Goal: Task Accomplishment & Management: Use online tool/utility

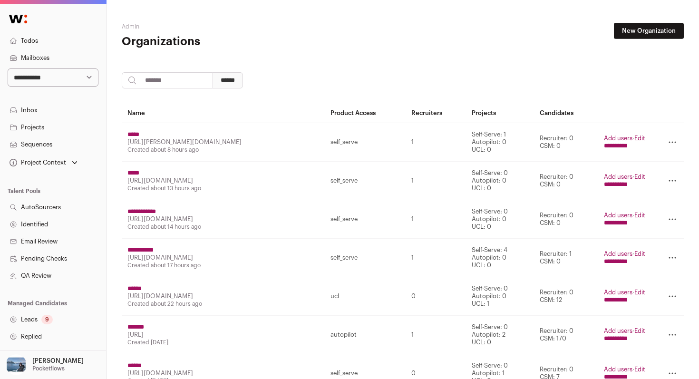
click at [166, 83] on input "search" at bounding box center [167, 80] width 91 height 16
paste input "**********"
type input "**********"
click at [213, 72] on input "******" at bounding box center [228, 80] width 30 height 16
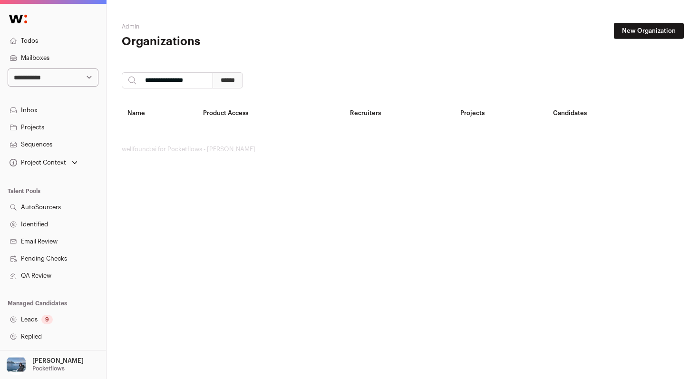
click at [627, 35] on link "New Organization" at bounding box center [649, 31] width 70 height 16
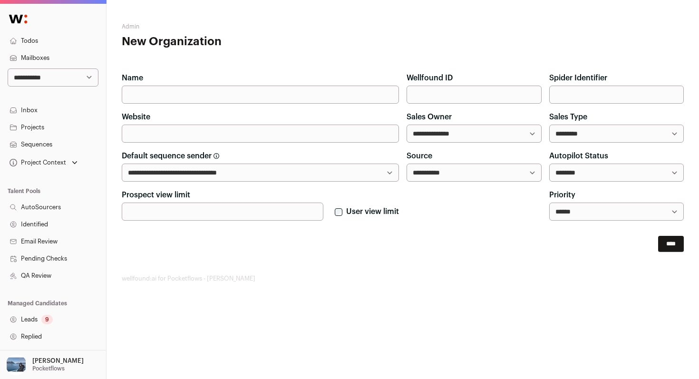
click at [329, 93] on input "Name" at bounding box center [260, 95] width 277 height 18
click at [283, 99] on input "Name" at bounding box center [260, 95] width 277 height 18
paste input "**********"
type input "**********"
click at [300, 134] on input "Website" at bounding box center [260, 134] width 277 height 18
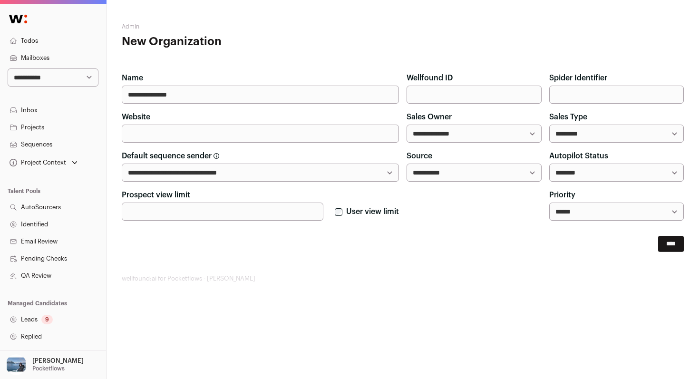
paste input "**********"
type input "**********"
click at [668, 242] on input "****" at bounding box center [671, 244] width 26 height 16
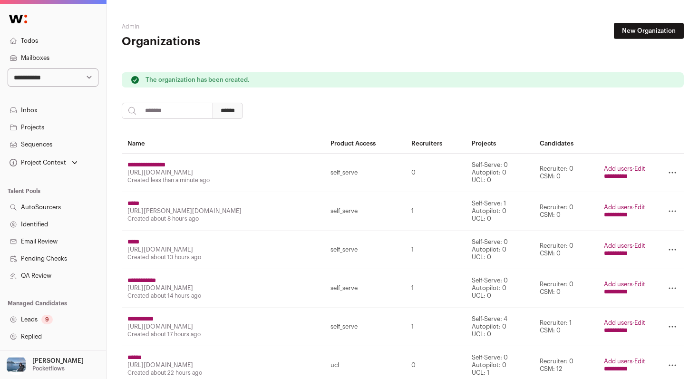
click at [615, 180] on input "**********" at bounding box center [616, 177] width 24 height 8
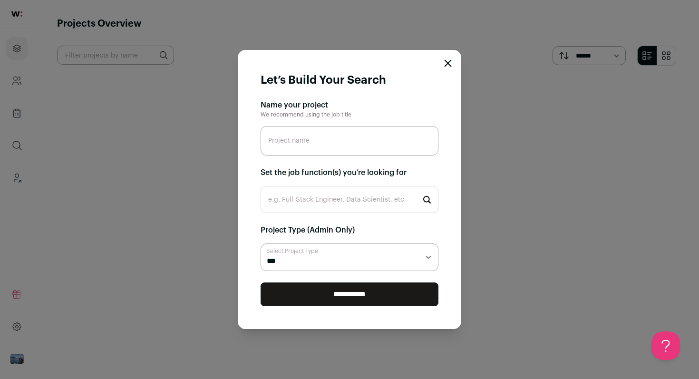
paste input "Senior Software Engineer - C++"
type input "Senior Software Engineer - C++"
click at [349, 197] on input "e.g. Full-Stack Engineer, Data Scientist, etc" at bounding box center [350, 199] width 178 height 27
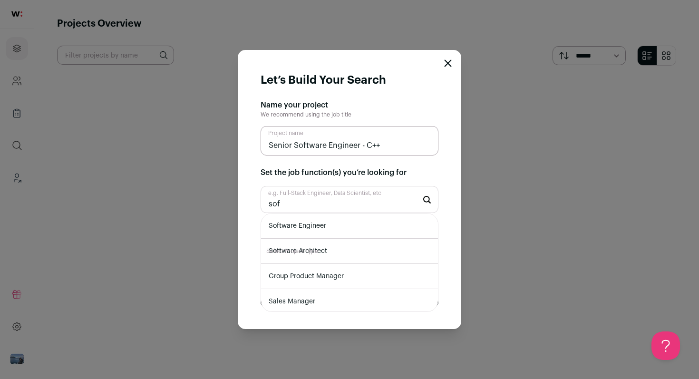
type input "sof"
click at [346, 225] on li "Software Engineer" at bounding box center [349, 226] width 177 height 25
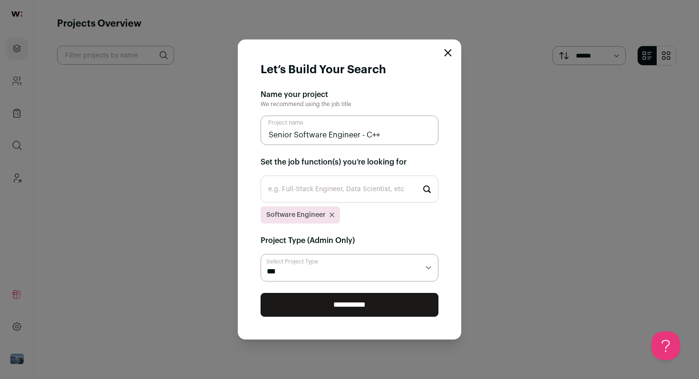
click at [347, 307] on input "**********" at bounding box center [350, 305] width 178 height 24
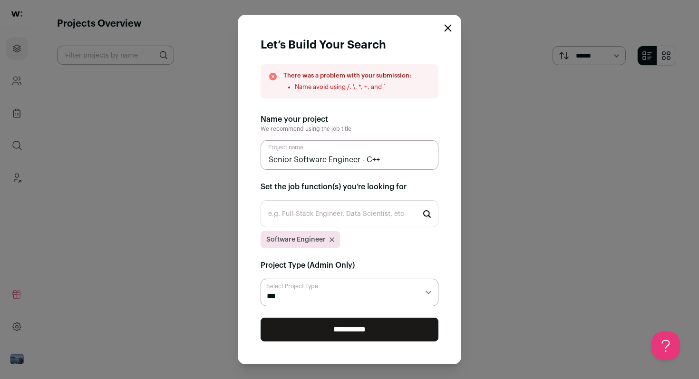
click at [364, 162] on input "Senior Software Engineer - C++" at bounding box center [350, 154] width 178 height 29
click at [374, 340] on input "**********" at bounding box center [350, 330] width 178 height 24
drag, startPoint x: 385, startPoint y: 160, endPoint x: 362, endPoint y: 162, distance: 22.9
click at [362, 162] on input "Senior Software Engineer C++" at bounding box center [350, 154] width 178 height 29
type input "Senior Software Engineer"
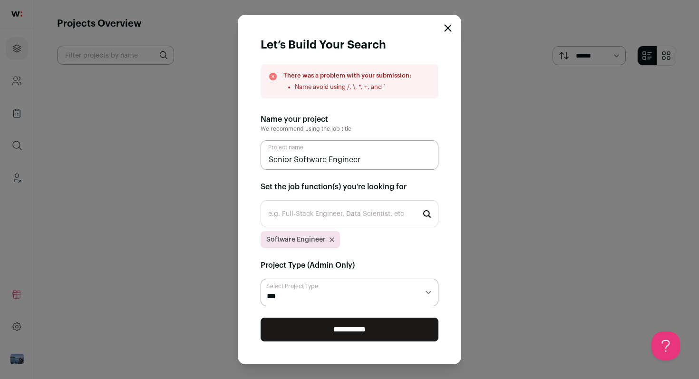
click at [374, 326] on input "**********" at bounding box center [350, 330] width 178 height 24
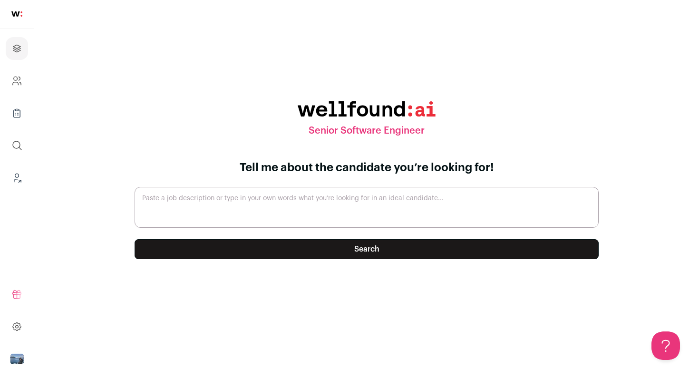
paste textarea "Senior Software Engineer - C++ at SHOTOVER Systems $130k – $170k • No equity Re…"
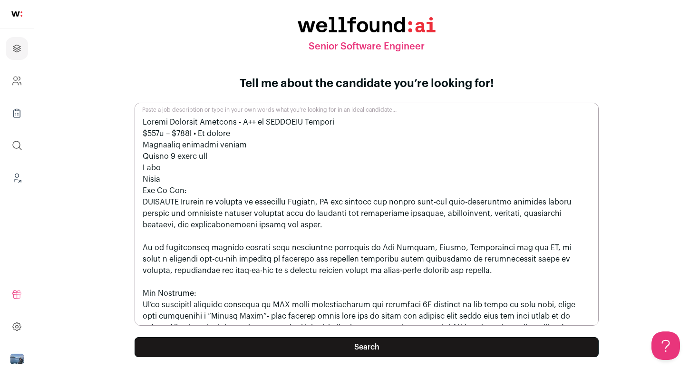
scroll to position [714, 0]
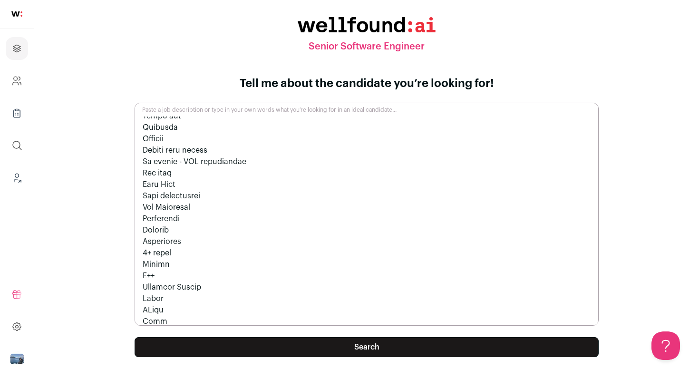
type textarea "Senior Software Engineer - C++ at SHOTOVER Systems $130k – $170k • No equity Re…"
click at [402, 345] on button "Search" at bounding box center [367, 347] width 464 height 20
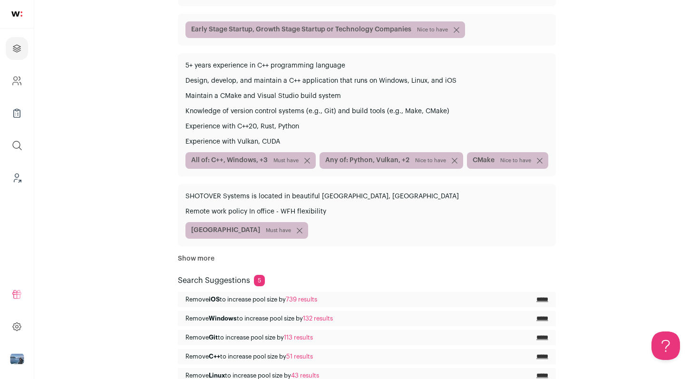
scroll to position [256, 0]
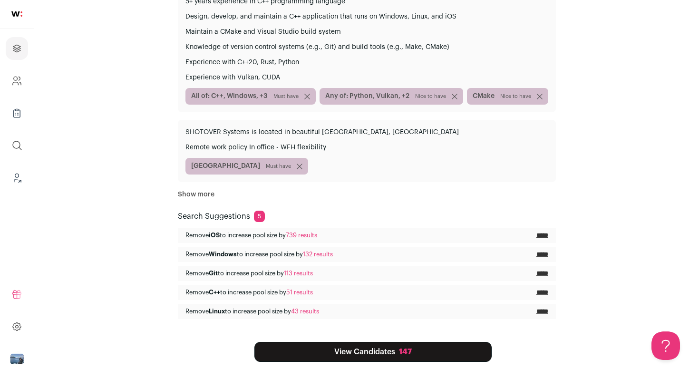
click at [378, 359] on link "View Candidates 147" at bounding box center [373, 352] width 237 height 20
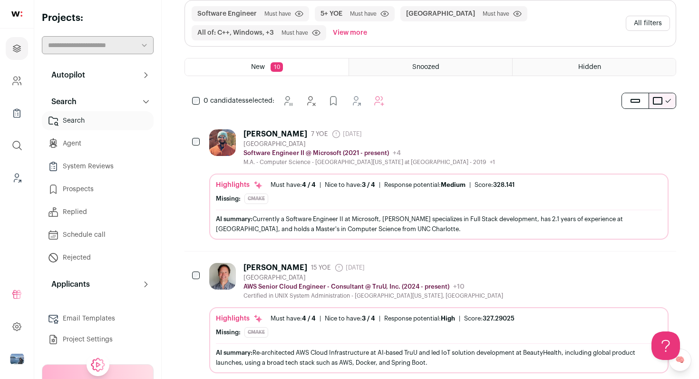
scroll to position [144, 0]
click at [510, 136] on div "Achal Shah 7 YOE 7 days ago Admin only. The last time the profile was scraped. …" at bounding box center [439, 147] width 460 height 37
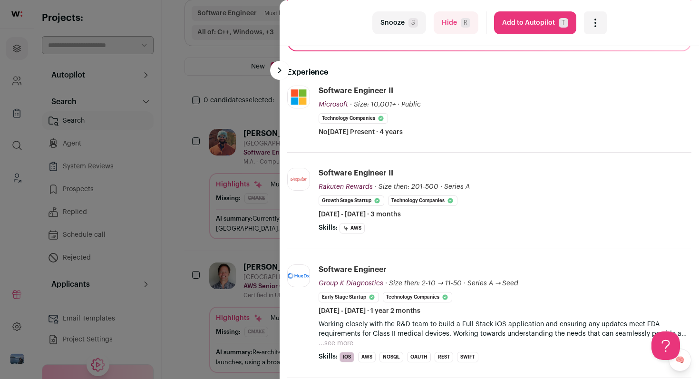
scroll to position [130, 0]
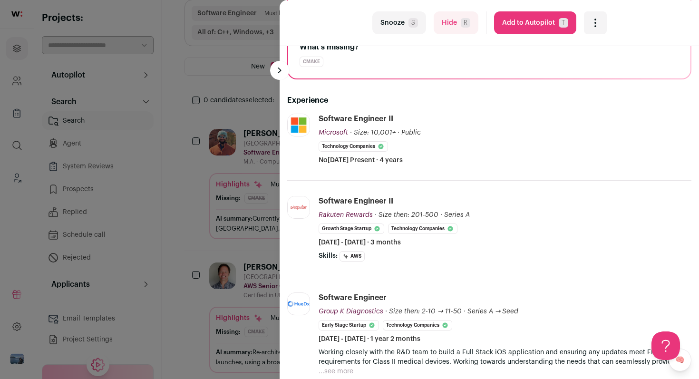
click at [398, 25] on button "Snooze S" at bounding box center [399, 22] width 54 height 23
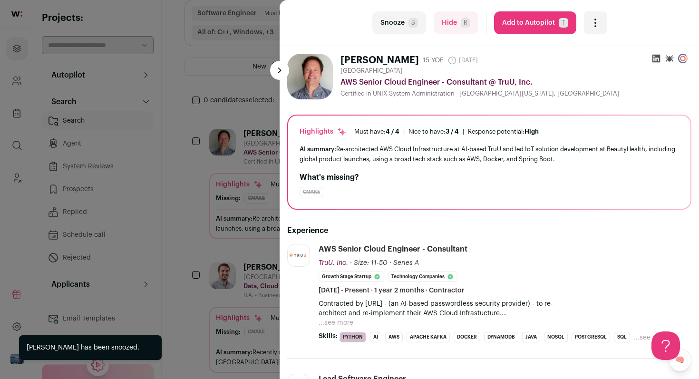
click at [412, 25] on span "S" at bounding box center [414, 23] width 10 height 10
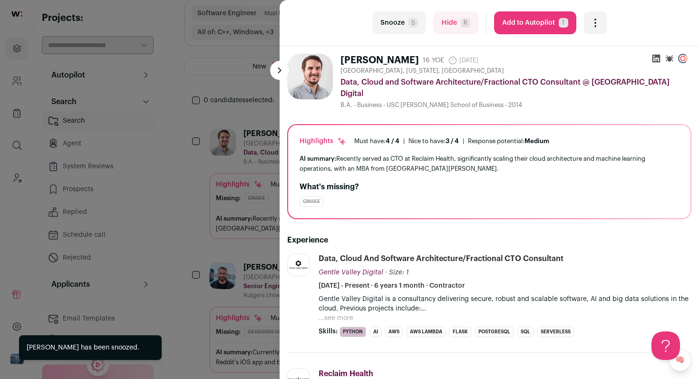
click at [412, 25] on span "S" at bounding box center [414, 23] width 10 height 10
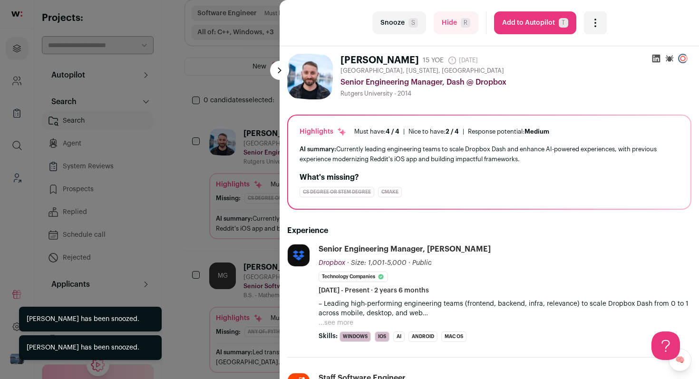
click at [412, 25] on span "S" at bounding box center [414, 23] width 10 height 10
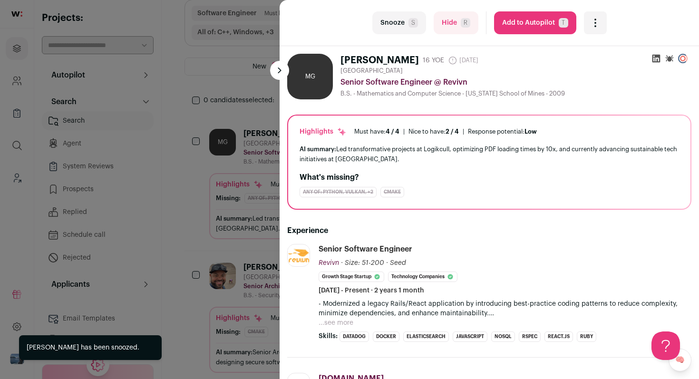
click at [334, 321] on button "...see more" at bounding box center [336, 323] width 35 height 10
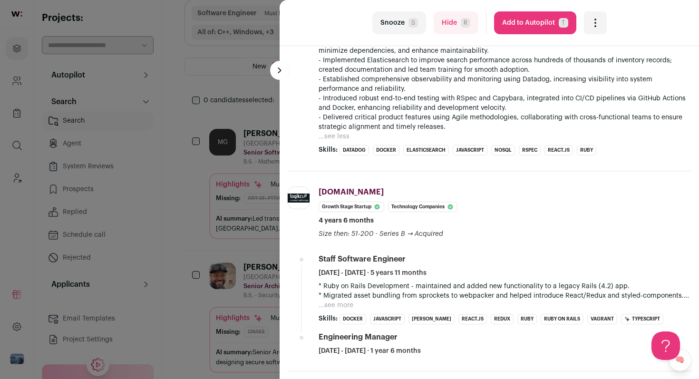
scroll to position [266, 0]
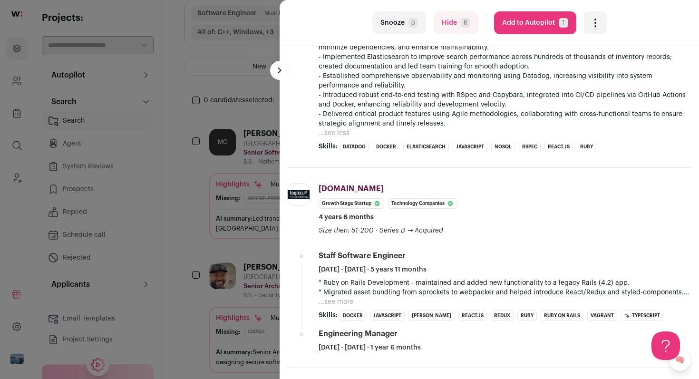
click at [212, 237] on div "last Snooze S Hide R Add to Autopilot T More actions Add to Shortlist Re-calibr…" at bounding box center [349, 189] width 699 height 379
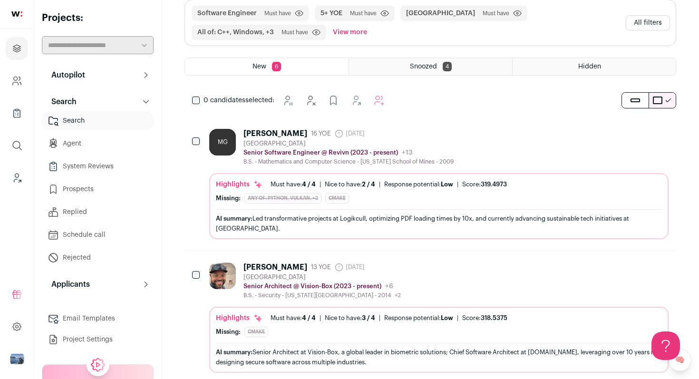
scroll to position [35, 0]
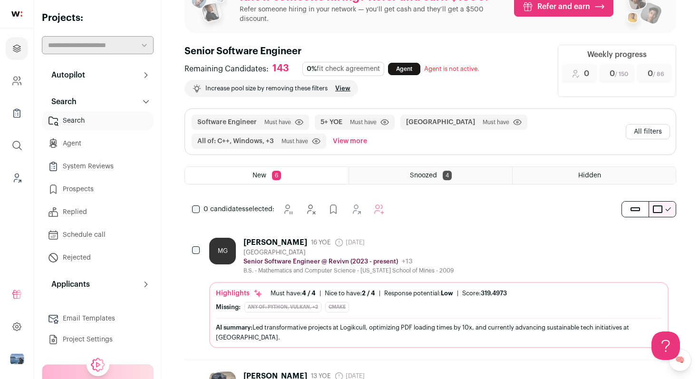
click at [657, 136] on button "All filters" at bounding box center [648, 131] width 44 height 15
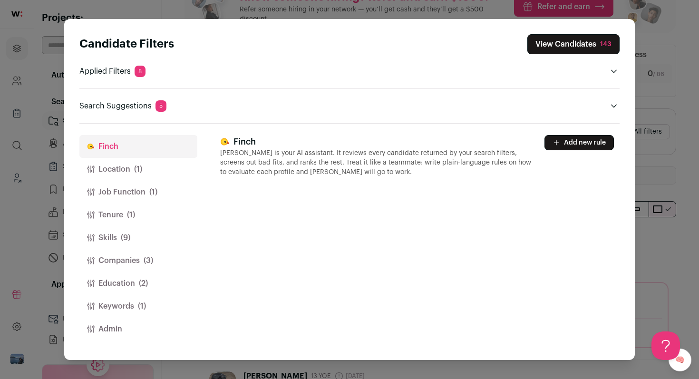
click at [128, 171] on button "Location (1)" at bounding box center [138, 169] width 118 height 23
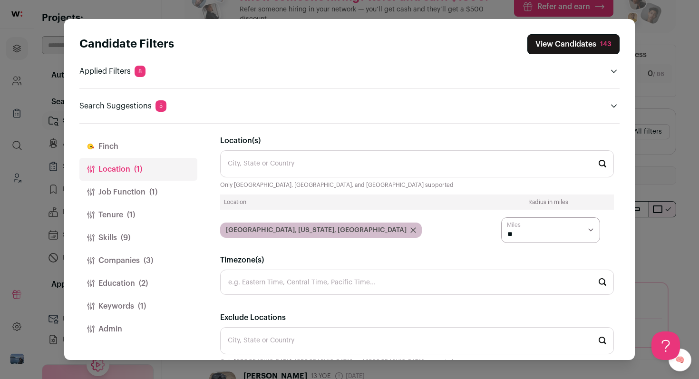
click at [527, 235] on select "* ** ** **" at bounding box center [550, 230] width 99 height 26
select select "****"
click at [501, 217] on select "* ** ** **" at bounding box center [550, 230] width 99 height 26
click at [153, 209] on button "Tenure (1)" at bounding box center [138, 215] width 118 height 23
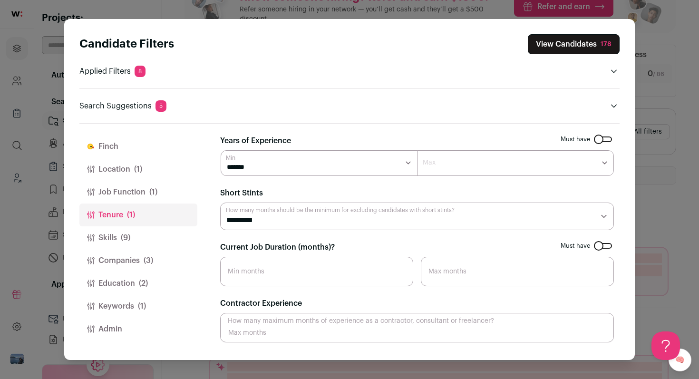
click at [153, 192] on span "(1)" at bounding box center [153, 191] width 8 height 11
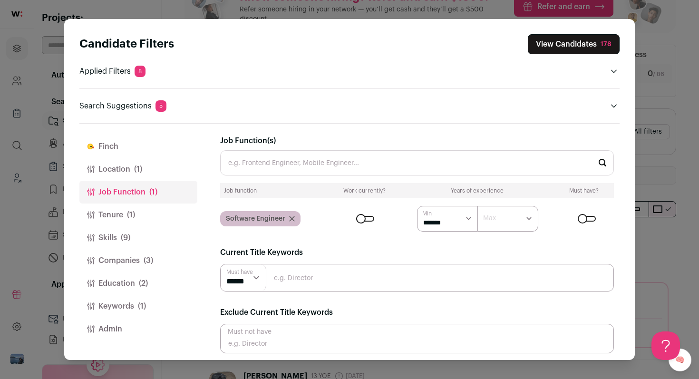
scroll to position [0, 0]
click at [148, 243] on button "Skills (9)" at bounding box center [138, 237] width 118 height 23
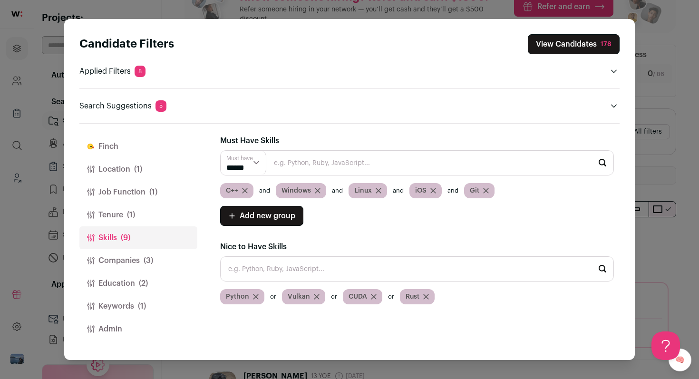
click at [317, 190] on icon "Close modal via background" at bounding box center [317, 190] width 5 height 5
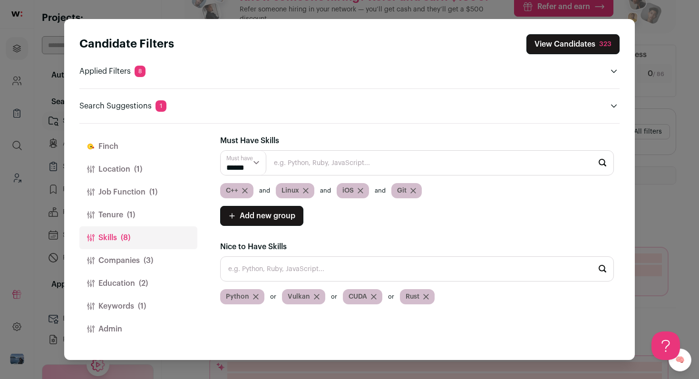
click at [413, 192] on icon "Close modal via background" at bounding box center [414, 191] width 6 height 6
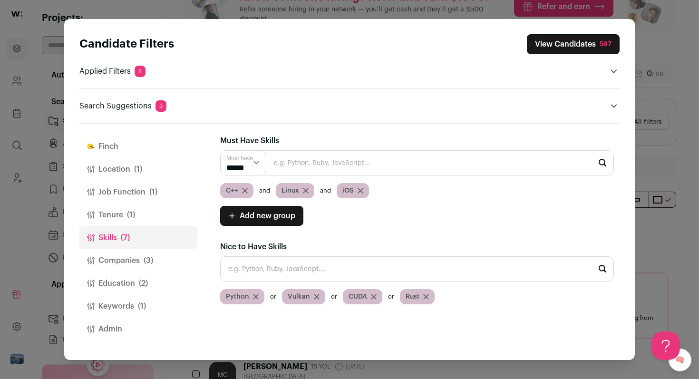
click at [588, 41] on button "View Candidates 587" at bounding box center [573, 44] width 93 height 20
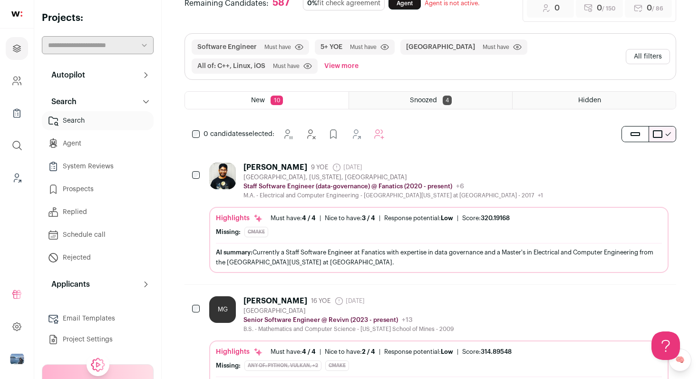
scroll to position [91, 0]
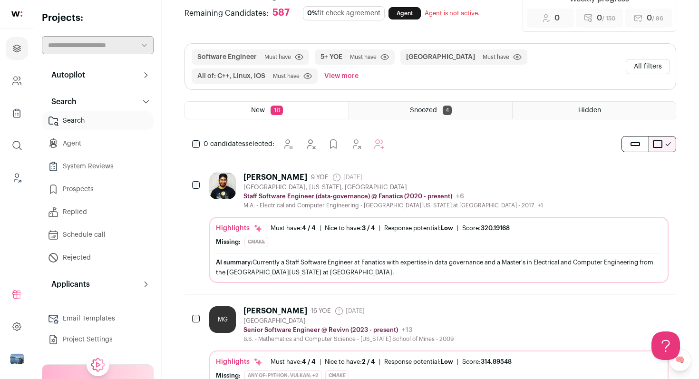
click at [660, 67] on button "All filters" at bounding box center [648, 66] width 44 height 15
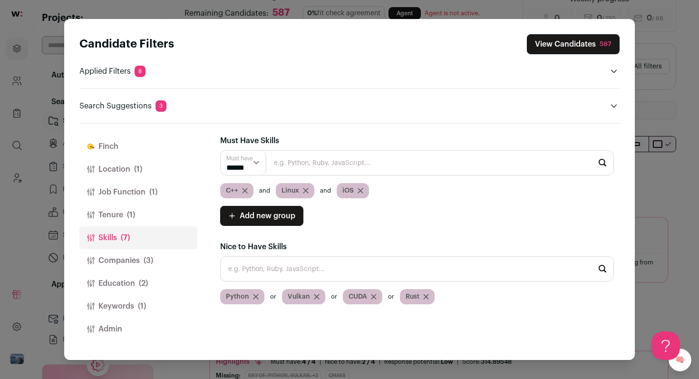
click at [135, 309] on button "Keywords (1)" at bounding box center [138, 306] width 118 height 23
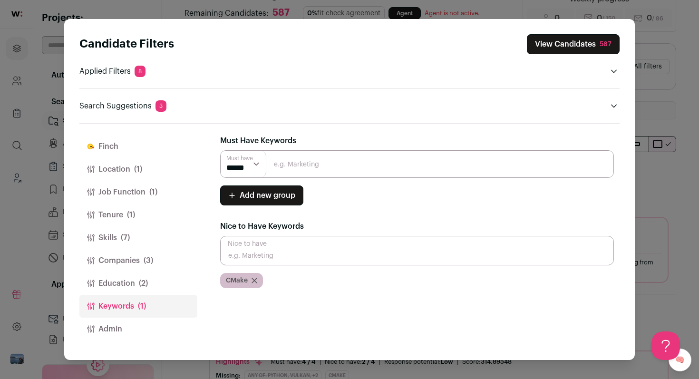
click at [302, 162] on input "Close modal via background" at bounding box center [417, 164] width 394 height 28
type input "c++"
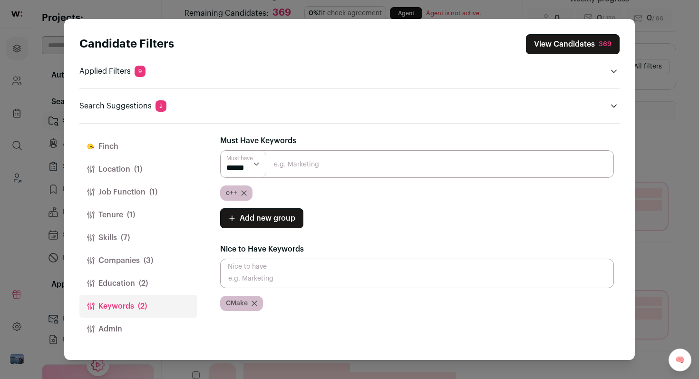
click at [577, 38] on button "View Candidates 369" at bounding box center [573, 44] width 94 height 20
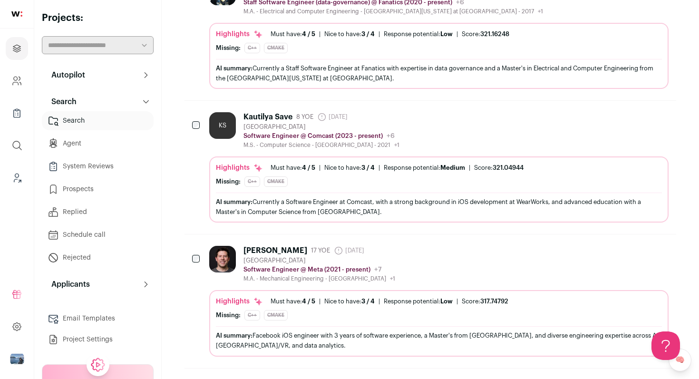
scroll to position [431, 0]
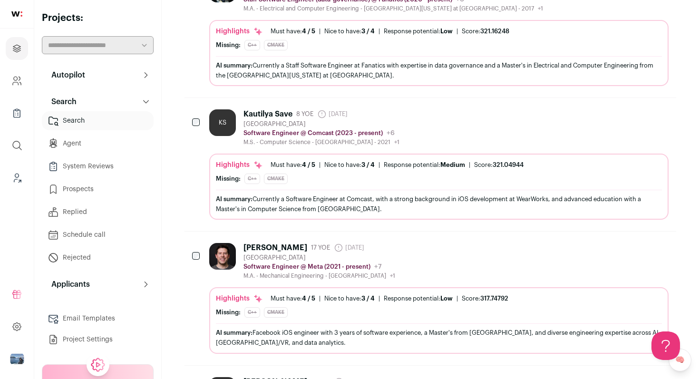
click at [519, 135] on div "KS Kautilya Save 8 YOE 28 days ago Admin only. The last time the profile was sc…" at bounding box center [439, 127] width 460 height 37
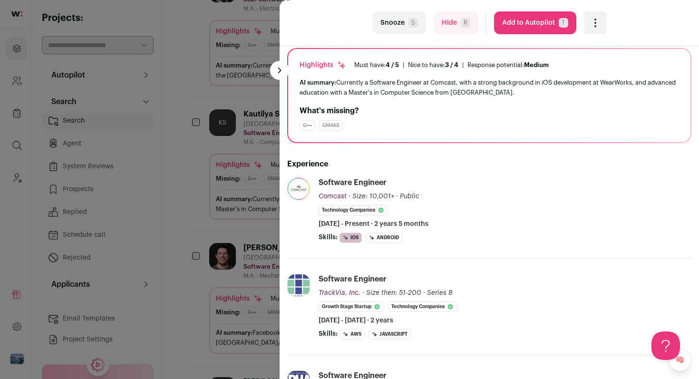
scroll to position [33, 0]
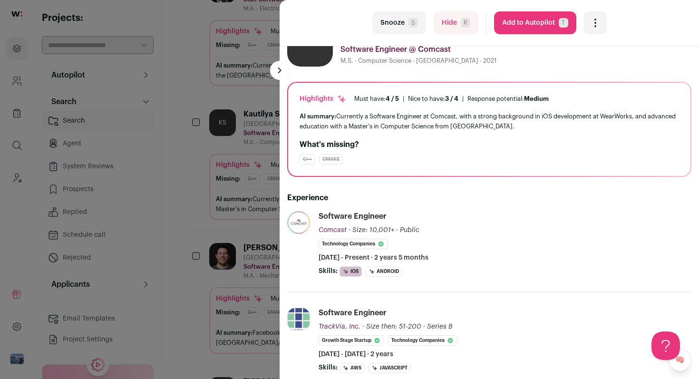
click at [594, 27] on icon "Open dropdown" at bounding box center [595, 22] width 11 height 11
click at [603, 64] on span "Re-calibrate project" at bounding box center [627, 67] width 54 height 8
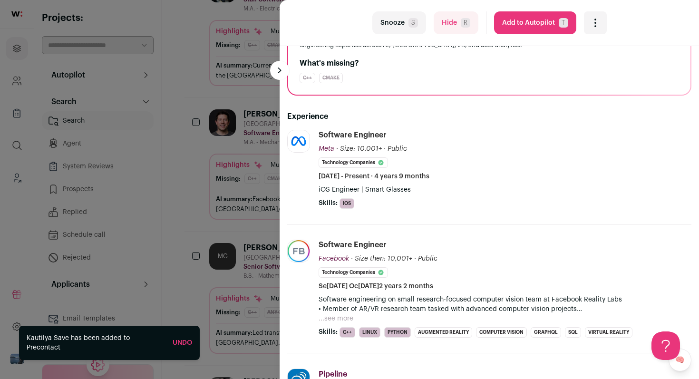
scroll to position [115, 0]
click at [341, 318] on button "...see more" at bounding box center [336, 318] width 35 height 10
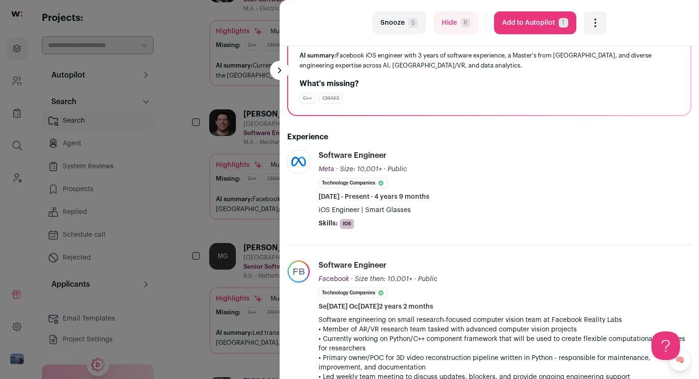
scroll to position [0, 0]
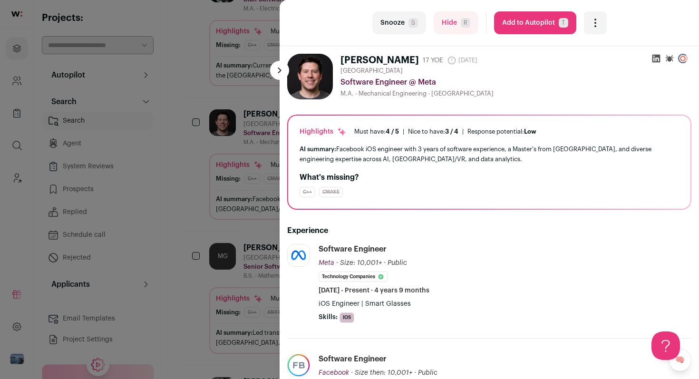
click at [597, 21] on icon "Open dropdown" at bounding box center [595, 22] width 11 height 11
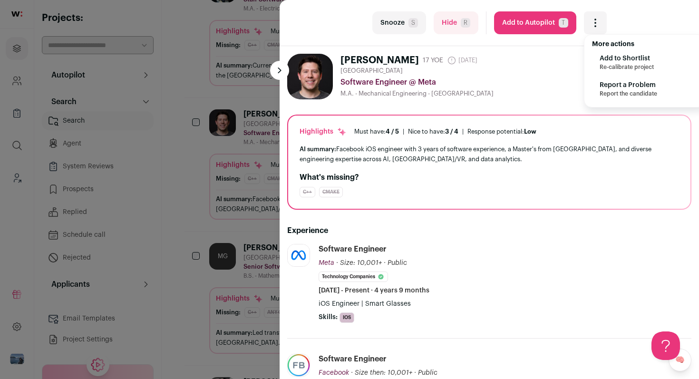
click at [609, 61] on span "Add to Shortlist" at bounding box center [627, 59] width 54 height 10
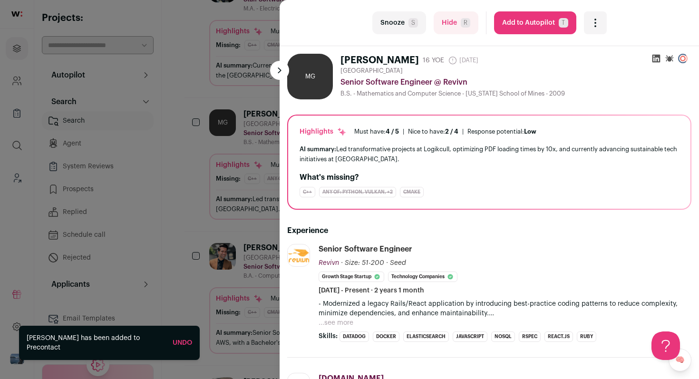
scroll to position [61, 0]
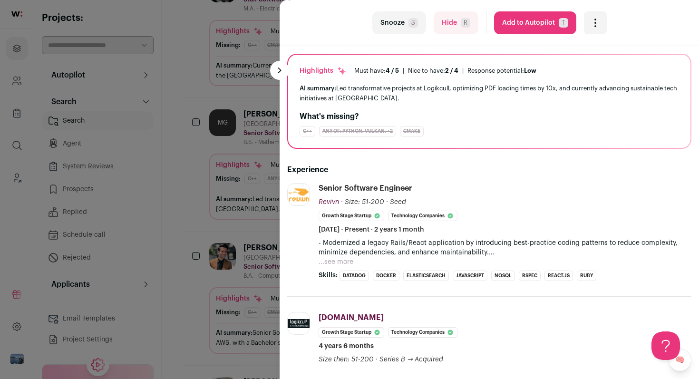
click at [341, 263] on button "...see more" at bounding box center [336, 262] width 35 height 10
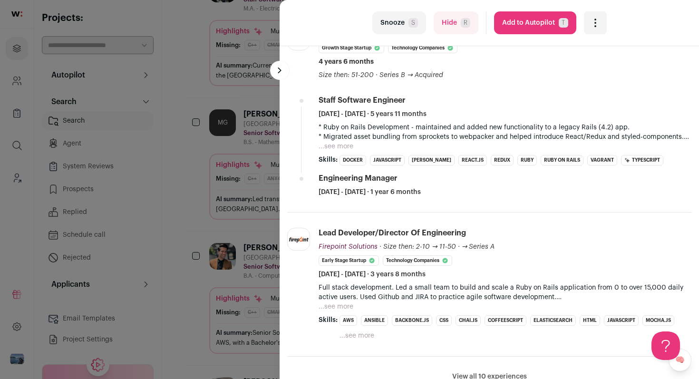
scroll to position [431, 0]
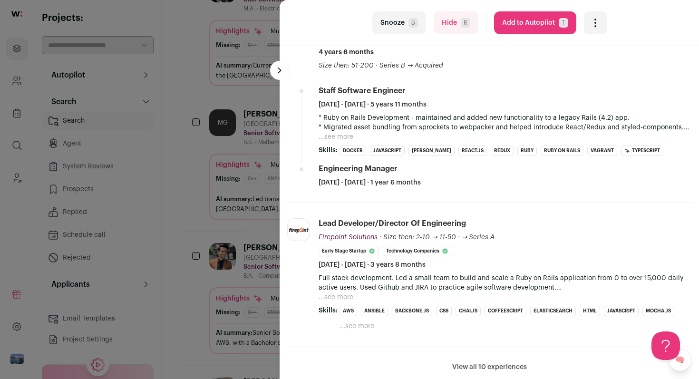
click at [344, 136] on button "...see more" at bounding box center [336, 137] width 35 height 10
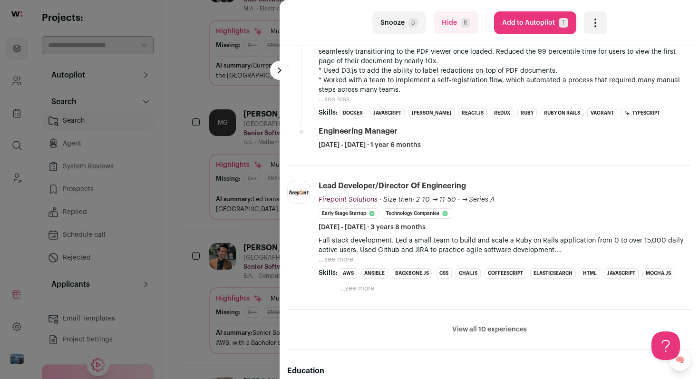
scroll to position [684, 0]
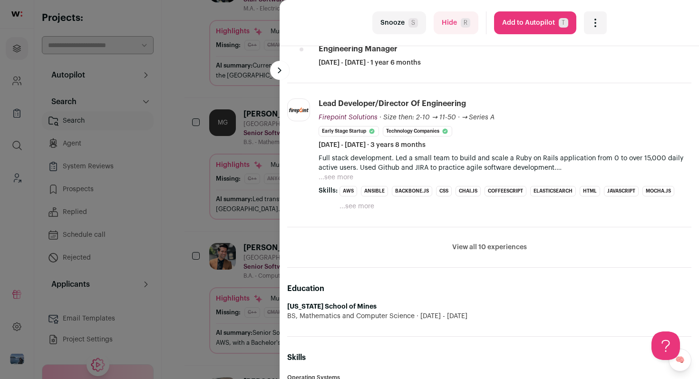
click at [348, 175] on button "...see more" at bounding box center [336, 178] width 35 height 10
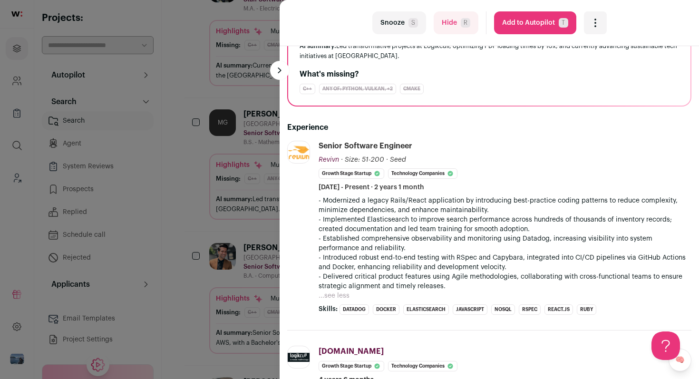
scroll to position [58, 0]
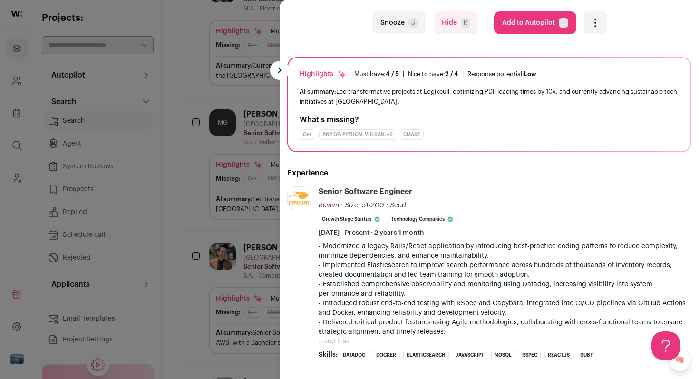
click at [256, 164] on div "last Snooze S Hide R Add to Autopilot T More actions Add to Shortlist Re-calibr…" at bounding box center [349, 189] width 699 height 379
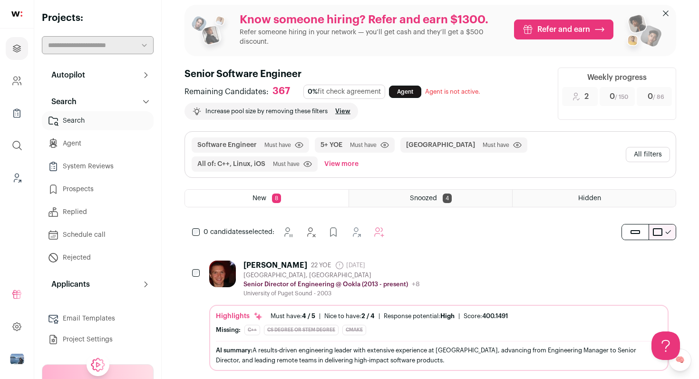
scroll to position [0, 0]
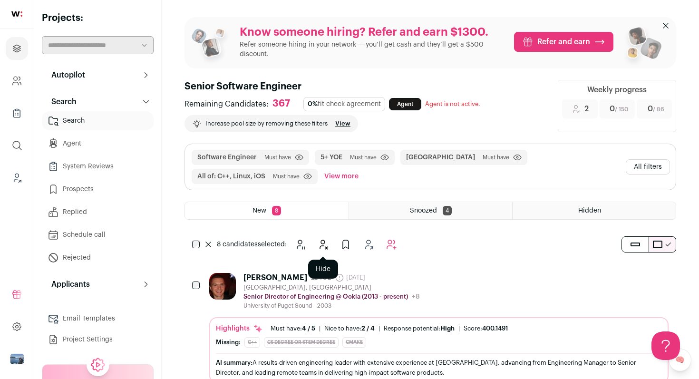
click at [324, 245] on icon "Hide" at bounding box center [322, 244] width 11 height 11
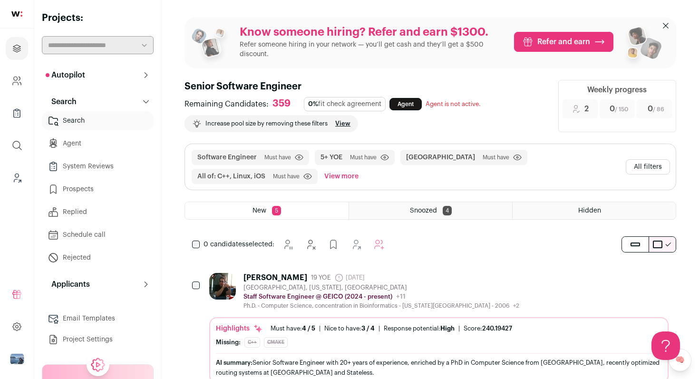
click at [652, 166] on button "All filters" at bounding box center [648, 166] width 44 height 15
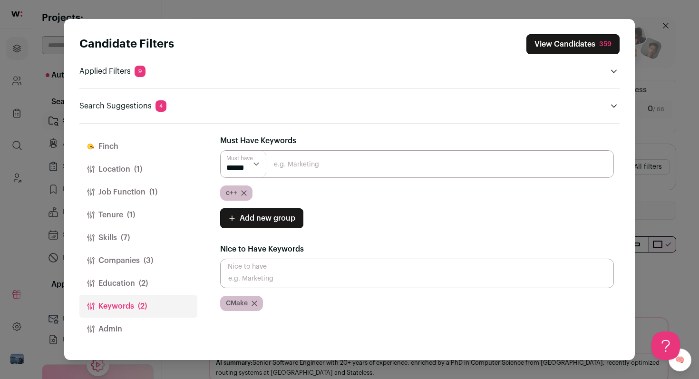
click at [242, 190] on icon "Close modal via background" at bounding box center [244, 193] width 6 height 6
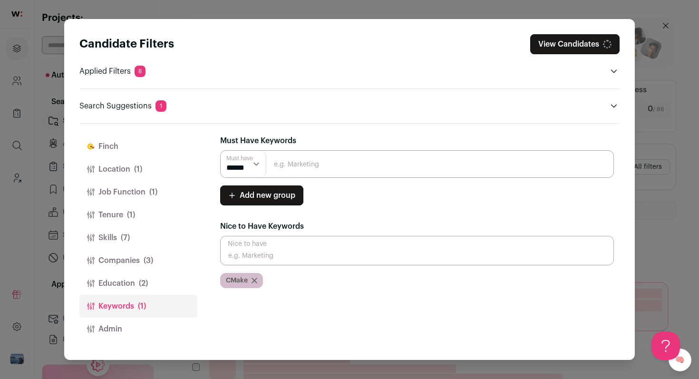
click at [135, 239] on button "Skills (7)" at bounding box center [138, 237] width 118 height 23
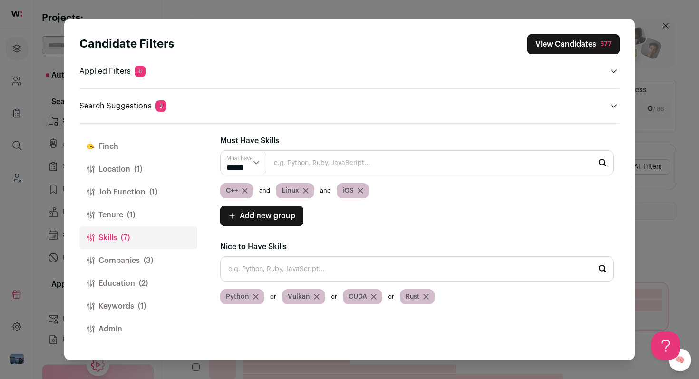
click at [273, 220] on span "Add new group" at bounding box center [268, 215] width 56 height 11
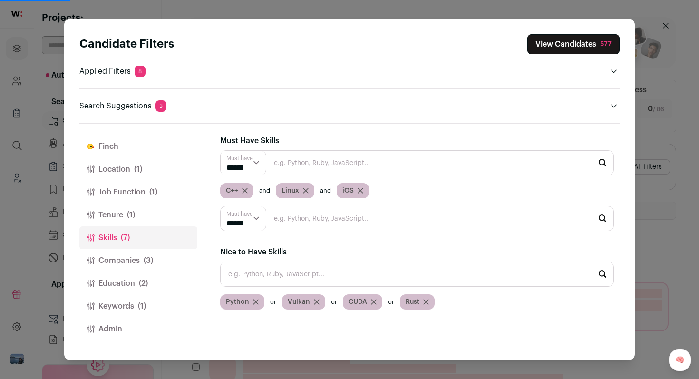
click at [294, 218] on input "Close modal via background" at bounding box center [417, 218] width 394 height 25
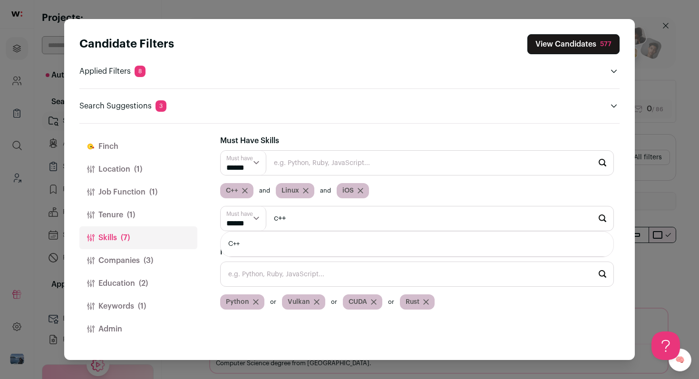
click at [288, 244] on li "C++" at bounding box center [417, 244] width 393 height 25
type input "C++"
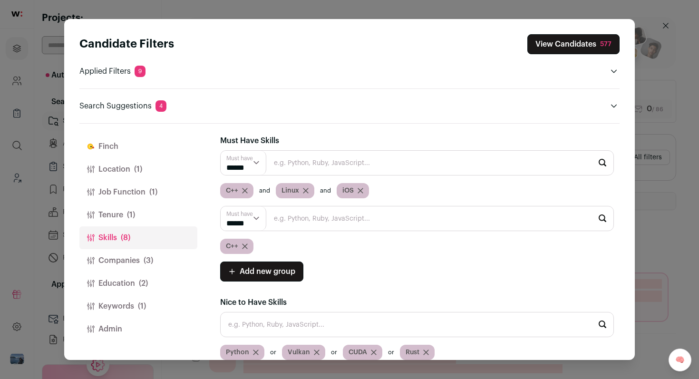
click at [245, 188] on icon "Close modal via background" at bounding box center [245, 191] width 6 height 6
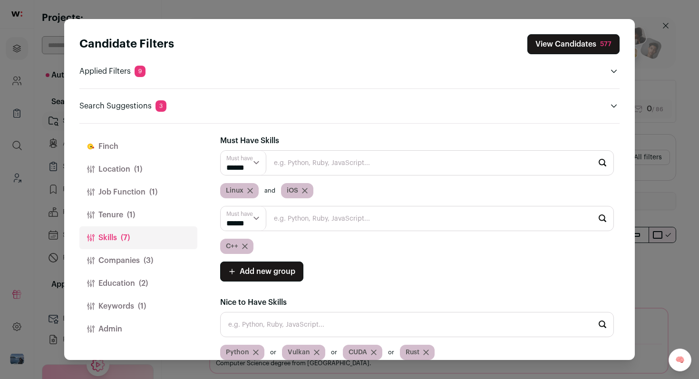
click at [579, 43] on button "View Candidates 577" at bounding box center [574, 44] width 92 height 20
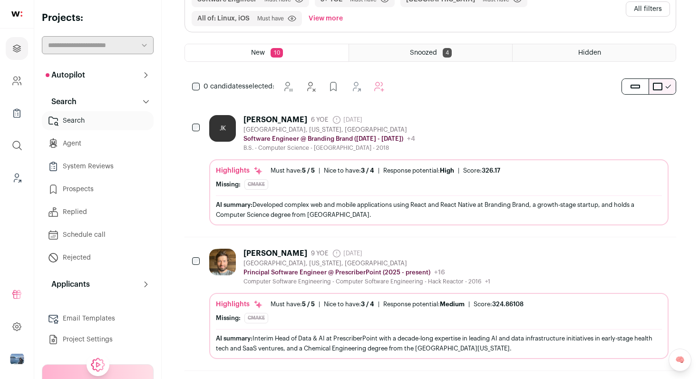
scroll to position [149, 0]
click at [490, 119] on div "JK Joseph Khawly 6 YOE 4 days ago Admin only. The last time the profile was scr…" at bounding box center [439, 133] width 460 height 37
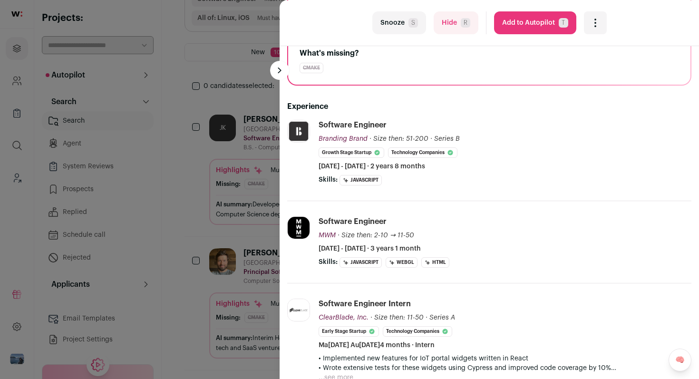
scroll to position [0, 0]
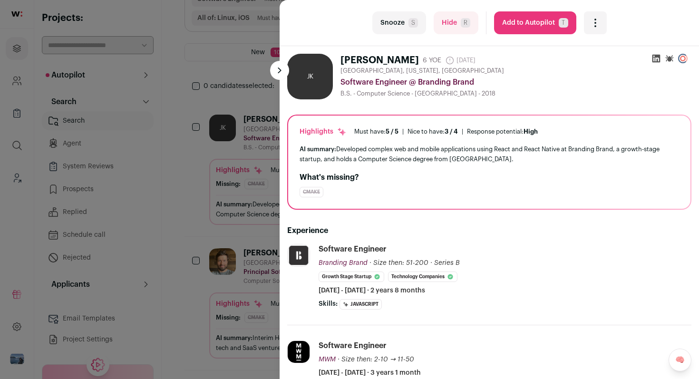
click at [409, 22] on span "S" at bounding box center [414, 23] width 10 height 10
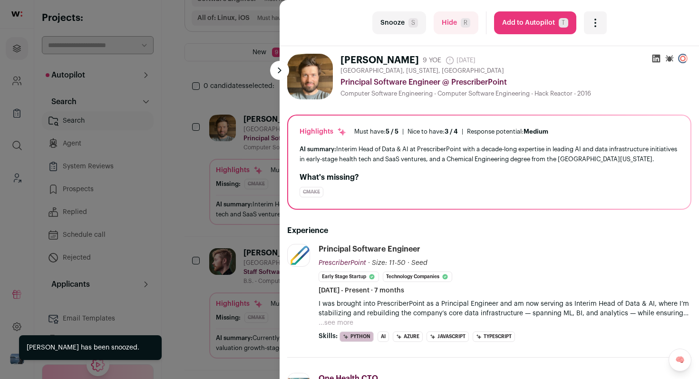
click at [409, 22] on span "S" at bounding box center [414, 23] width 10 height 10
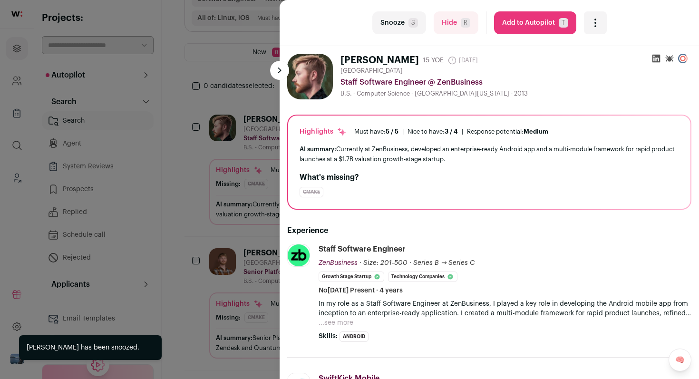
click at [343, 322] on button "...see more" at bounding box center [336, 323] width 35 height 10
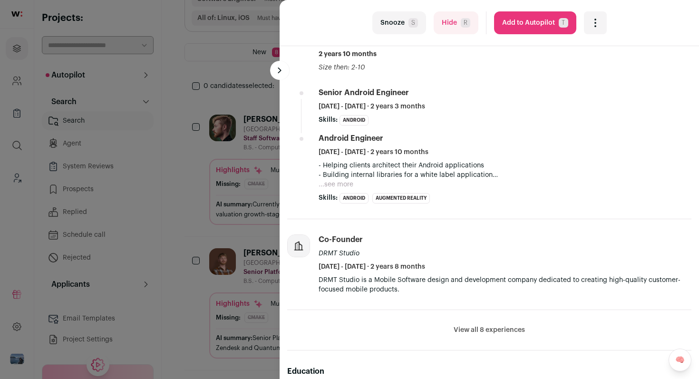
scroll to position [420, 0]
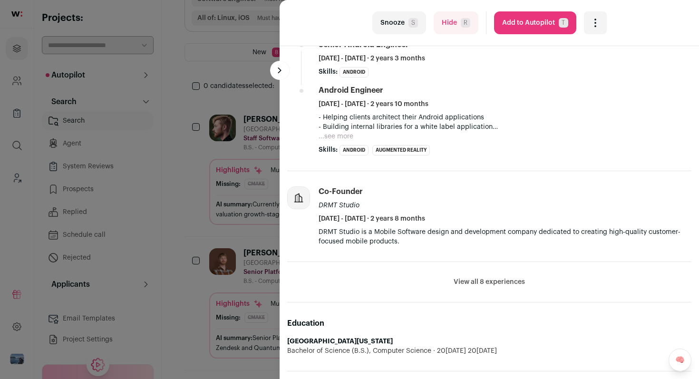
click at [273, 244] on div "last Snooze S Hide R Add to Autopilot T More actions Add to Shortlist Re-calibr…" at bounding box center [349, 189] width 699 height 379
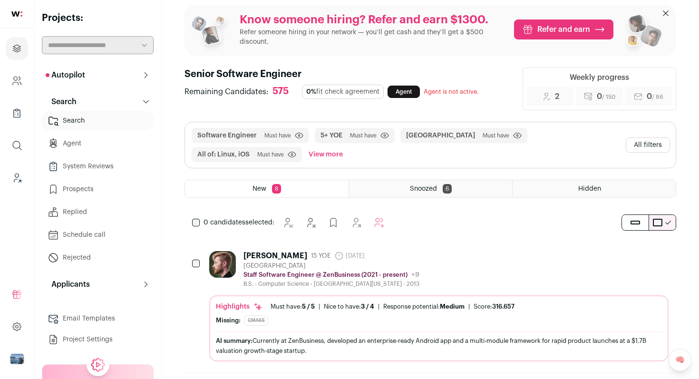
scroll to position [0, 0]
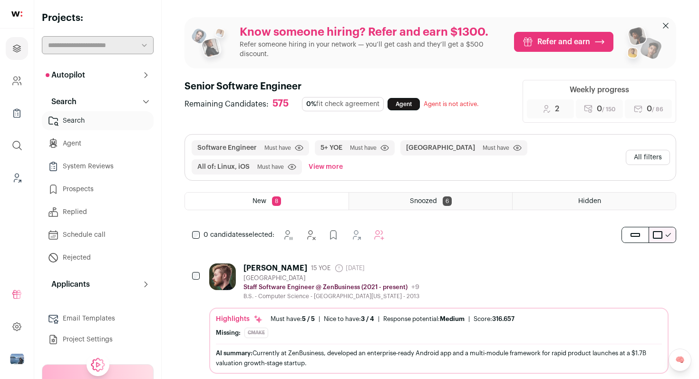
click at [658, 161] on button "All filters" at bounding box center [648, 157] width 44 height 15
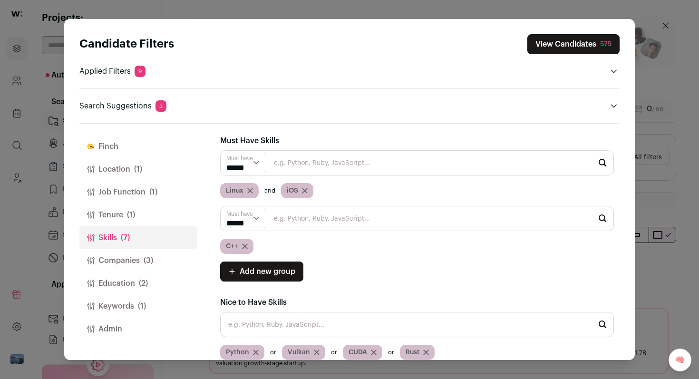
click at [245, 165] on select "****** ******" at bounding box center [244, 163] width 46 height 24
select select "**"
click at [221, 151] on select "****** ******" at bounding box center [244, 163] width 46 height 24
click at [152, 306] on button "Keywords (1)" at bounding box center [138, 306] width 118 height 23
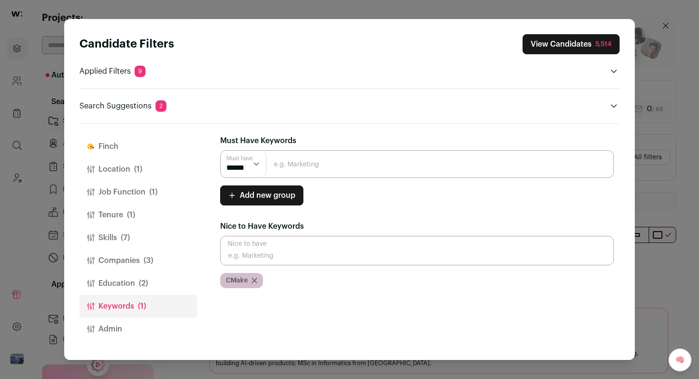
click at [316, 170] on input "Close modal via background" at bounding box center [417, 164] width 394 height 28
type input "c++"
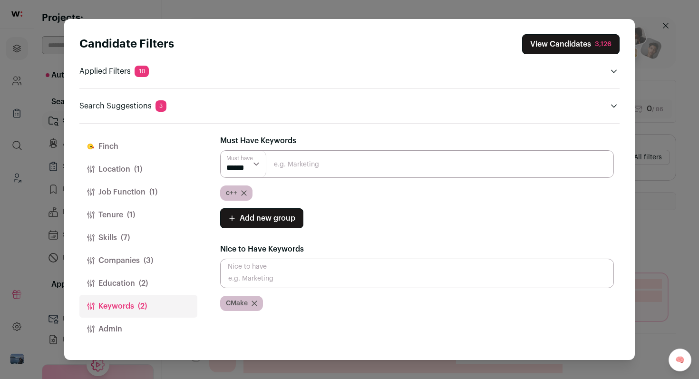
click at [580, 41] on button "View Candidates 3,126" at bounding box center [571, 44] width 98 height 20
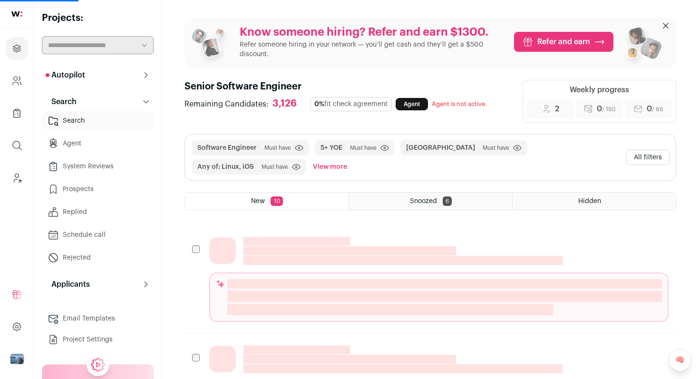
click at [656, 162] on button "All filters" at bounding box center [648, 157] width 44 height 15
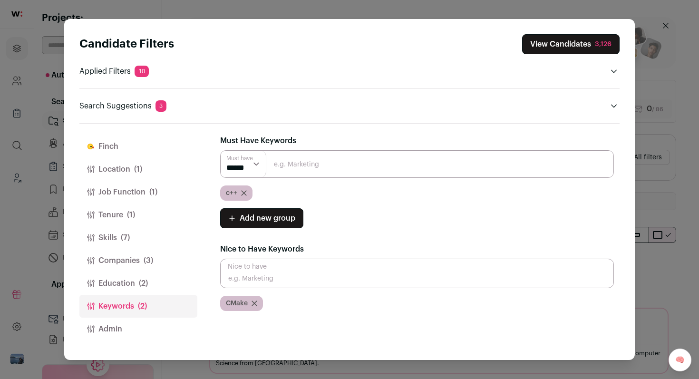
click at [142, 176] on button "Location (1)" at bounding box center [138, 169] width 118 height 23
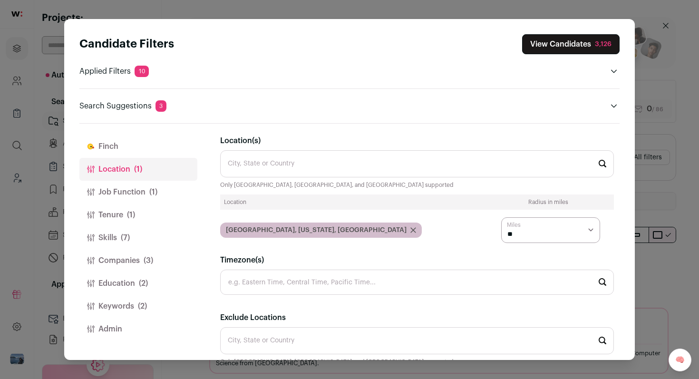
click at [527, 229] on select "* ** ** **" at bounding box center [550, 230] width 99 height 26
select select "****"
click at [501, 217] on select "* ** ** **" at bounding box center [550, 230] width 99 height 26
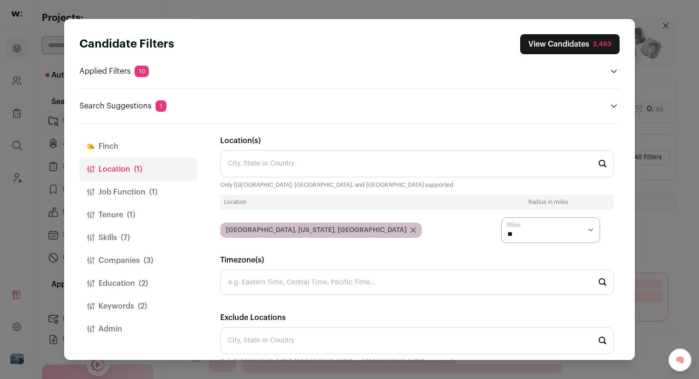
click at [571, 45] on button "View Candidates 2,483" at bounding box center [569, 44] width 99 height 20
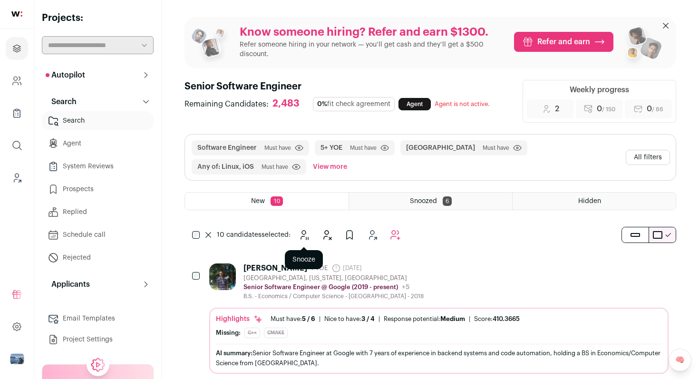
click at [309, 235] on icon "Snooze" at bounding box center [303, 234] width 11 height 11
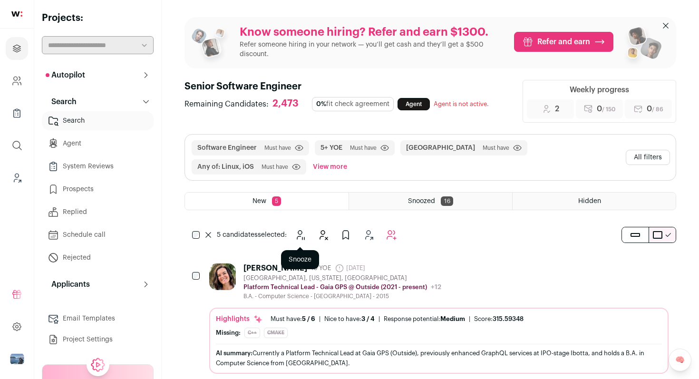
click at [299, 236] on icon "Snooze" at bounding box center [299, 234] width 11 height 11
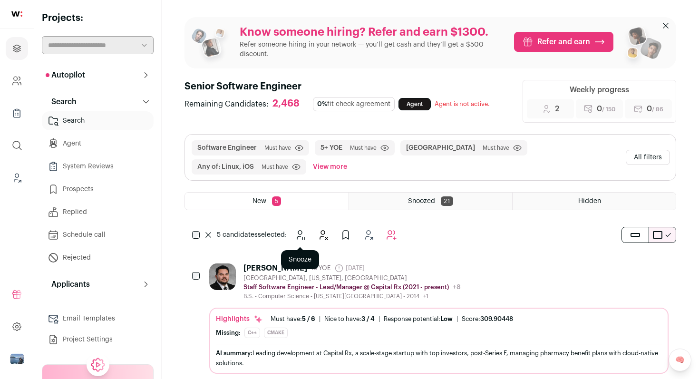
click at [300, 238] on button "Snooze" at bounding box center [300, 234] width 19 height 19
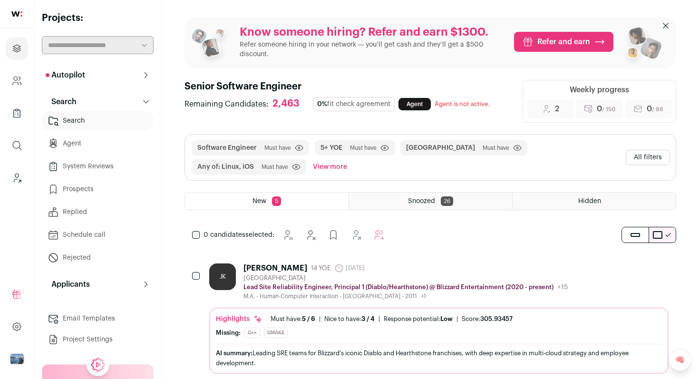
click at [653, 160] on button "All filters" at bounding box center [648, 157] width 44 height 15
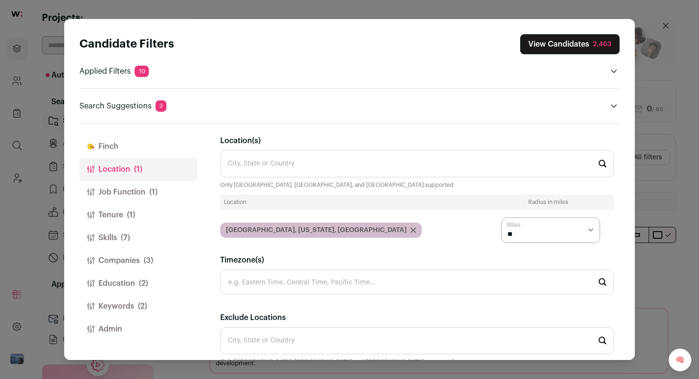
click at [167, 191] on button "Job Function (1)" at bounding box center [138, 192] width 118 height 23
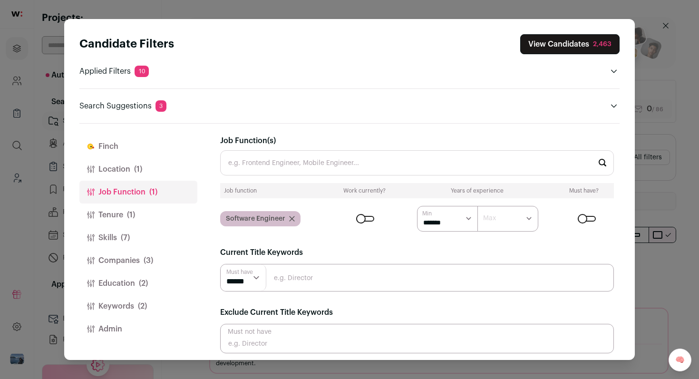
click at [159, 237] on button "Skills (7)" at bounding box center [138, 237] width 118 height 23
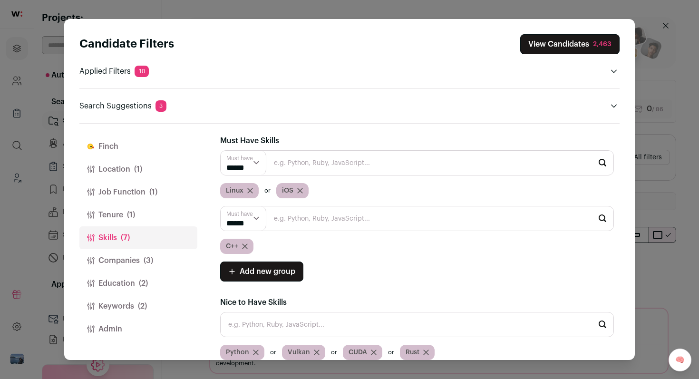
click at [290, 217] on input "Close modal via background" at bounding box center [417, 218] width 394 height 25
type input "c"
click at [147, 308] on button "Keywords (2)" at bounding box center [138, 306] width 118 height 23
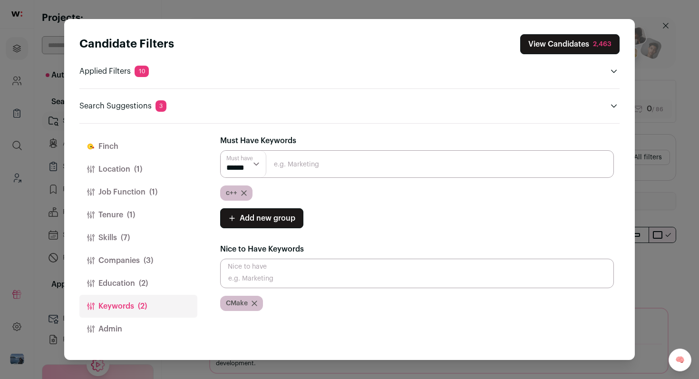
click at [257, 304] on icon "Close modal via background" at bounding box center [255, 304] width 6 height 6
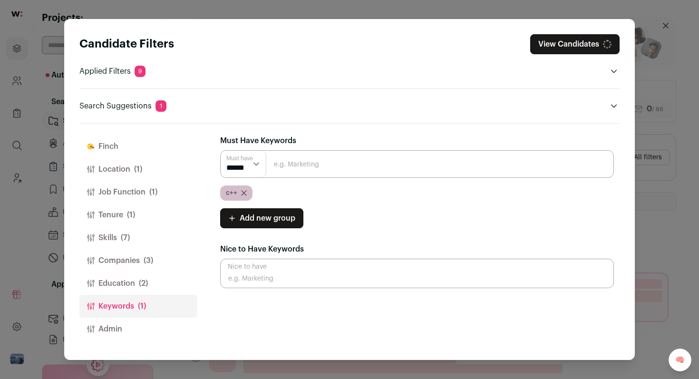
click at [293, 163] on input "Close modal via background" at bounding box center [417, 164] width 394 height 28
paste input "CMake"
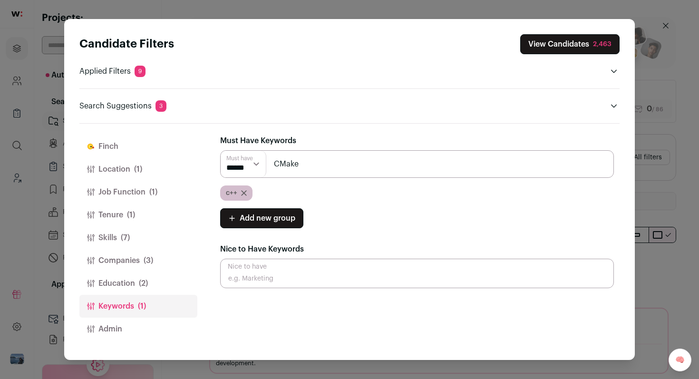
type input "CMake"
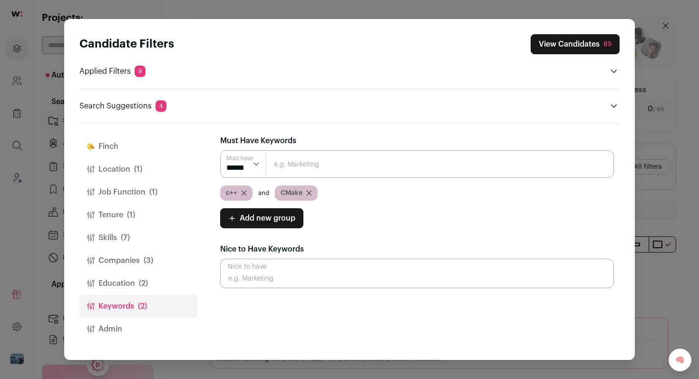
click at [573, 45] on button "View Candidates 85" at bounding box center [575, 44] width 89 height 20
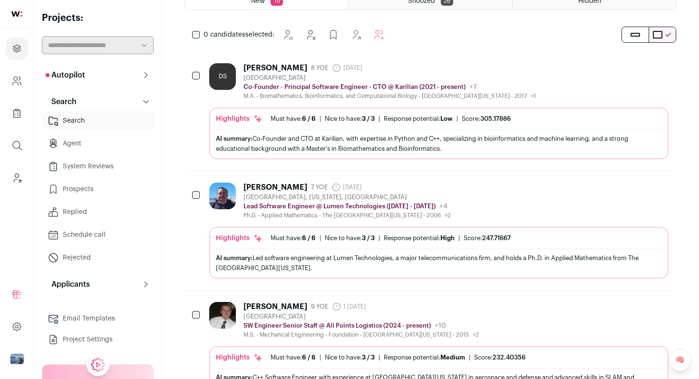
scroll to position [211, 0]
click at [513, 201] on div "Andrey Sobol 7 YOE 6 months ago Admin only. The last time the profile was scrap…" at bounding box center [439, 200] width 460 height 37
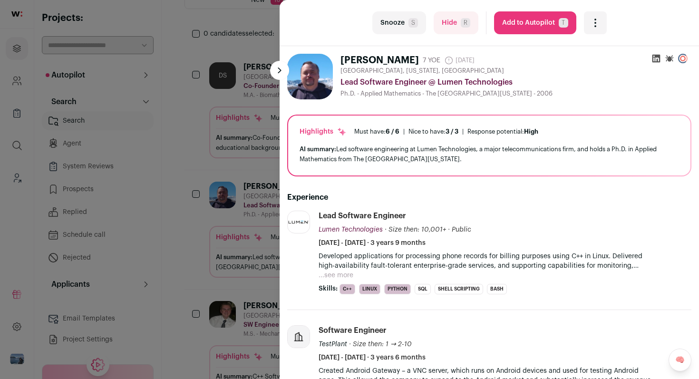
click at [592, 18] on icon "Open dropdown" at bounding box center [595, 22] width 11 height 11
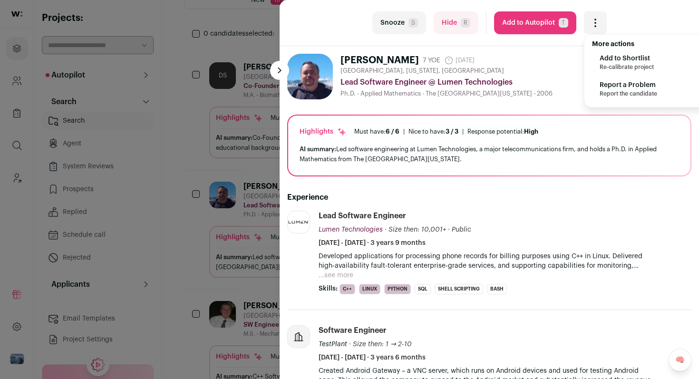
click at [608, 63] on span "Re-calibrate project" at bounding box center [627, 67] width 54 height 8
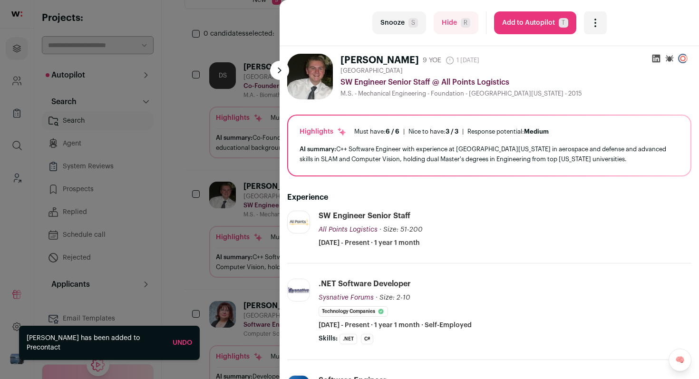
click at [387, 21] on button "Snooze S" at bounding box center [399, 22] width 54 height 23
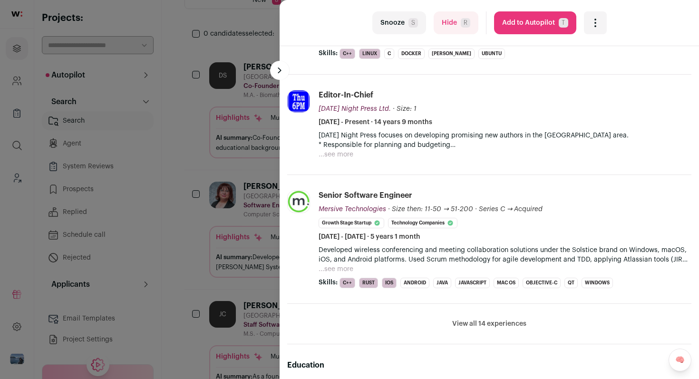
scroll to position [0, 0]
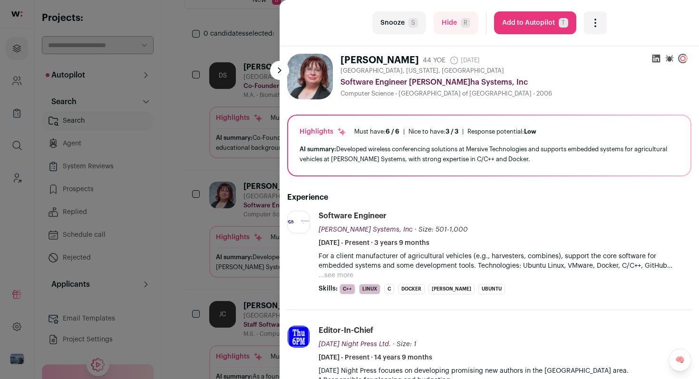
click at [590, 28] on icon "Open dropdown" at bounding box center [595, 22] width 11 height 11
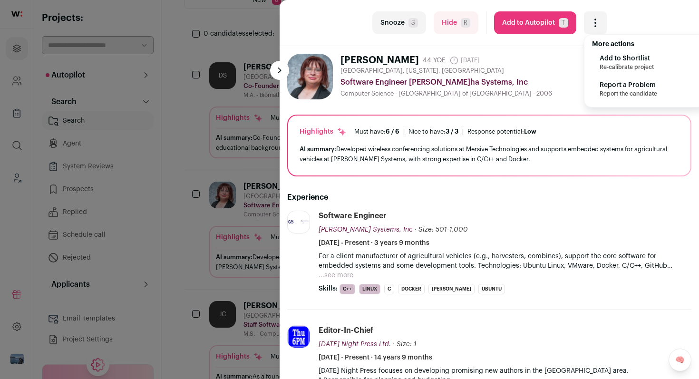
click at [606, 59] on span "Add to Shortlist" at bounding box center [627, 59] width 54 height 10
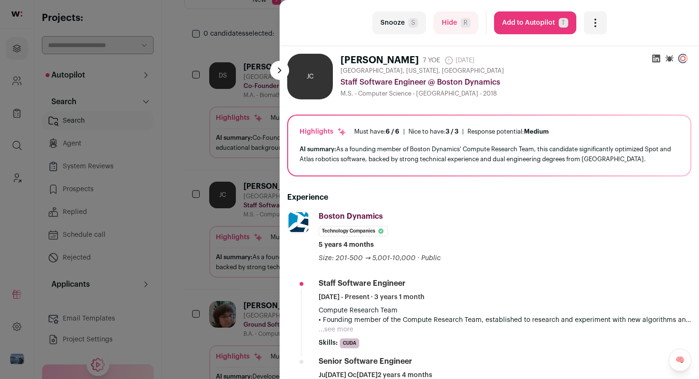
click at [595, 30] on div "Open dropdown" at bounding box center [595, 22] width 23 height 23
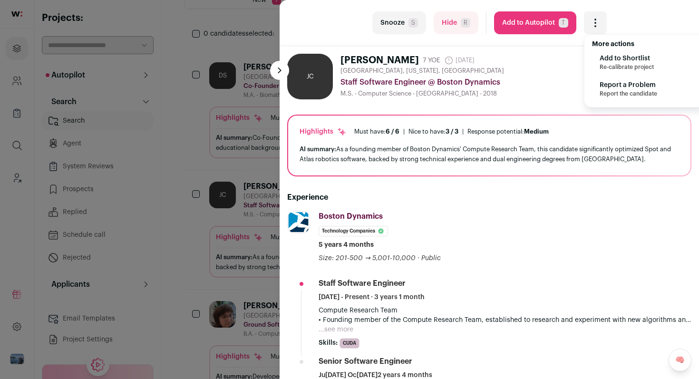
click at [607, 61] on span "Add to Shortlist" at bounding box center [627, 59] width 54 height 10
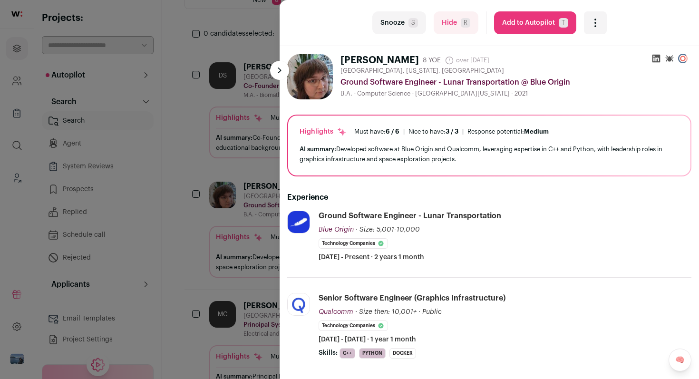
click at [596, 17] on div "Open dropdown" at bounding box center [595, 22] width 23 height 23
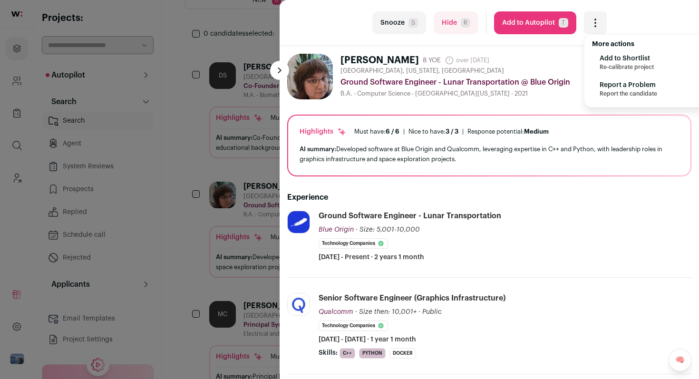
click at [606, 62] on span "Add to Shortlist" at bounding box center [627, 59] width 54 height 10
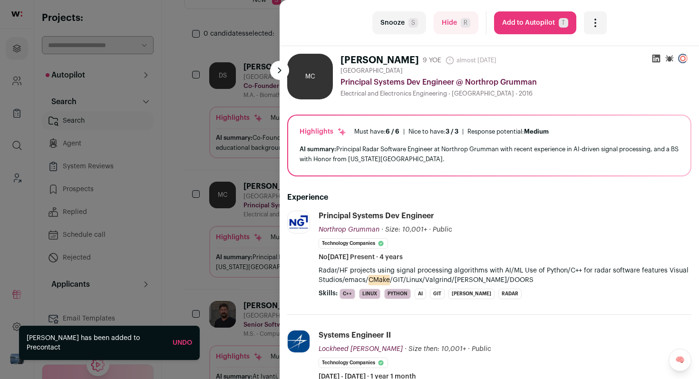
click at [596, 22] on icon "Open dropdown" at bounding box center [595, 22] width 11 height 11
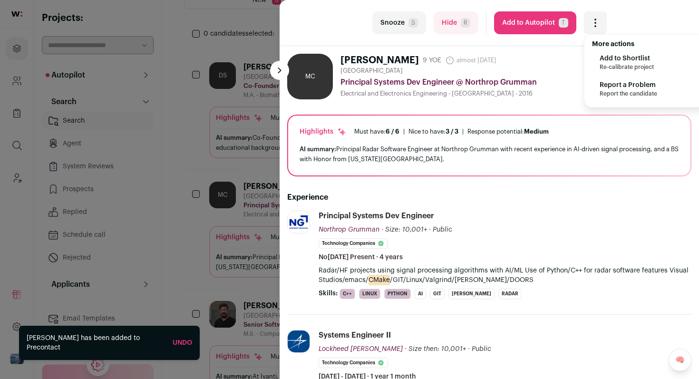
click at [605, 63] on span "Re-calibrate project" at bounding box center [627, 67] width 54 height 8
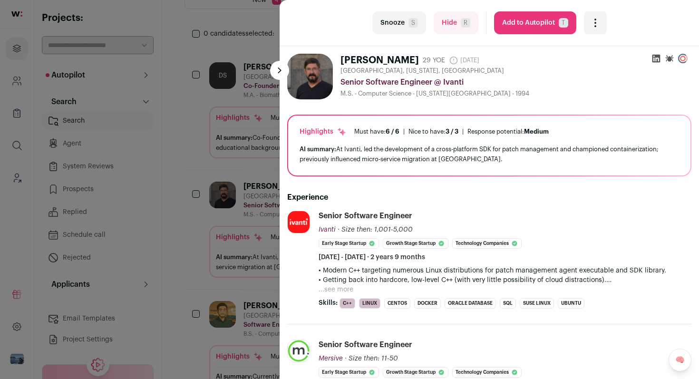
click at [593, 20] on icon "Open dropdown" at bounding box center [595, 22] width 11 height 11
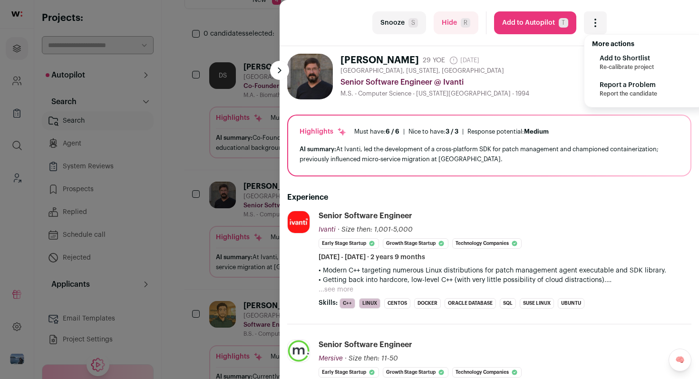
click at [603, 65] on span "Re-calibrate project" at bounding box center [627, 67] width 54 height 8
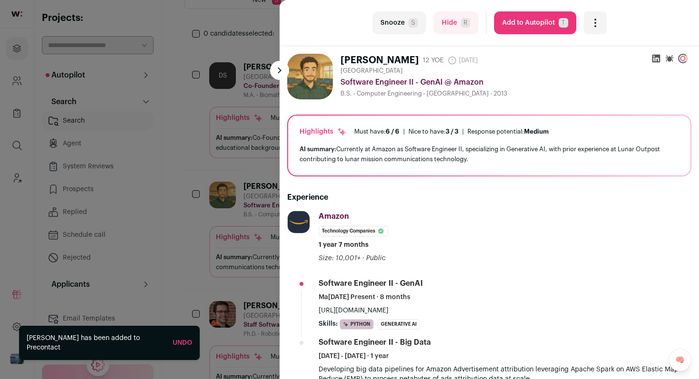
click at [403, 28] on button "Snooze S" at bounding box center [399, 22] width 54 height 23
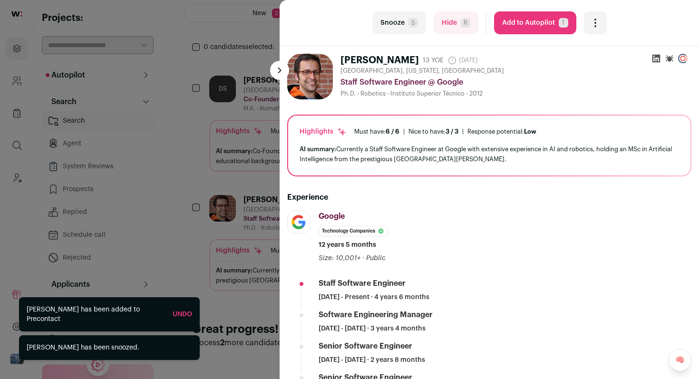
click at [403, 28] on button "Snooze S" at bounding box center [399, 22] width 54 height 23
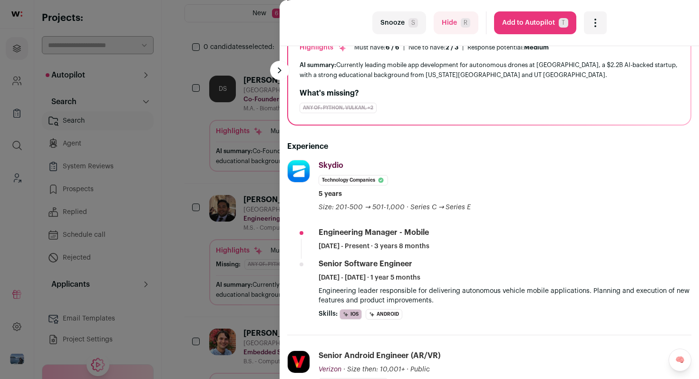
scroll to position [86, 0]
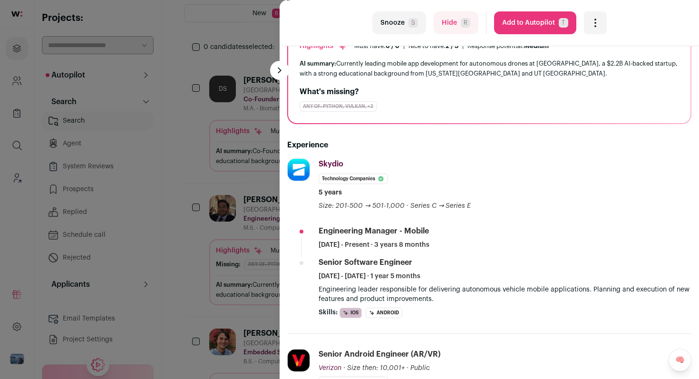
click at [397, 26] on button "Snooze S" at bounding box center [399, 22] width 54 height 23
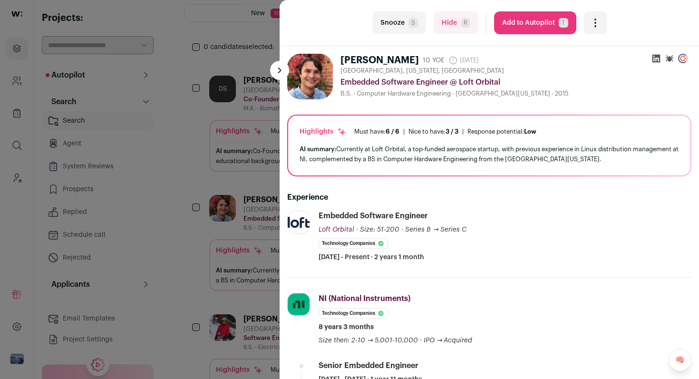
click at [397, 26] on button "Snooze S" at bounding box center [399, 22] width 54 height 23
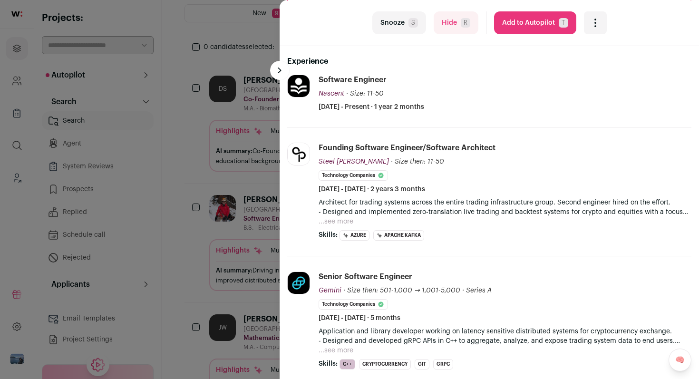
scroll to position [127, 0]
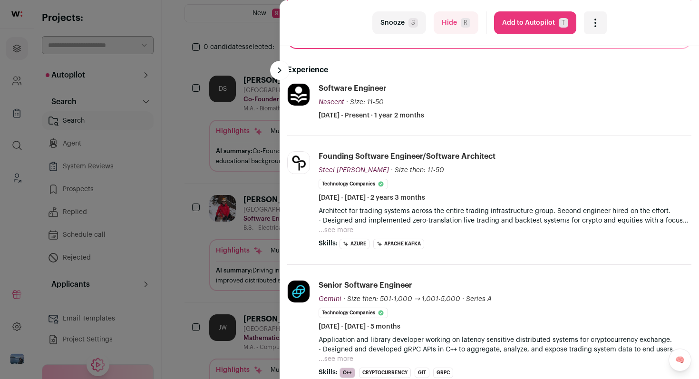
click at [409, 26] on span "S" at bounding box center [414, 23] width 10 height 10
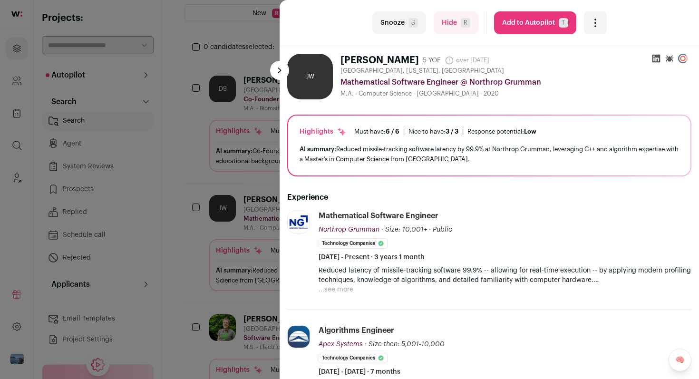
click at [340, 294] on button "...see more" at bounding box center [336, 290] width 35 height 10
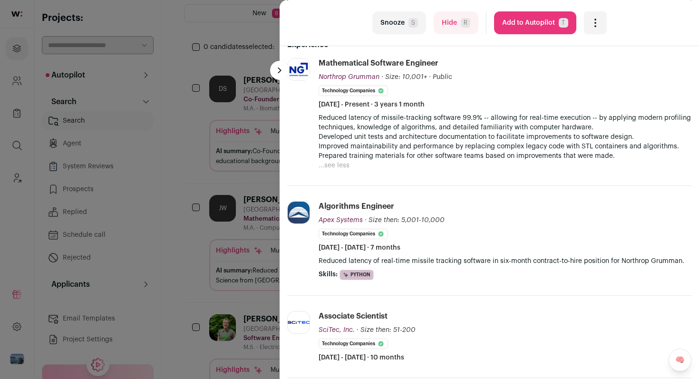
scroll to position [0, 0]
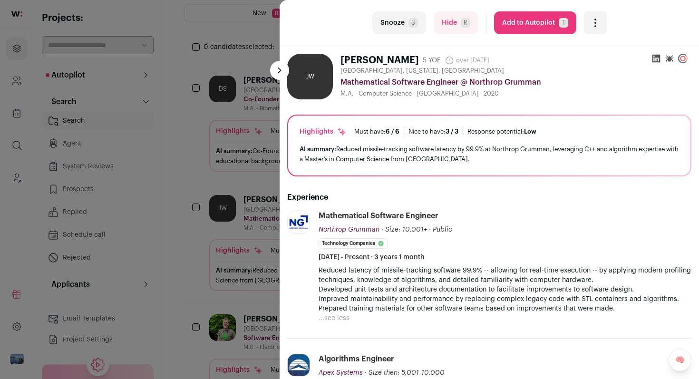
click at [402, 26] on button "Snooze S" at bounding box center [399, 22] width 54 height 23
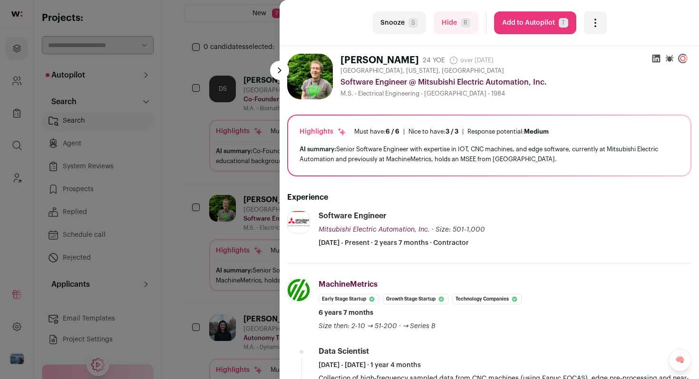
click at [398, 27] on button "Snooze S" at bounding box center [399, 22] width 54 height 23
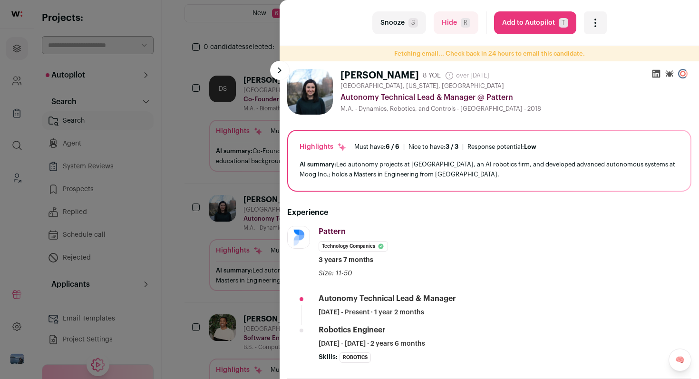
click at [394, 22] on button "Snooze S" at bounding box center [399, 22] width 54 height 23
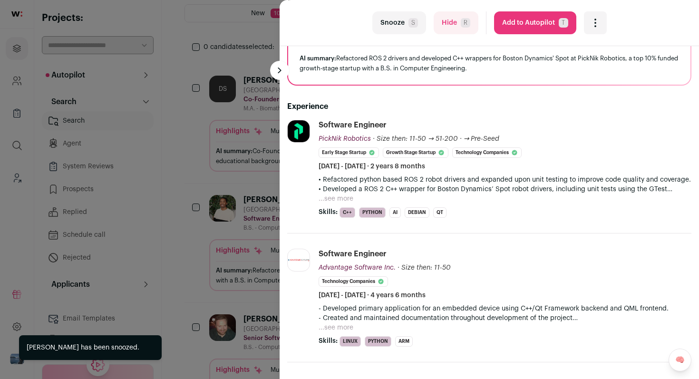
scroll to position [92, 0]
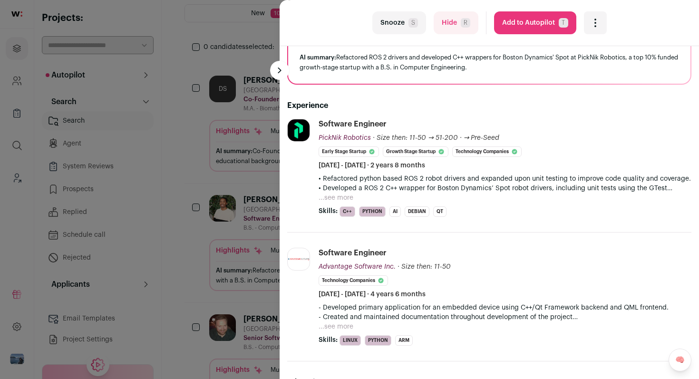
click at [351, 197] on button "...see more" at bounding box center [336, 198] width 35 height 10
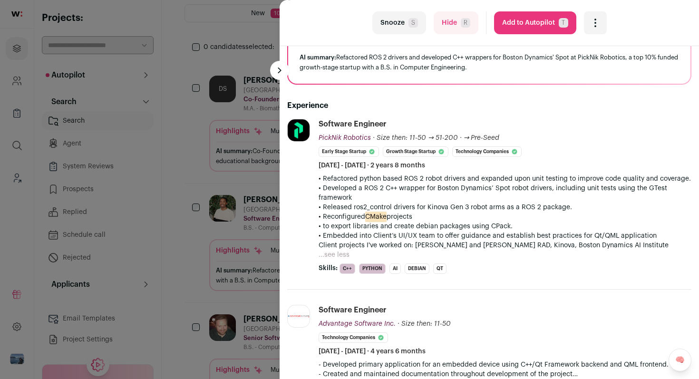
click at [598, 23] on icon "Open dropdown" at bounding box center [595, 22] width 11 height 11
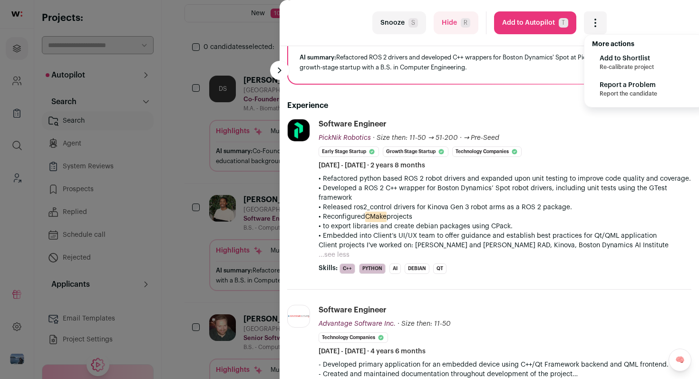
click at [608, 67] on span "Re-calibrate project" at bounding box center [627, 67] width 54 height 8
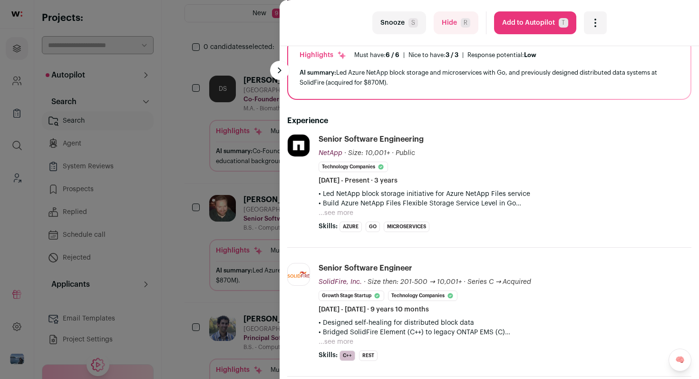
scroll to position [91, 0]
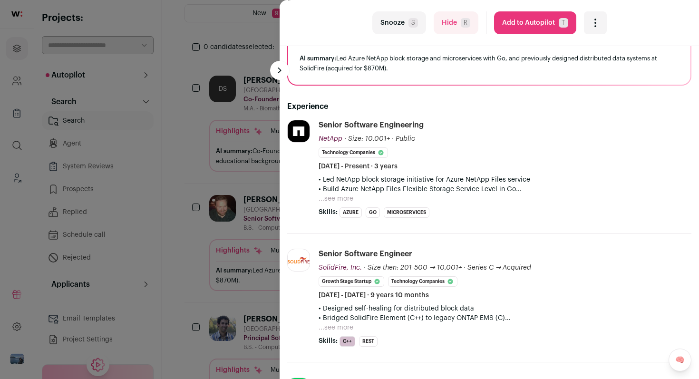
click at [332, 196] on button "...see more" at bounding box center [336, 199] width 35 height 10
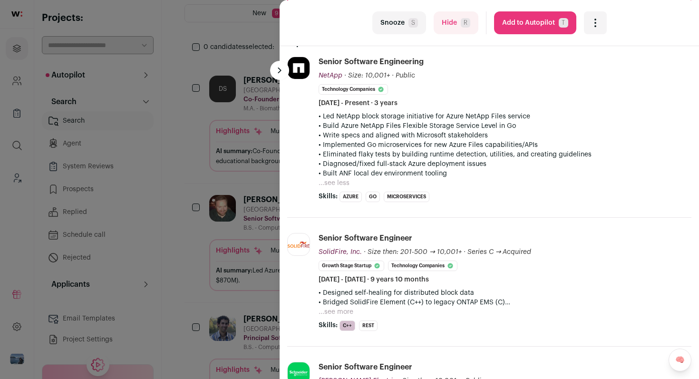
scroll to position [156, 0]
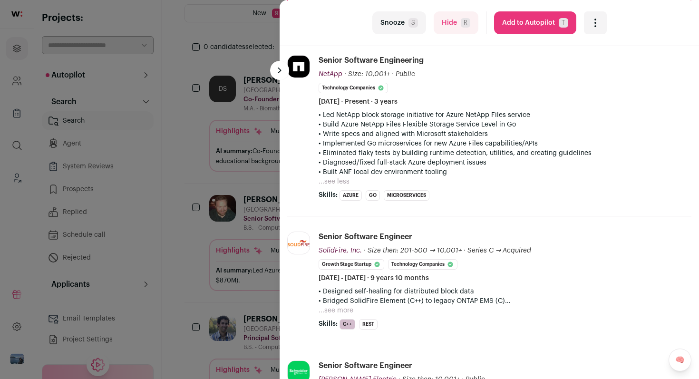
click at [399, 21] on button "Snooze S" at bounding box center [399, 22] width 54 height 23
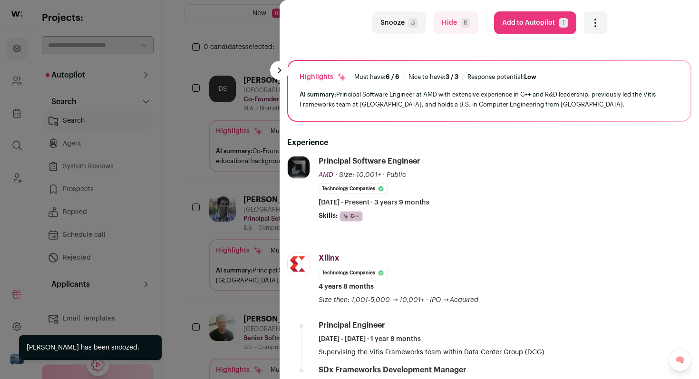
scroll to position [94, 0]
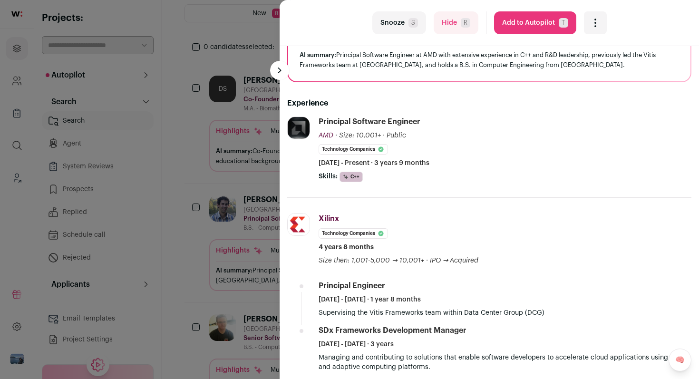
click at [408, 26] on button "Snooze S" at bounding box center [399, 22] width 54 height 23
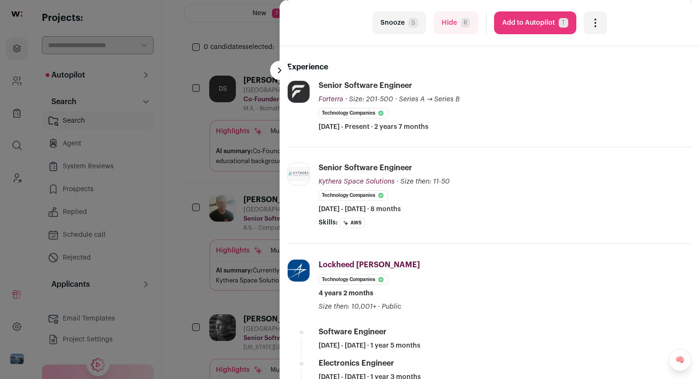
scroll to position [125, 0]
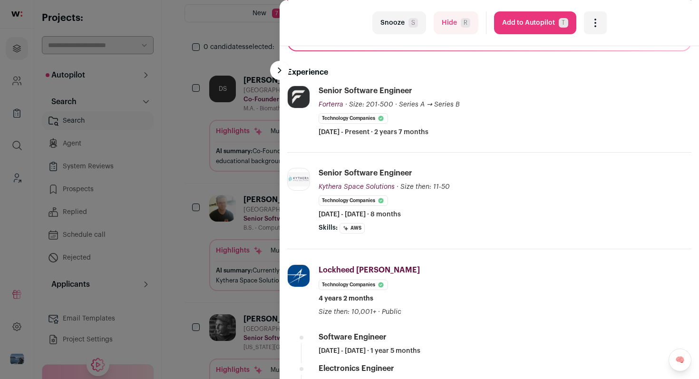
click at [248, 180] on div "last Snooze S Hide R Add to Autopilot T More actions Add to Shortlist Re-calibr…" at bounding box center [349, 189] width 699 height 379
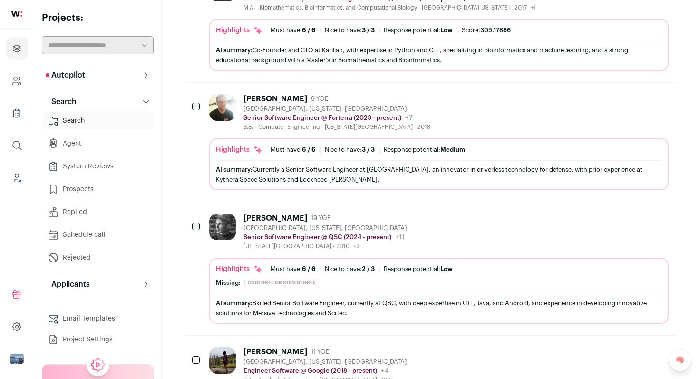
scroll to position [299, 0]
click at [499, 125] on div "Troy Davis 9 YOE Denver, Colorado, United States Senior Software Engineer @ For…" at bounding box center [439, 112] width 460 height 37
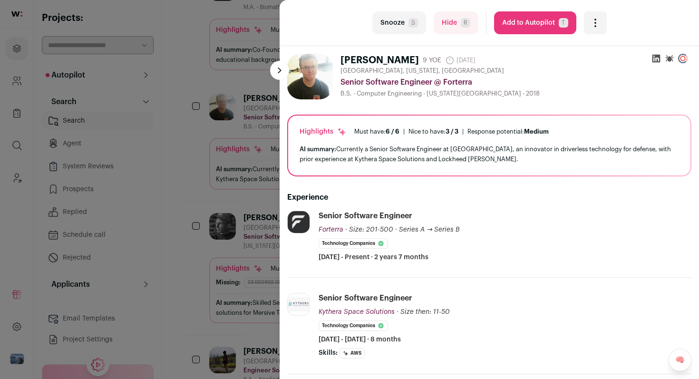
click at [595, 29] on div "Open dropdown" at bounding box center [595, 22] width 23 height 23
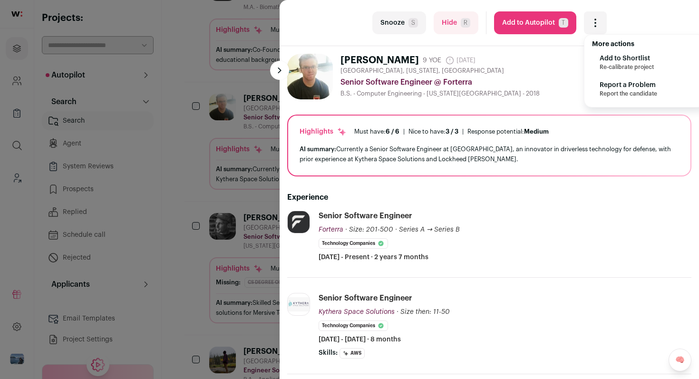
click at [605, 56] on span "Add to Shortlist" at bounding box center [627, 59] width 54 height 10
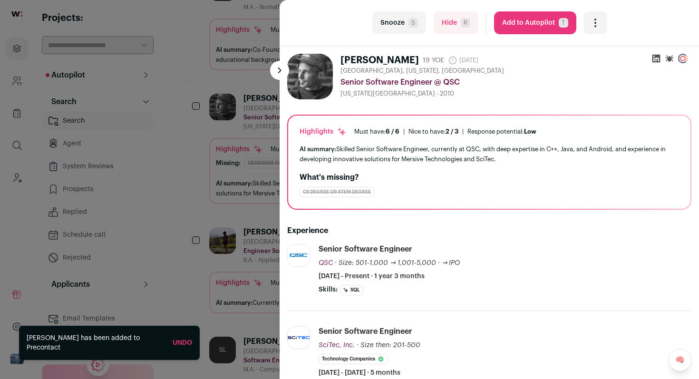
click at [250, 162] on div "last Snooze S Hide R Add to Autopilot T More actions Add to Shortlist Re-calibr…" at bounding box center [349, 189] width 699 height 379
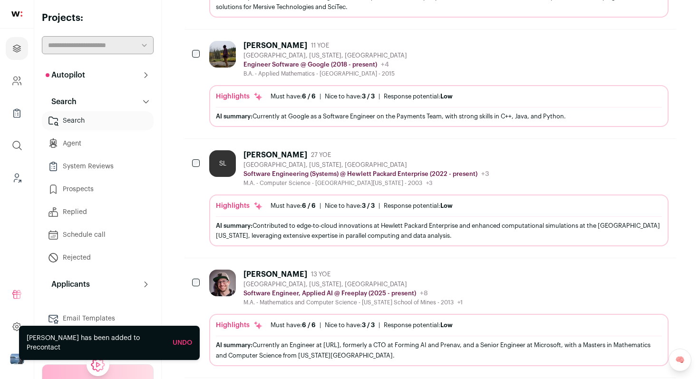
scroll to position [486, 0]
click at [443, 161] on div "Louisville, Colorado, United States" at bounding box center [367, 165] width 246 height 8
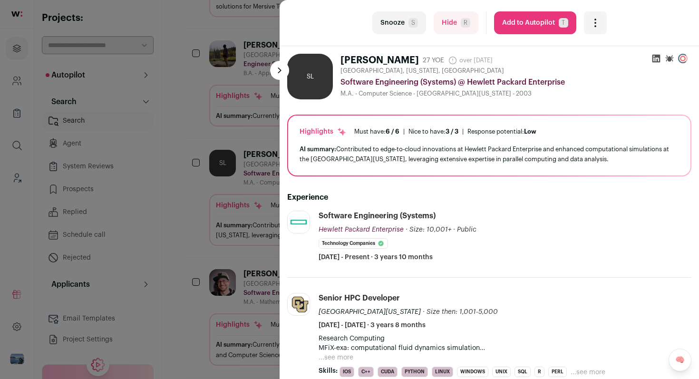
click at [590, 25] on icon "Open dropdown" at bounding box center [595, 22] width 11 height 11
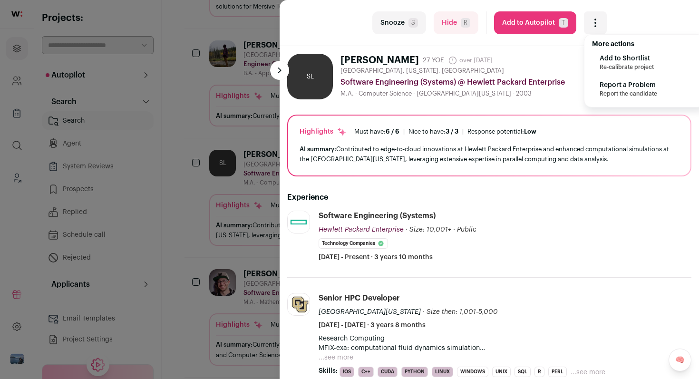
click at [601, 59] on span "Add to Shortlist" at bounding box center [627, 59] width 54 height 10
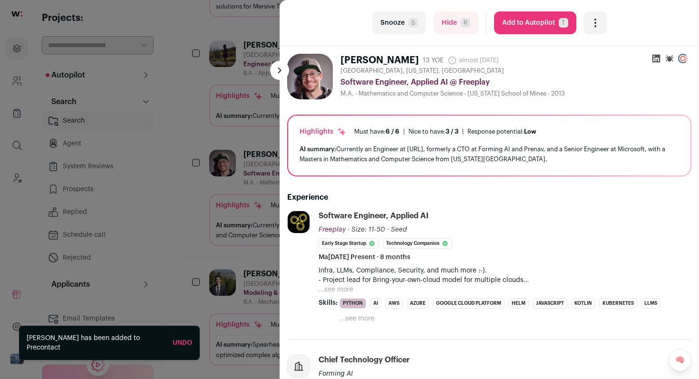
click at [397, 21] on button "Snooze S" at bounding box center [399, 22] width 54 height 23
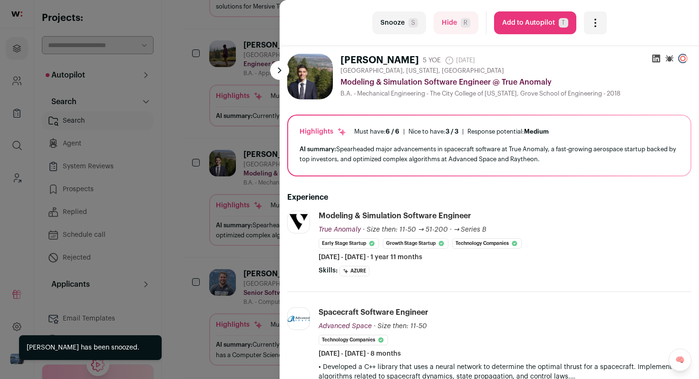
click at [397, 21] on button "Snooze S" at bounding box center [399, 22] width 54 height 23
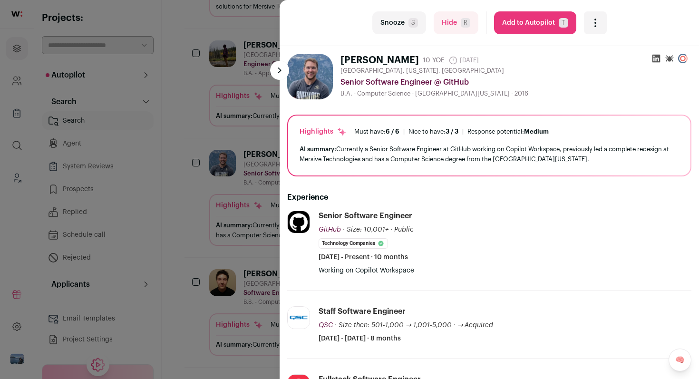
click at [402, 29] on button "Snooze S" at bounding box center [399, 22] width 54 height 23
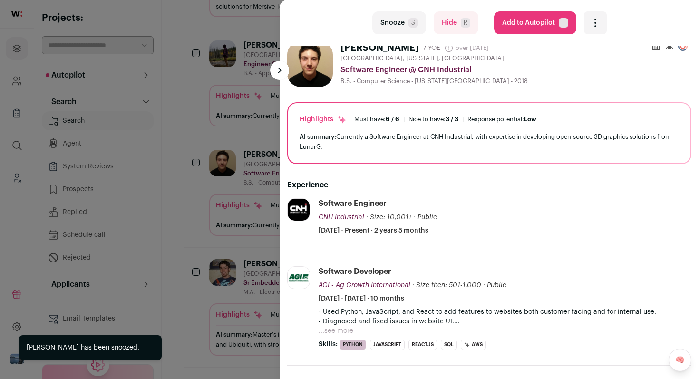
scroll to position [13, 0]
click at [410, 17] on button "Snooze S" at bounding box center [399, 22] width 54 height 23
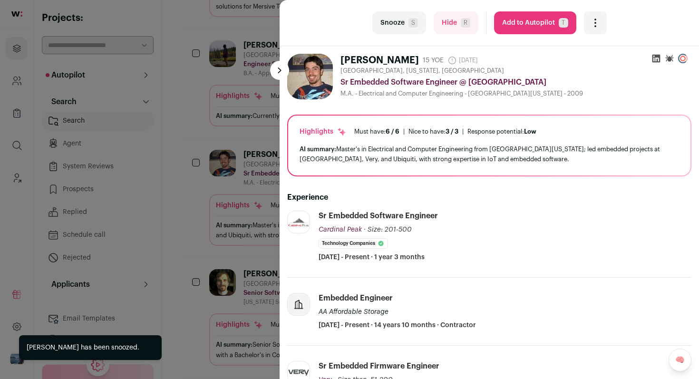
click at [410, 17] on button "Snooze S" at bounding box center [399, 22] width 54 height 23
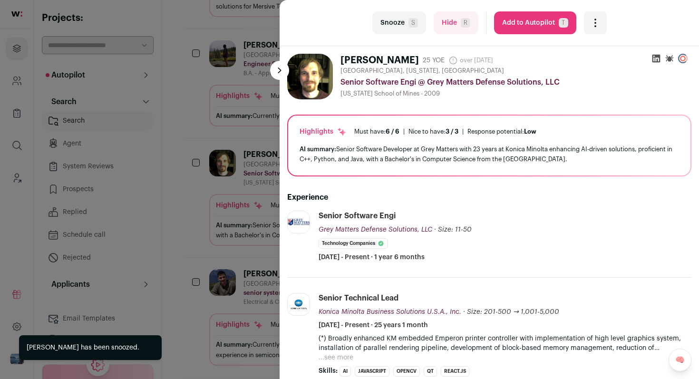
click at [410, 17] on button "Snooze S" at bounding box center [399, 22] width 54 height 23
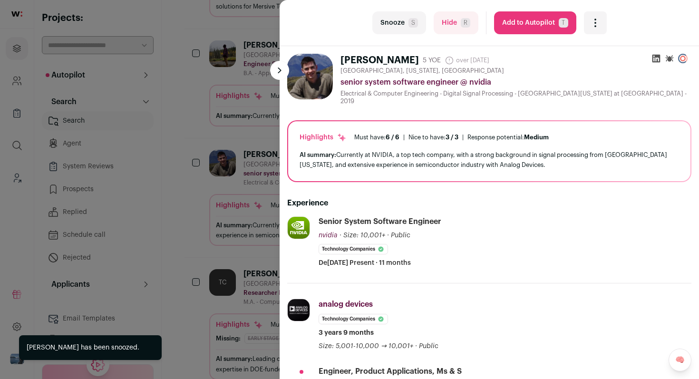
click at [410, 26] on span "S" at bounding box center [414, 23] width 10 height 10
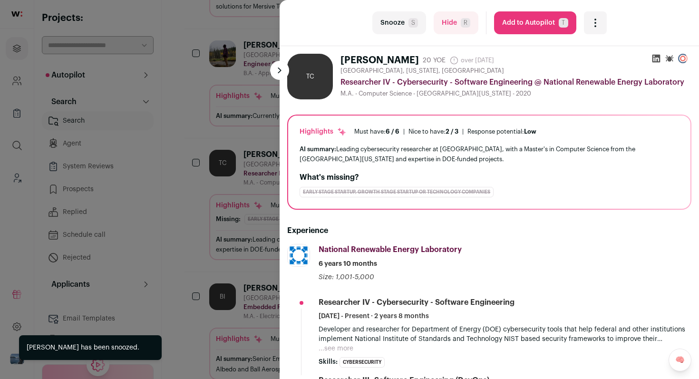
click at [410, 26] on span "S" at bounding box center [414, 23] width 10 height 10
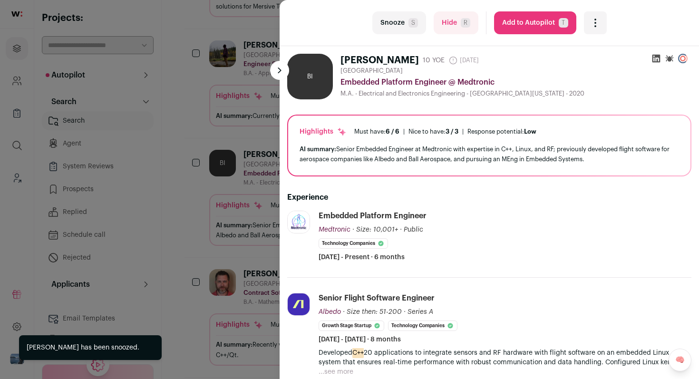
click at [410, 26] on span "S" at bounding box center [414, 23] width 10 height 10
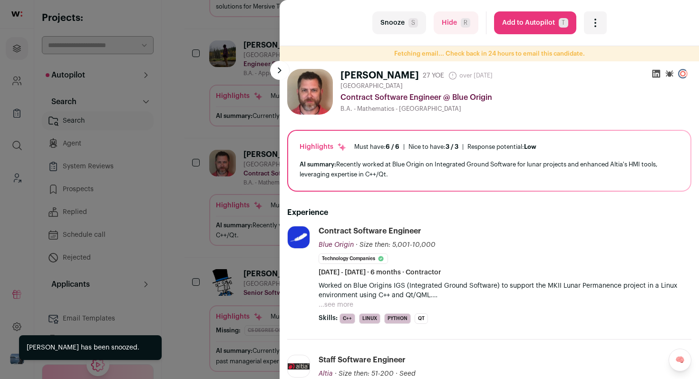
click at [410, 26] on span "S" at bounding box center [414, 23] width 10 height 10
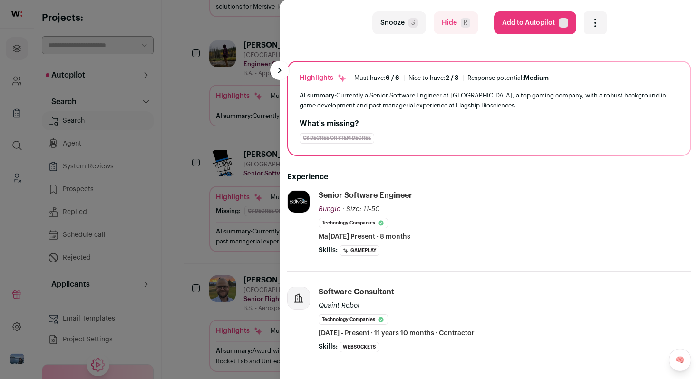
scroll to position [140, 0]
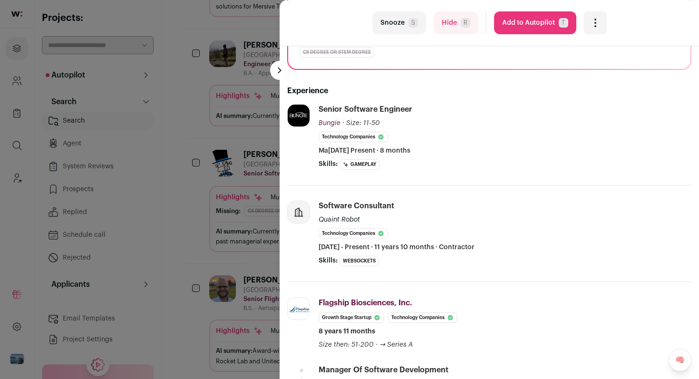
click at [408, 28] on button "Snooze S" at bounding box center [399, 22] width 54 height 23
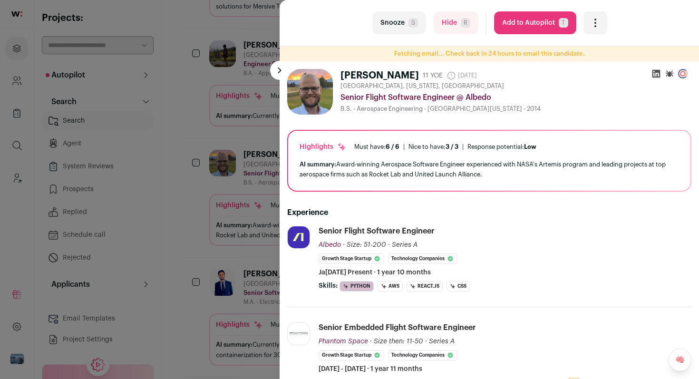
click at [408, 28] on button "Snooze S" at bounding box center [399, 22] width 54 height 23
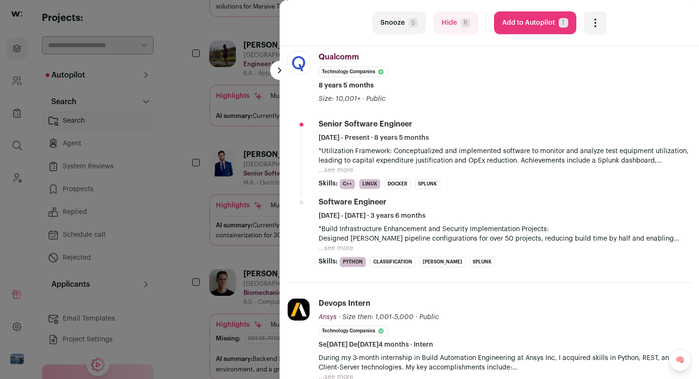
scroll to position [0, 0]
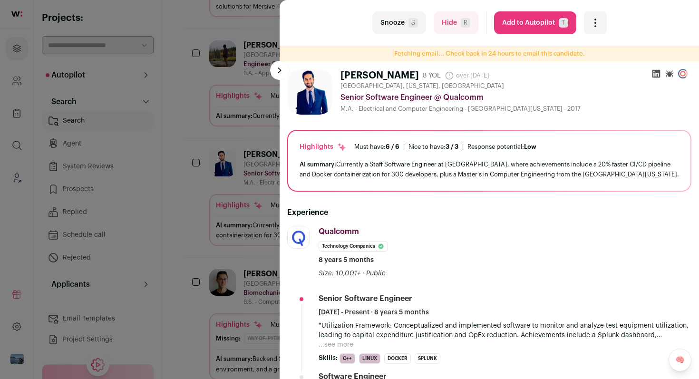
click at [167, 195] on div "last Snooze S Hide R Add to Autopilot T More actions Add to Shortlist Re-calibr…" at bounding box center [349, 189] width 699 height 379
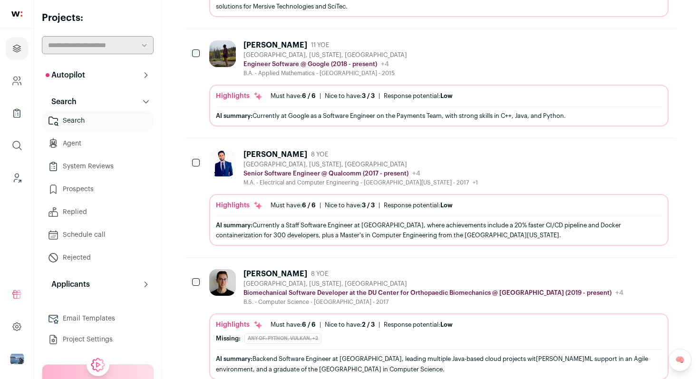
click at [147, 78] on icon at bounding box center [146, 75] width 8 height 8
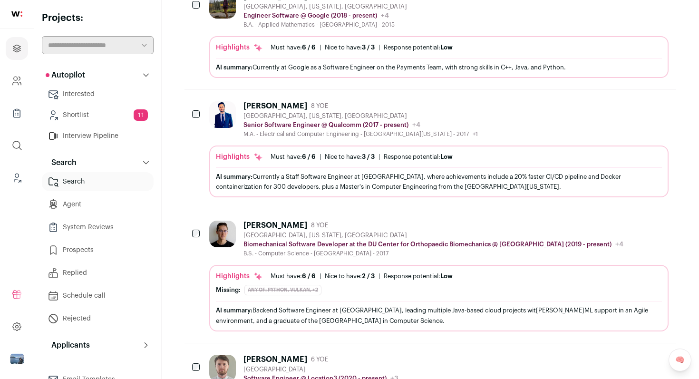
scroll to position [509, 0]
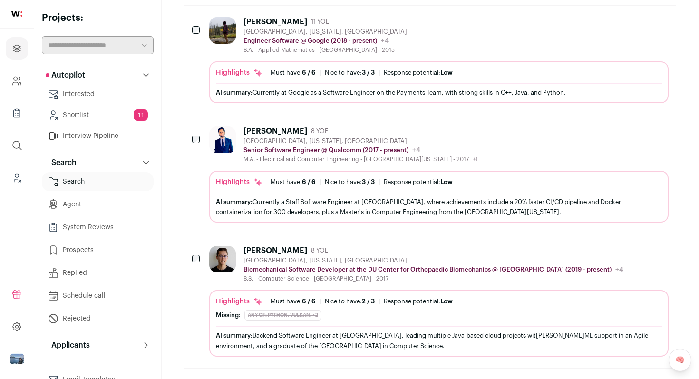
click at [542, 145] on div "Krishna Ramesh 8 YOE Broomfield, Colorado, United States Senior Software Engine…" at bounding box center [439, 145] width 460 height 37
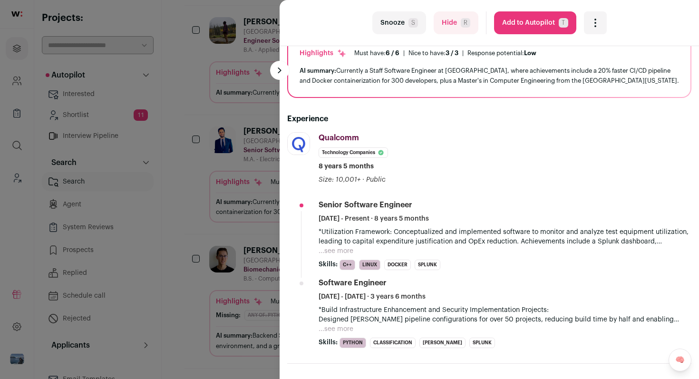
scroll to position [97, 0]
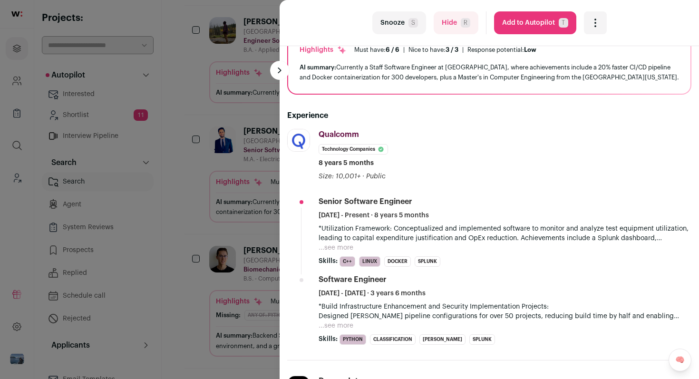
click at [596, 26] on icon "Open dropdown" at bounding box center [595, 22] width 11 height 11
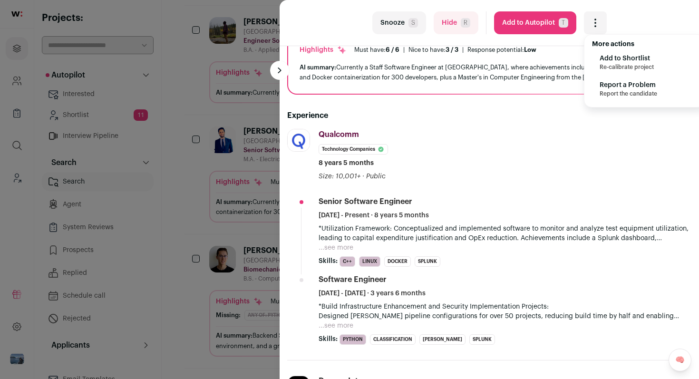
click at [602, 60] on span "Add to Shortlist" at bounding box center [627, 59] width 54 height 10
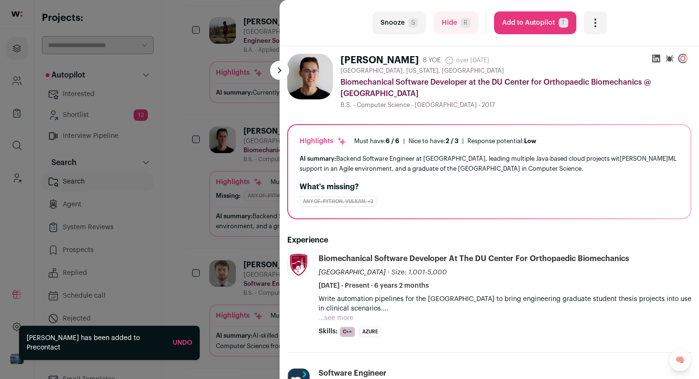
click at [212, 171] on div "last Snooze S Hide R Add to Autopilot T More actions Add to Shortlist Re-calibr…" at bounding box center [349, 189] width 699 height 379
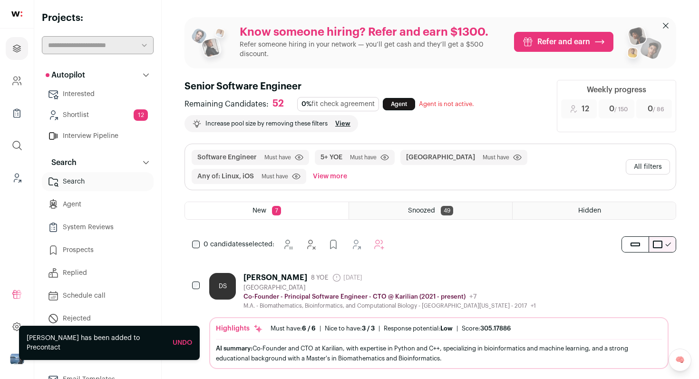
scroll to position [11, 0]
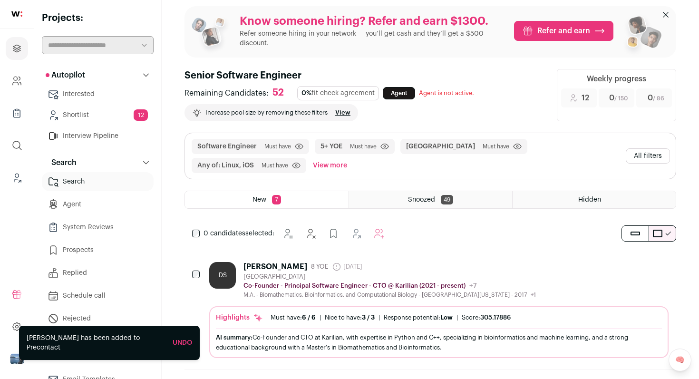
click at [112, 113] on link "Shortlist 12" at bounding box center [98, 115] width 112 height 19
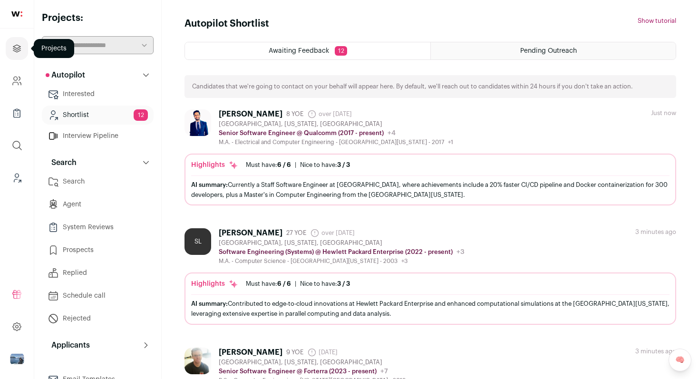
click at [19, 48] on icon "Projects" at bounding box center [16, 48] width 11 height 11
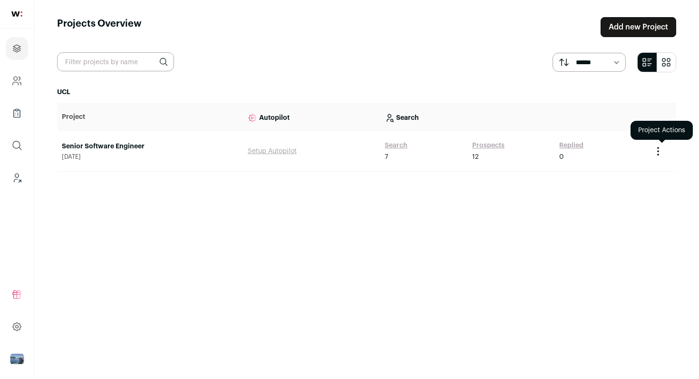
click at [655, 153] on icon "Project Actions" at bounding box center [658, 151] width 11 height 11
click at [651, 195] on button "Create Share Link" at bounding box center [637, 194] width 53 height 8
click at [660, 154] on icon "Project Actions" at bounding box center [658, 151] width 11 height 11
click at [640, 194] on button "Copy Share Link" at bounding box center [637, 194] width 48 height 8
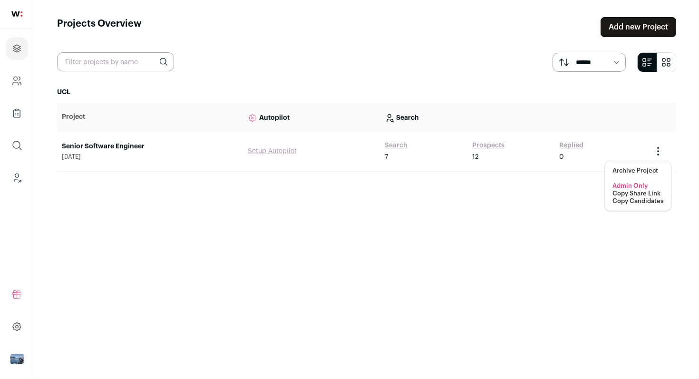
click at [629, 193] on button "Copy Share Link" at bounding box center [637, 194] width 48 height 8
click at [635, 193] on button "Copy Share Link" at bounding box center [637, 194] width 48 height 8
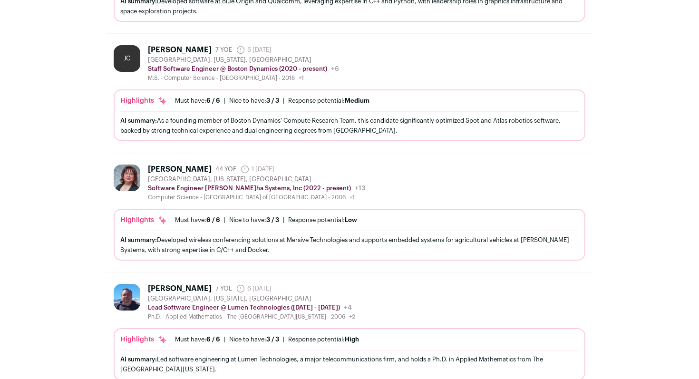
scroll to position [1192, 0]
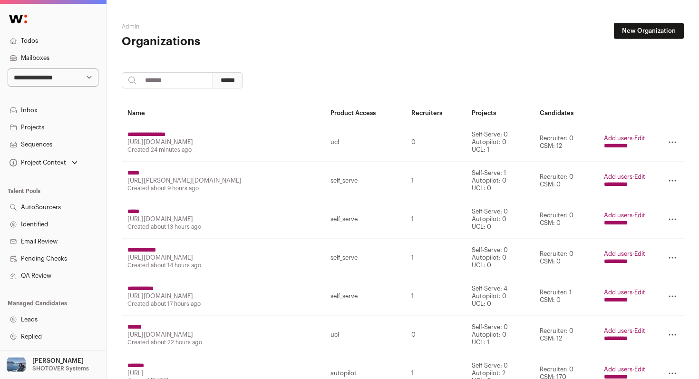
click at [198, 83] on input "search" at bounding box center [167, 80] width 91 height 16
paste input "*********"
type input "*********"
click at [226, 87] on input "******" at bounding box center [228, 80] width 30 height 16
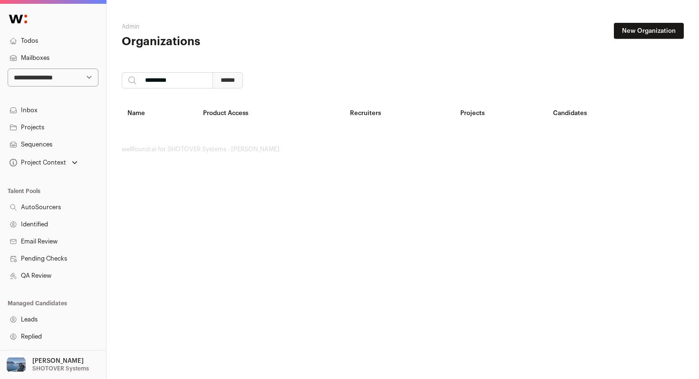
click at [226, 87] on input "******" at bounding box center [228, 80] width 30 height 16
click at [144, 77] on input "*********" at bounding box center [167, 80] width 91 height 16
click at [188, 79] on input "*********" at bounding box center [167, 80] width 91 height 16
click at [233, 81] on input "******" at bounding box center [228, 80] width 30 height 16
click at [669, 32] on link "New Organization" at bounding box center [649, 31] width 70 height 16
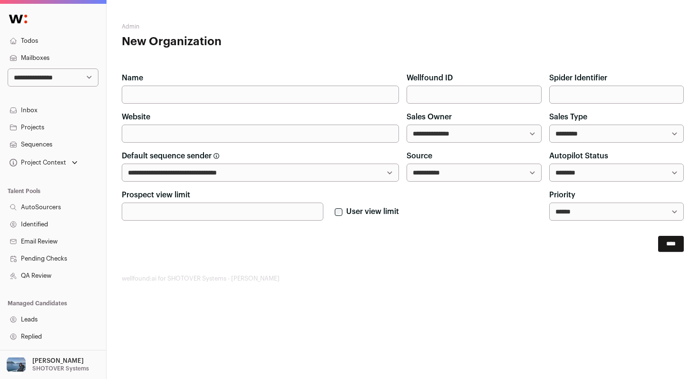
click at [293, 90] on input "Name" at bounding box center [260, 95] width 277 height 18
paste input "*********"
type input "*********"
click at [261, 132] on input "Website" at bounding box center [260, 134] width 277 height 18
paste input "**********"
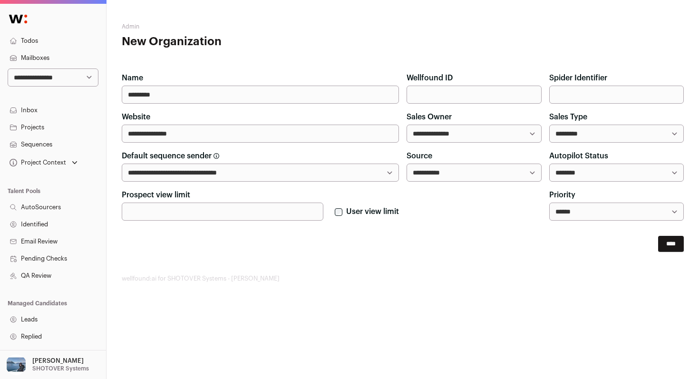
type input "**********"
click at [661, 246] on input "****" at bounding box center [671, 244] width 26 height 16
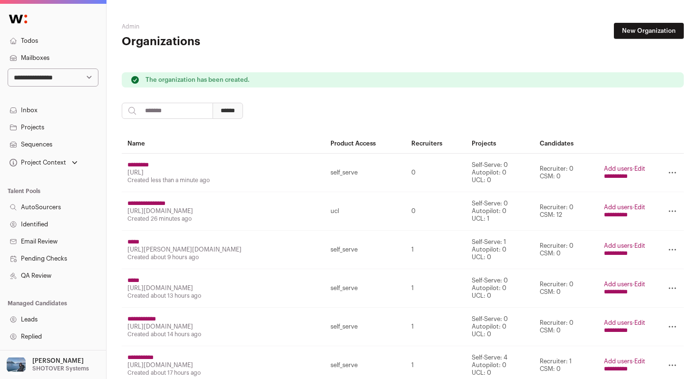
click at [626, 180] on input "**********" at bounding box center [616, 177] width 24 height 8
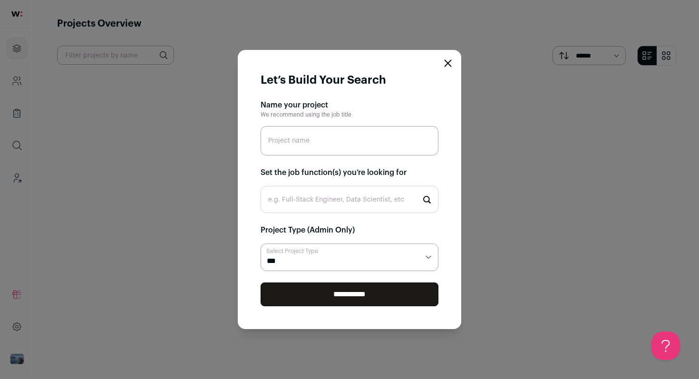
paste input "Full-stack SW engineer"
type input "Full-stack SW engineer"
click at [308, 196] on input "e.g. Full-Stack Engineer, Data Scientist, etc" at bounding box center [350, 199] width 178 height 27
type input "front"
click at [312, 229] on li "Frontend Engineer" at bounding box center [349, 226] width 177 height 25
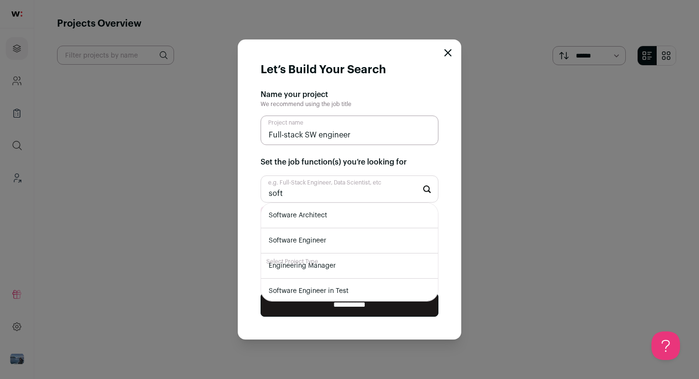
type input "soft"
click at [318, 239] on li "Software Engineer" at bounding box center [349, 240] width 177 height 25
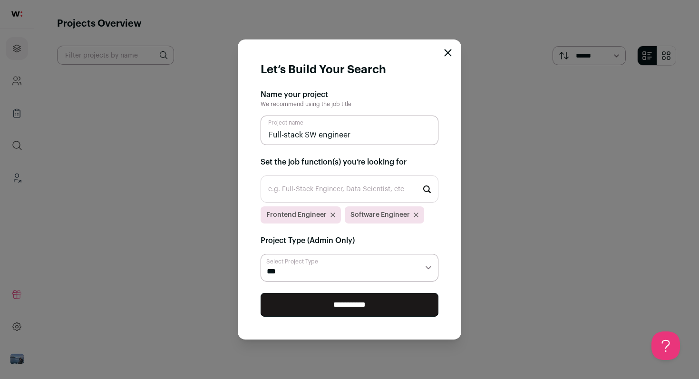
click at [337, 309] on input "**********" at bounding box center [350, 305] width 178 height 24
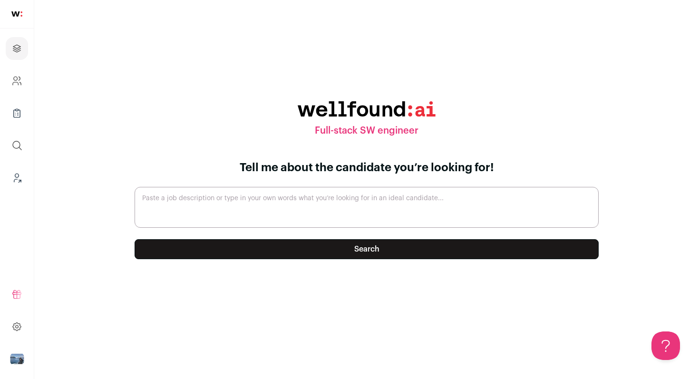
paste textarea "Lore-ipsum DO sitametc adip elits do eiusm-tem in UtlaBoree $005d – $159m • 3.5…"
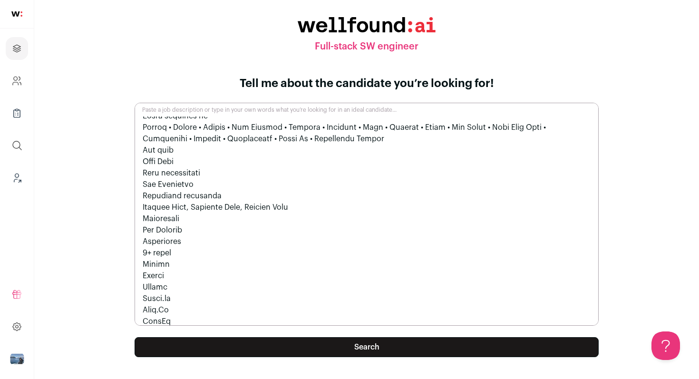
type textarea "Lore-ipsum DO sitametc adip elits do eiusm-tem in UtlaBoree $005d – $159m • 3.5…"
click at [383, 345] on button "Search" at bounding box center [367, 347] width 464 height 20
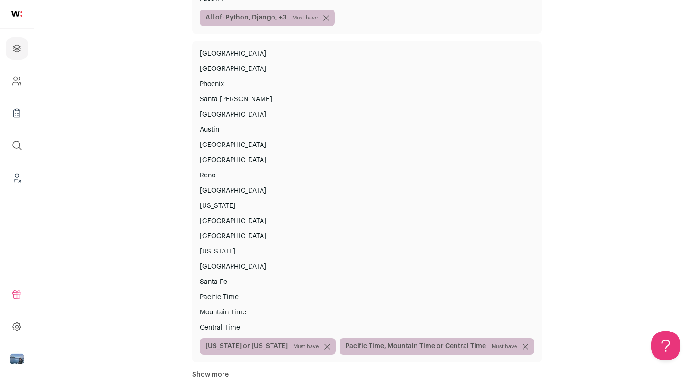
scroll to position [477, 0]
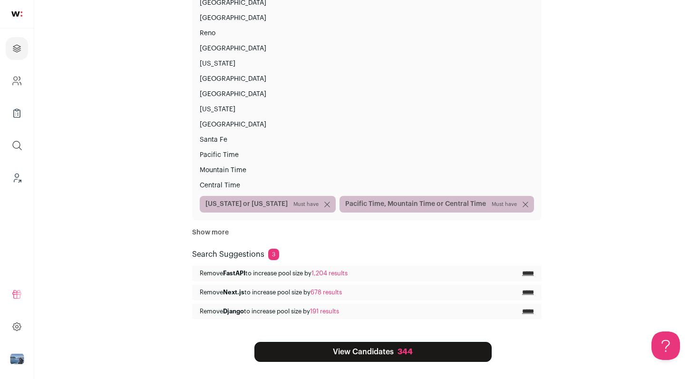
click at [383, 350] on link "View Candidates 344" at bounding box center [373, 352] width 237 height 20
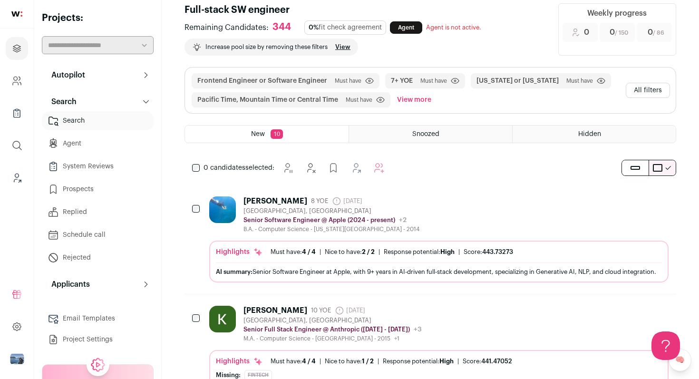
scroll to position [80, 0]
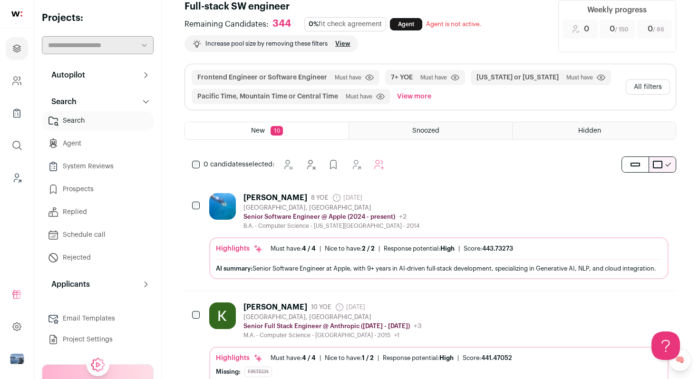
click at [449, 202] on div "[PERSON_NAME] 8 YOE [DATE] Admin only. The last time the profile was scraped. […" at bounding box center [439, 211] width 460 height 37
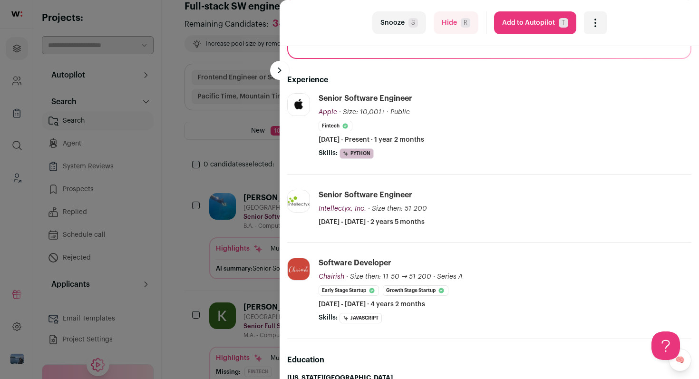
scroll to position [120, 0]
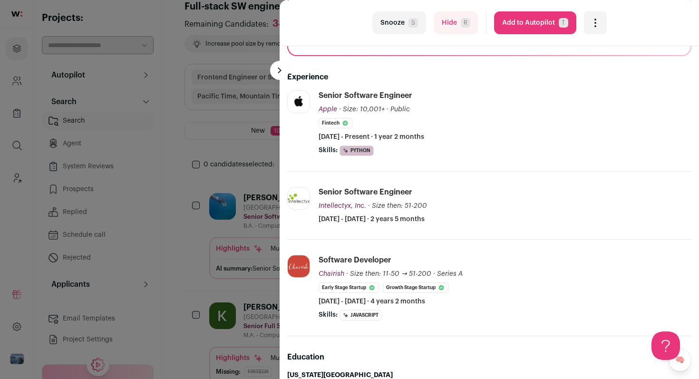
click at [393, 28] on button "Snooze S" at bounding box center [399, 22] width 54 height 23
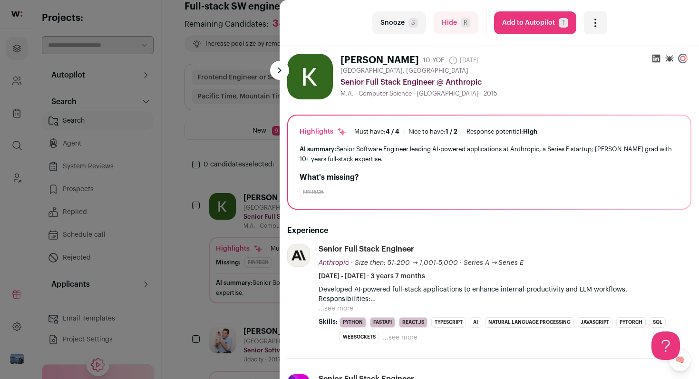
click at [343, 308] on button "...see more" at bounding box center [336, 309] width 35 height 10
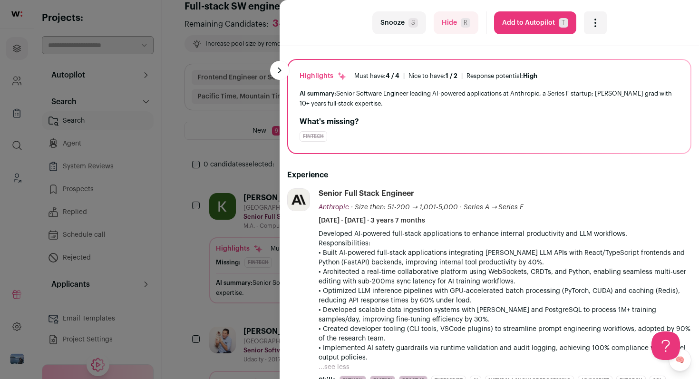
scroll to position [59, 0]
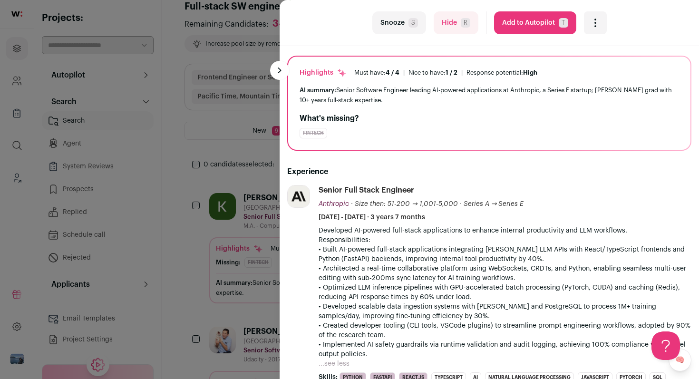
click at [600, 31] on div "Open dropdown" at bounding box center [595, 22] width 23 height 23
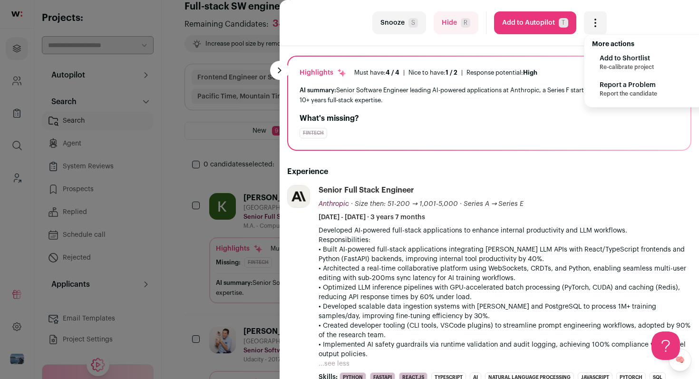
click at [601, 56] on span "Add to Shortlist" at bounding box center [627, 59] width 54 height 10
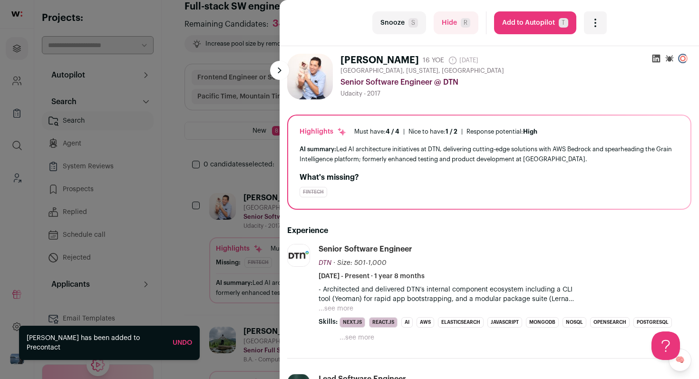
click at [338, 309] on button "...see more" at bounding box center [336, 309] width 35 height 10
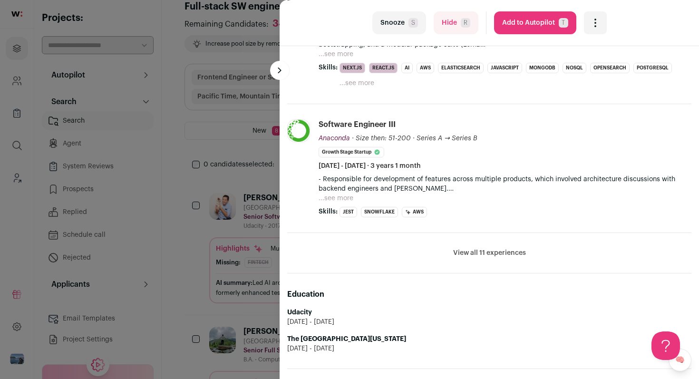
scroll to position [423, 0]
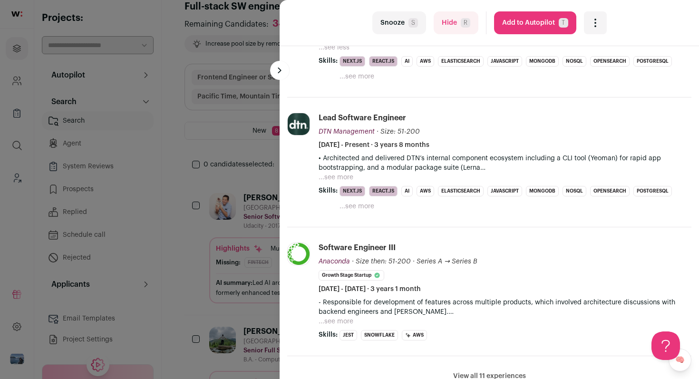
click at [401, 24] on button "Snooze S" at bounding box center [399, 22] width 54 height 23
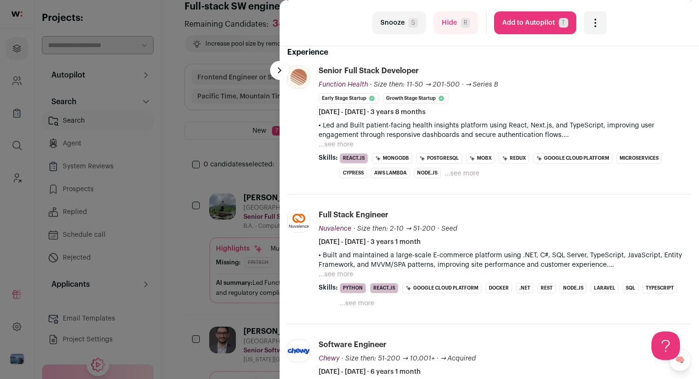
scroll to position [177, 0]
click at [345, 143] on button "...see more" at bounding box center [336, 146] width 35 height 10
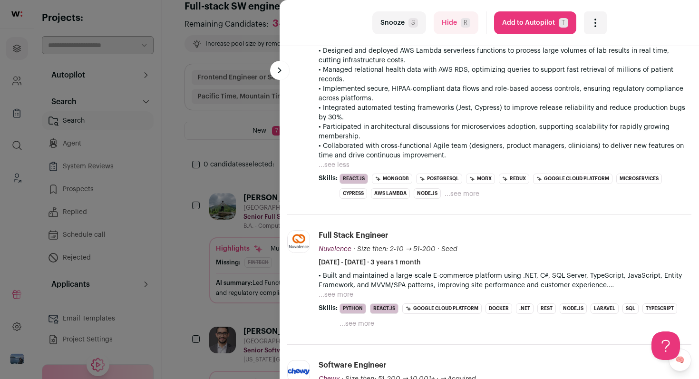
scroll to position [409, 0]
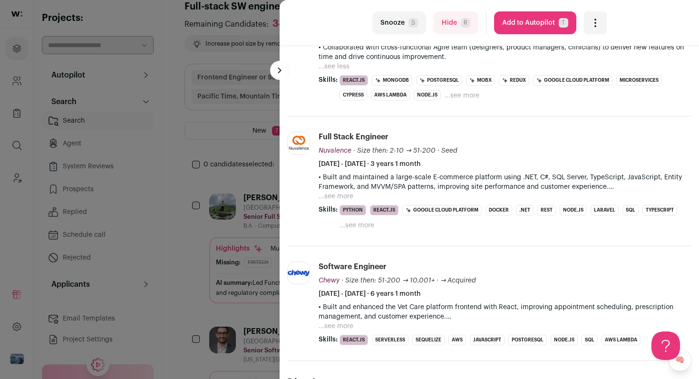
click at [346, 196] on button "...see more" at bounding box center [336, 197] width 35 height 10
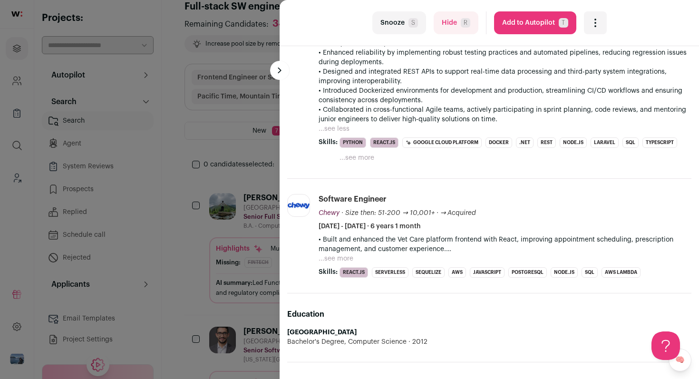
scroll to position [629, 0]
click at [340, 256] on button "...see more" at bounding box center [336, 258] width 35 height 10
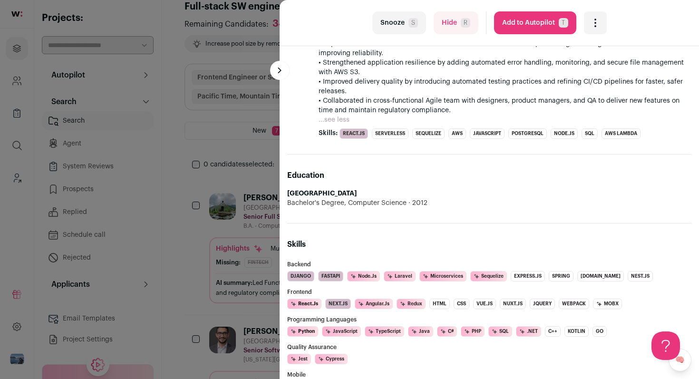
scroll to position [926, 0]
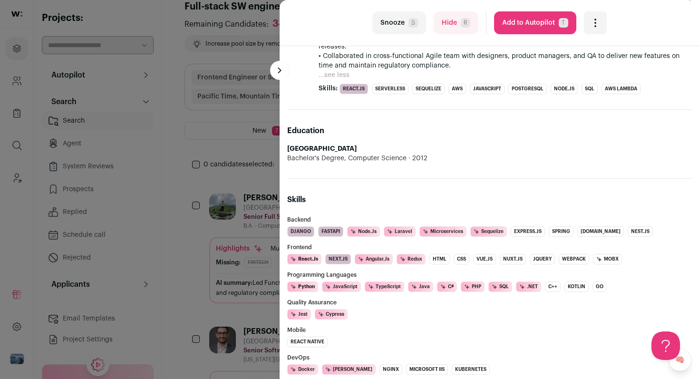
click at [191, 197] on div "last Snooze S Hide R Add to Autopilot T More actions Add to Shortlist Re-calibr…" at bounding box center [349, 189] width 699 height 379
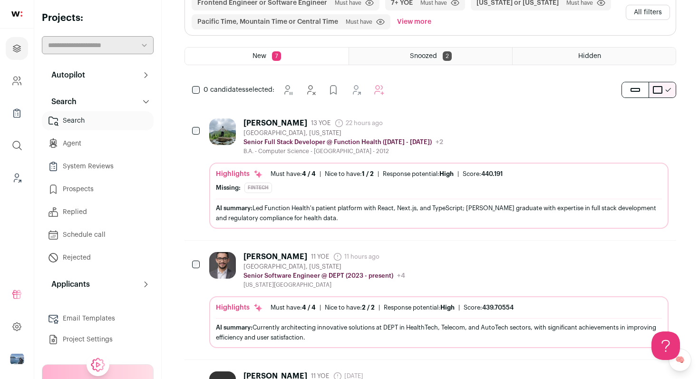
scroll to position [268, 0]
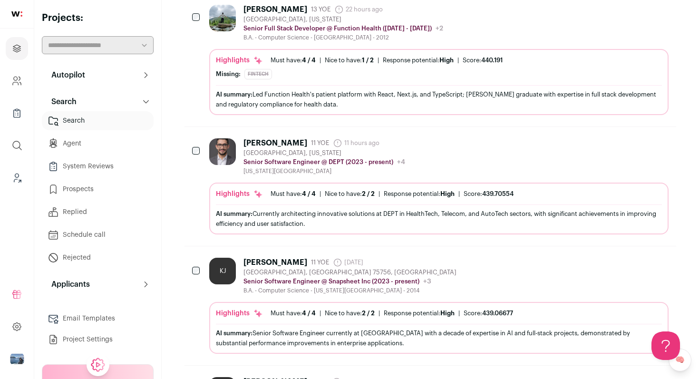
click at [470, 160] on div "[PERSON_NAME] 11 YOE 11 hours ago Admin only. The last time the profile was scr…" at bounding box center [439, 156] width 460 height 37
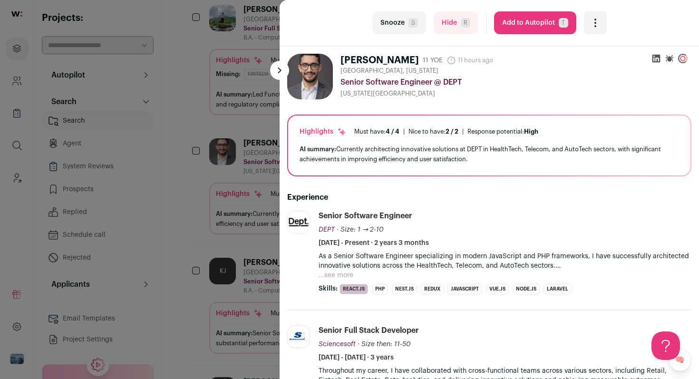
click at [349, 276] on button "...see more" at bounding box center [336, 276] width 35 height 10
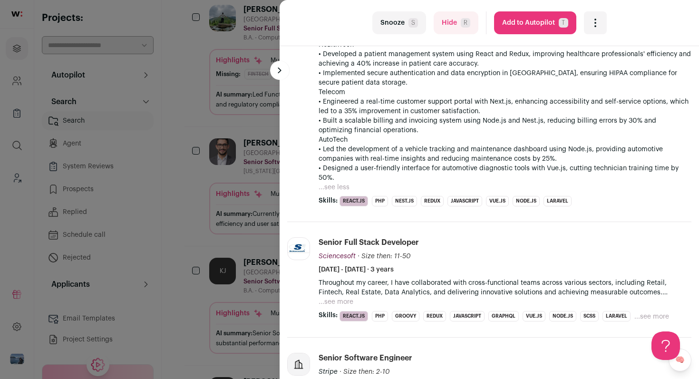
scroll to position [233, 0]
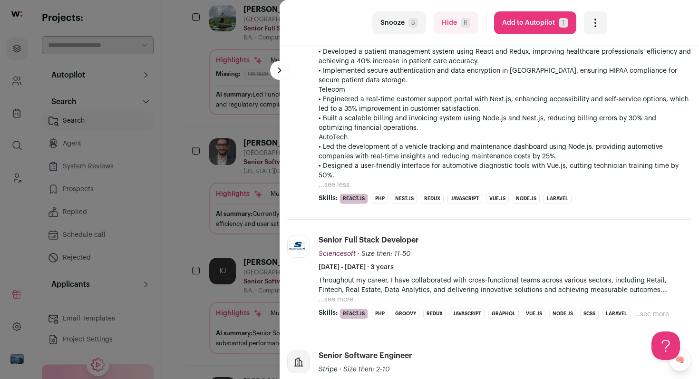
click at [265, 237] on div "last Snooze S Hide R Add to Autopilot T More actions Add to Shortlist Re-calibr…" at bounding box center [349, 189] width 699 height 379
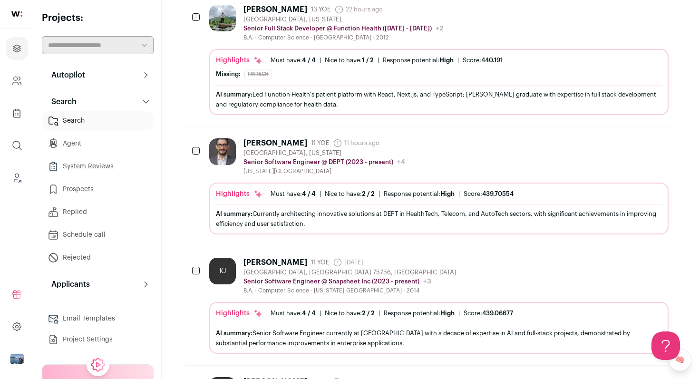
click at [522, 279] on div "KJ [PERSON_NAME] 11 YOE [DATE] Admin only. The last time the profile was scrape…" at bounding box center [439, 276] width 460 height 37
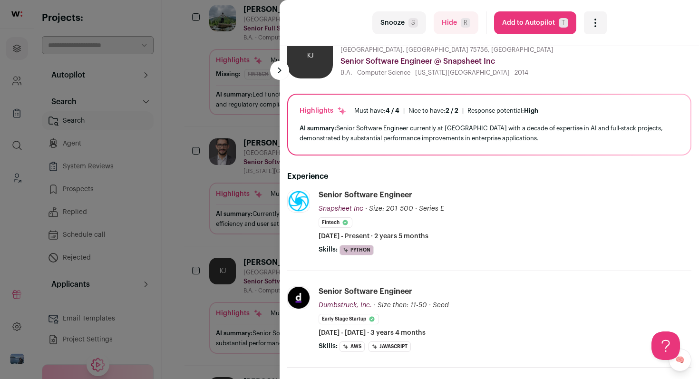
scroll to position [0, 0]
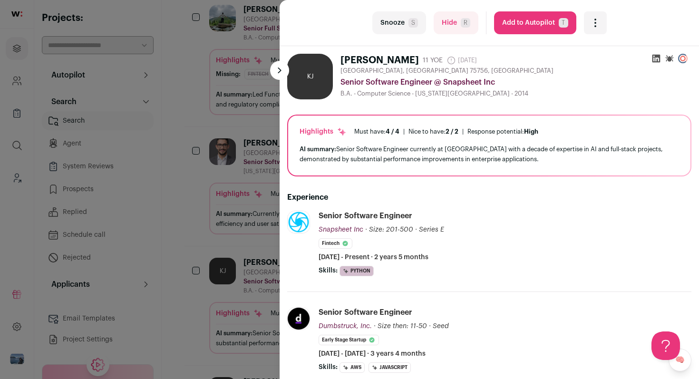
click at [596, 27] on icon "Open dropdown" at bounding box center [595, 22] width 11 height 11
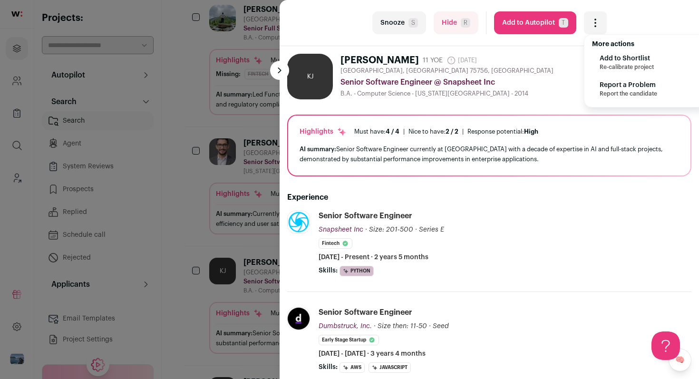
click at [610, 65] on span "Re-calibrate project" at bounding box center [627, 67] width 54 height 8
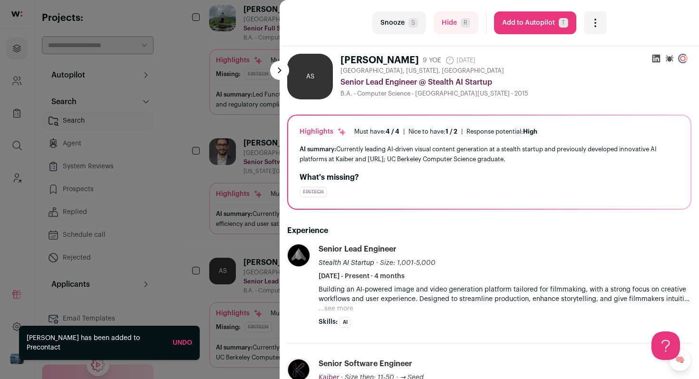
click at [260, 202] on div "last Snooze S Hide R Add to Autopilot T More actions Add to Shortlist Re-calibr…" at bounding box center [349, 189] width 699 height 379
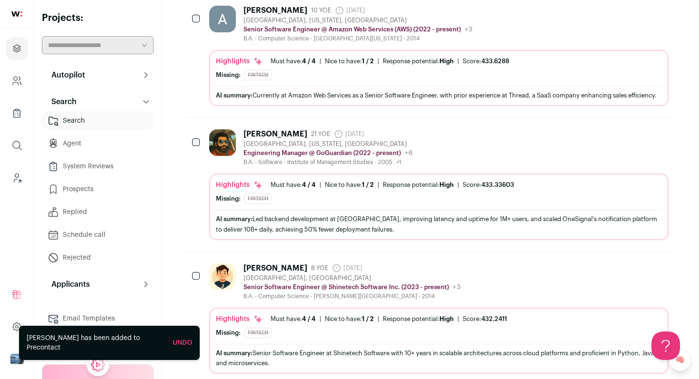
scroll to position [749, 0]
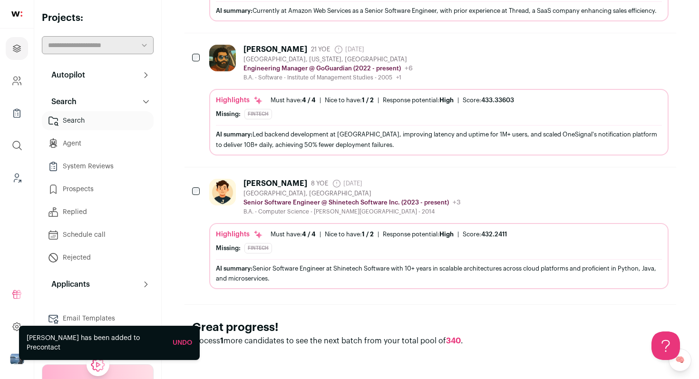
click at [534, 185] on div "[PERSON_NAME] 8 YOE [DATE] Admin only. The last time the profile was scraped. […" at bounding box center [439, 197] width 460 height 37
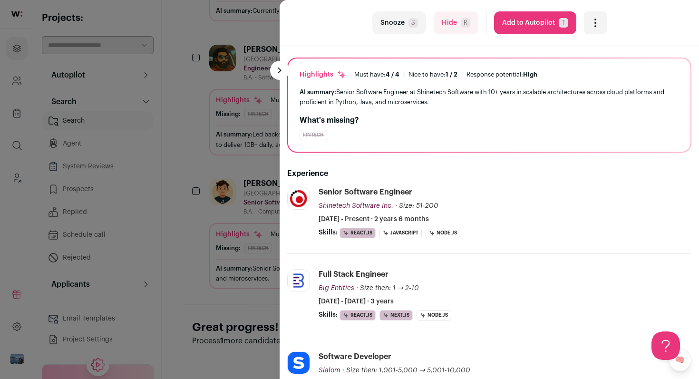
scroll to position [137, 0]
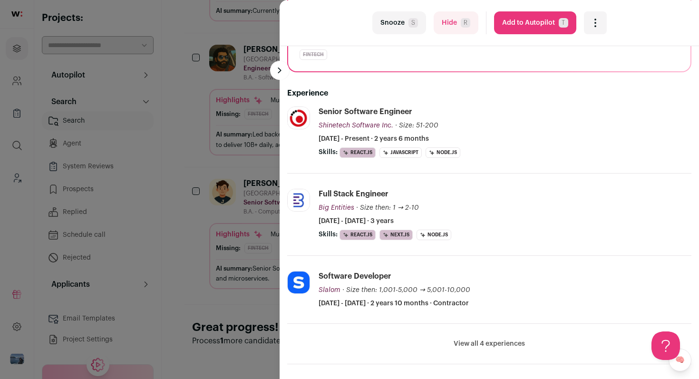
click at [410, 30] on button "Snooze S" at bounding box center [399, 22] width 54 height 23
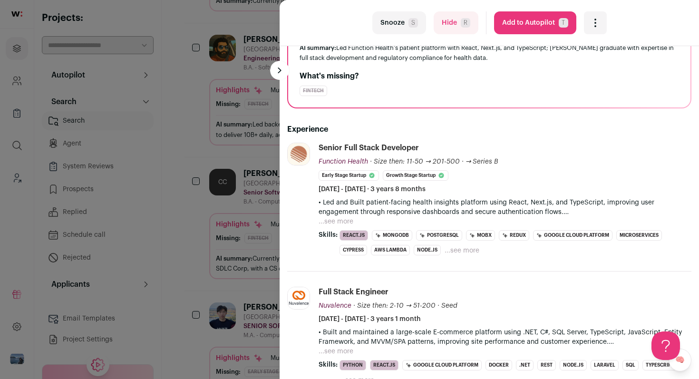
scroll to position [102, 0]
click at [346, 223] on button "...see more" at bounding box center [336, 221] width 35 height 10
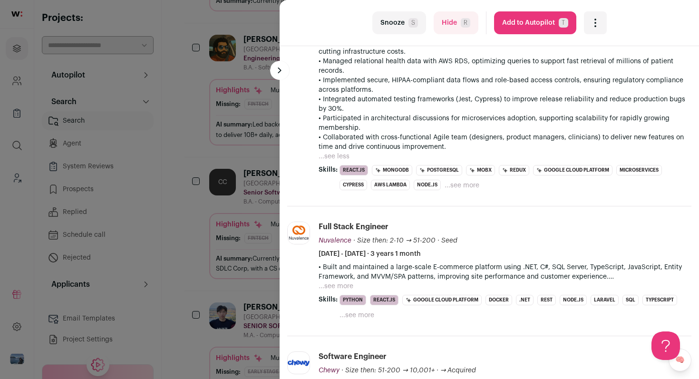
scroll to position [321, 0]
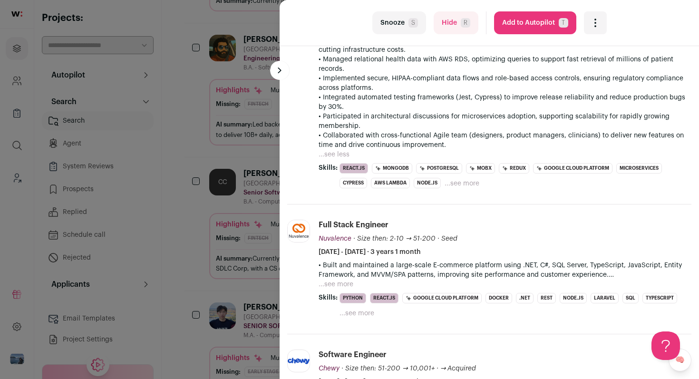
click at [338, 282] on button "...see more" at bounding box center [336, 285] width 35 height 10
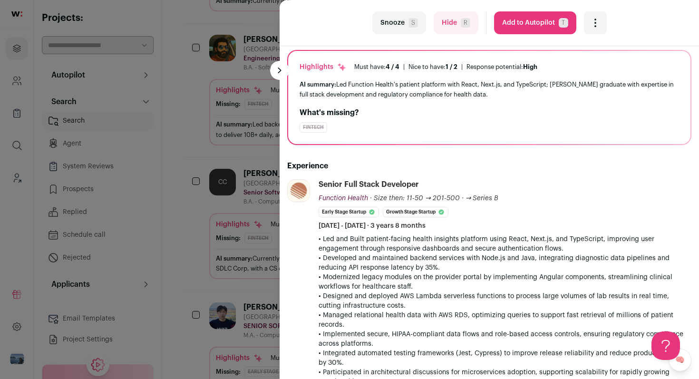
scroll to position [50, 0]
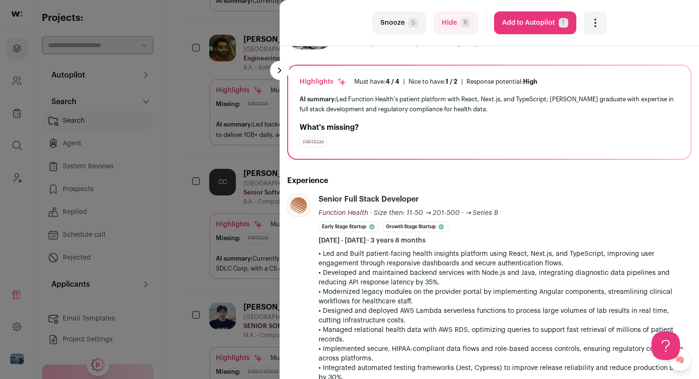
click at [595, 20] on icon "Open dropdown" at bounding box center [595, 19] width 1 height 1
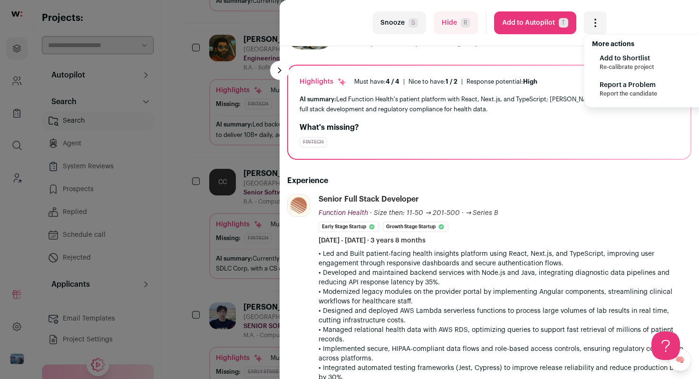
click at [608, 59] on span "Add to Shortlist" at bounding box center [627, 59] width 54 height 10
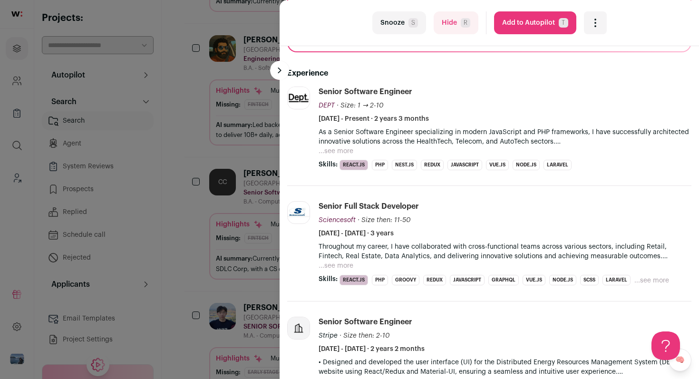
scroll to position [123, 0]
click at [339, 154] on button "...see more" at bounding box center [336, 152] width 35 height 10
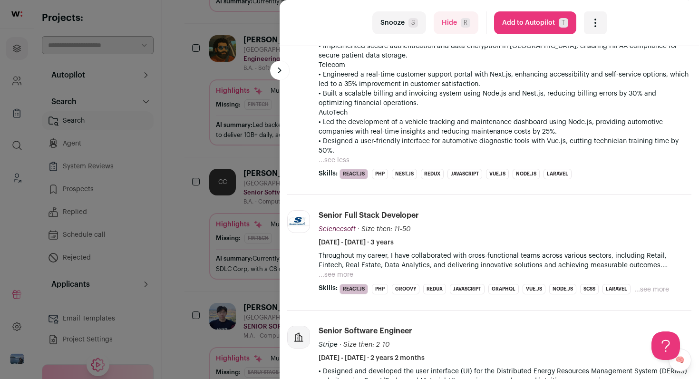
scroll to position [261, 0]
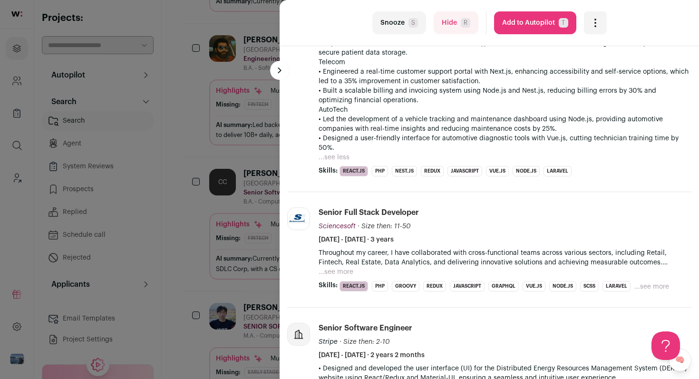
click at [341, 267] on button "...see more" at bounding box center [336, 272] width 35 height 10
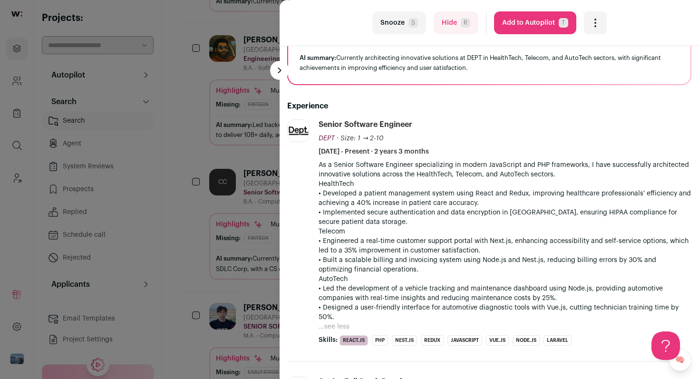
scroll to position [36, 0]
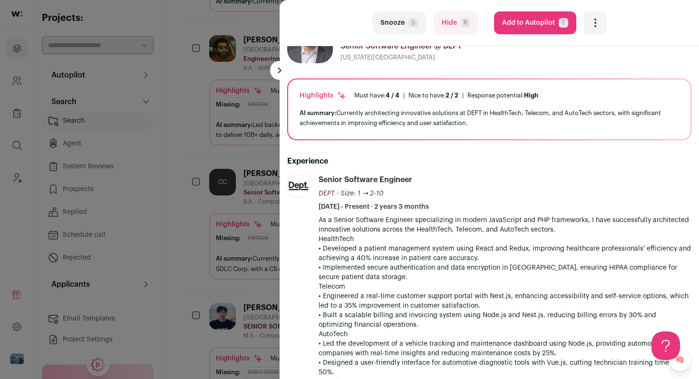
click at [404, 25] on button "Snooze S" at bounding box center [399, 22] width 54 height 23
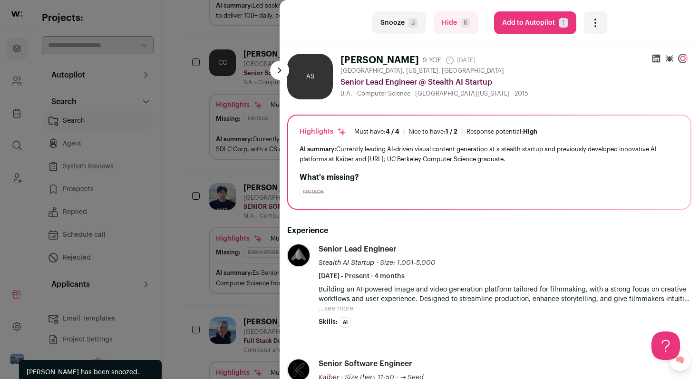
scroll to position [495, 0]
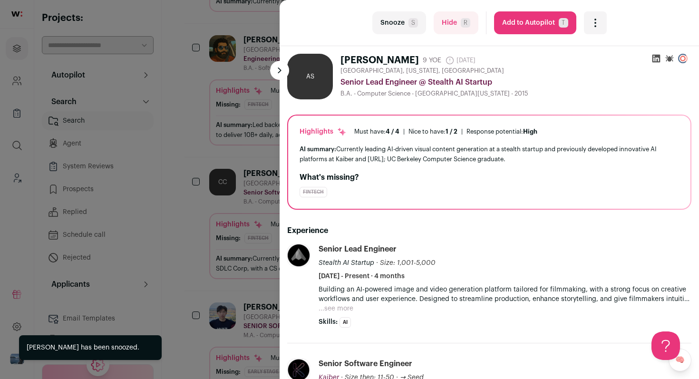
click at [403, 26] on button "Snooze S" at bounding box center [399, 22] width 54 height 23
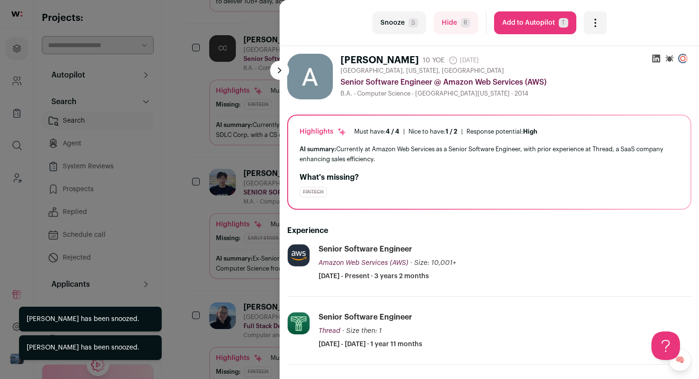
scroll to position [362, 0]
click at [403, 26] on button "Snooze S" at bounding box center [399, 22] width 54 height 23
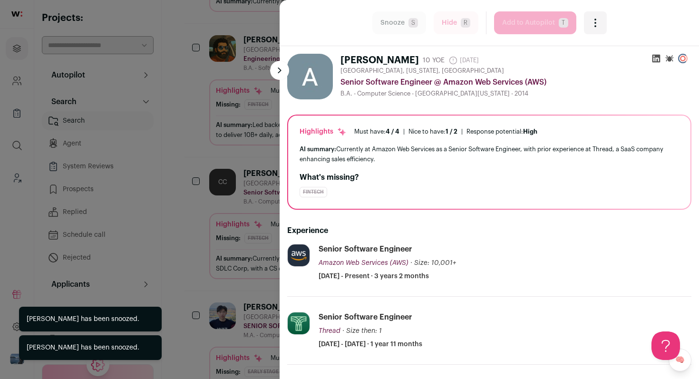
scroll to position [227, 0]
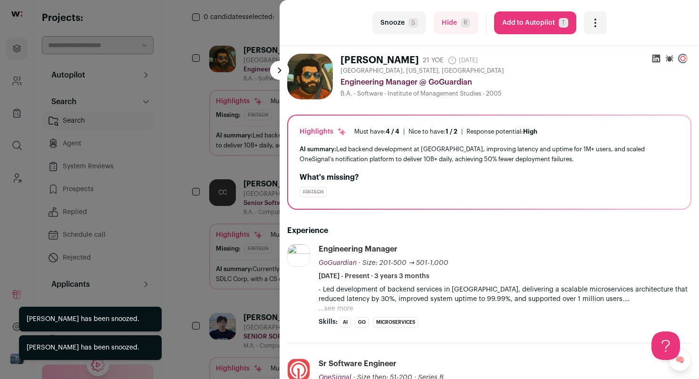
click at [403, 26] on button "Snooze S" at bounding box center [399, 22] width 54 height 23
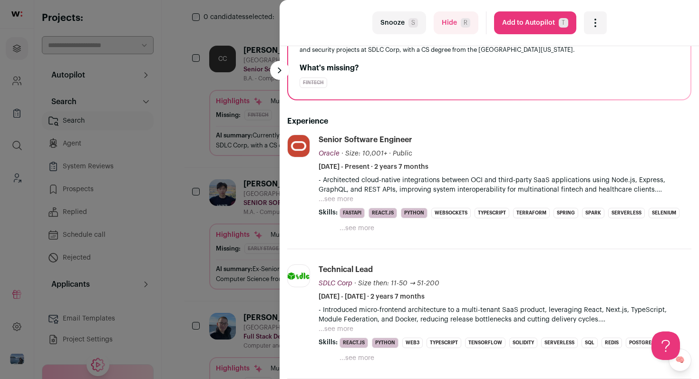
scroll to position [117, 0]
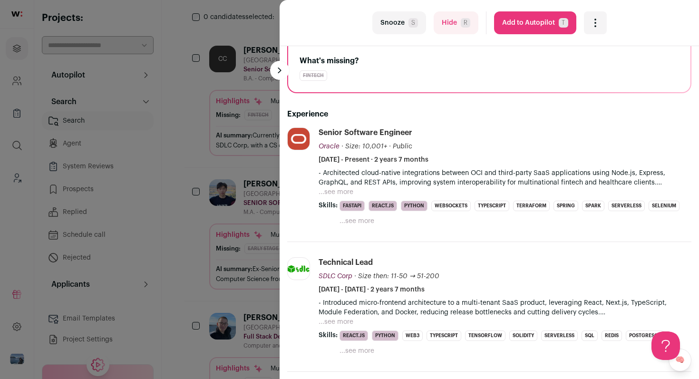
click at [343, 193] on button "...see more" at bounding box center [336, 192] width 35 height 10
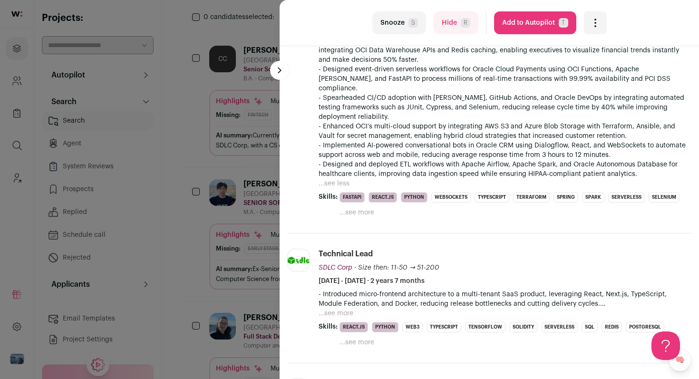
scroll to position [298, 0]
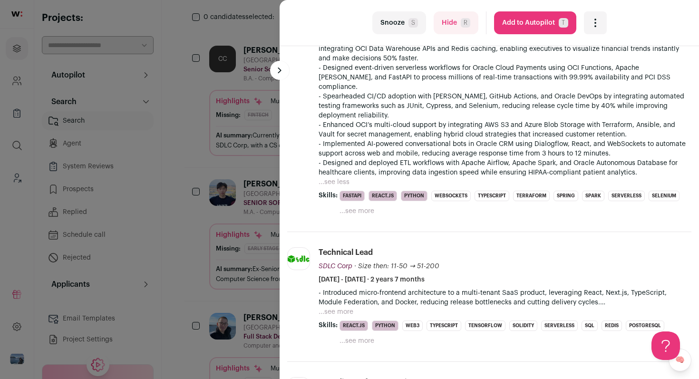
click at [403, 19] on button "Snooze S" at bounding box center [399, 22] width 54 height 23
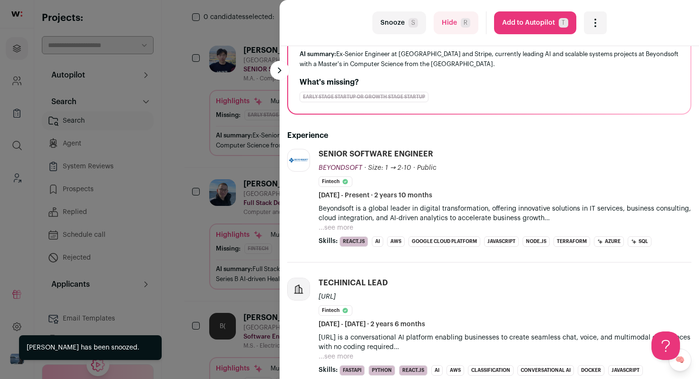
scroll to position [100, 0]
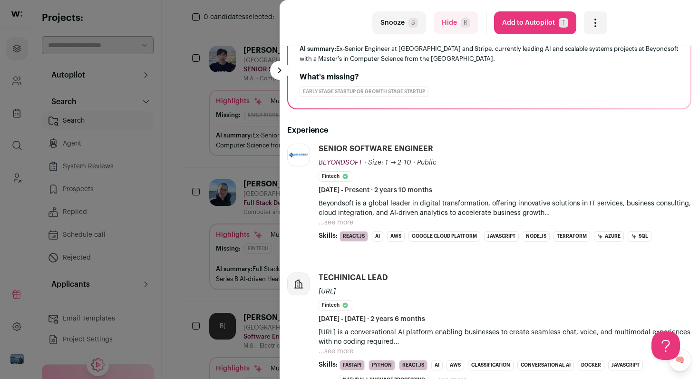
click at [341, 219] on button "...see more" at bounding box center [336, 223] width 35 height 10
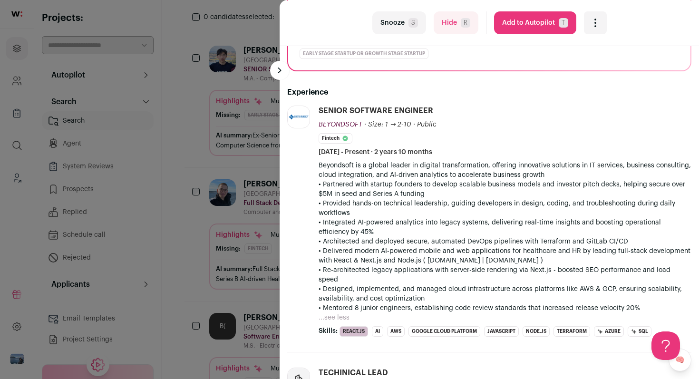
scroll to position [139, 0]
click at [399, 28] on button "Snooze S" at bounding box center [399, 22] width 54 height 23
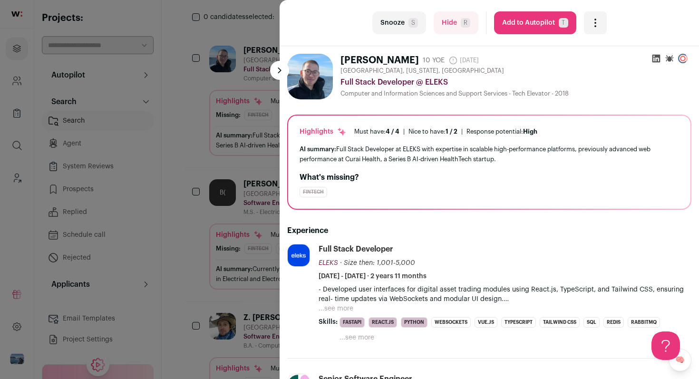
click at [342, 312] on button "...see more" at bounding box center [336, 309] width 35 height 10
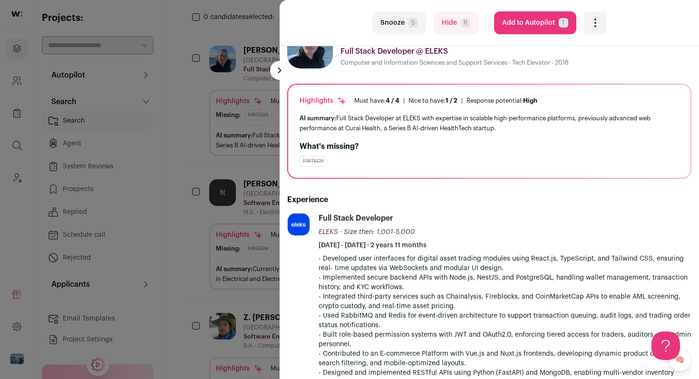
scroll to position [0, 0]
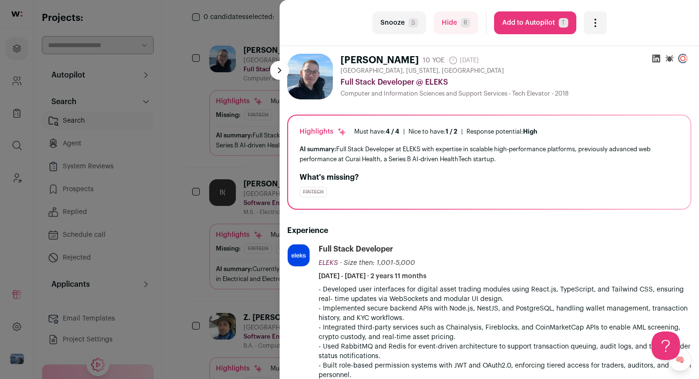
click at [597, 22] on icon "Open dropdown" at bounding box center [595, 22] width 11 height 11
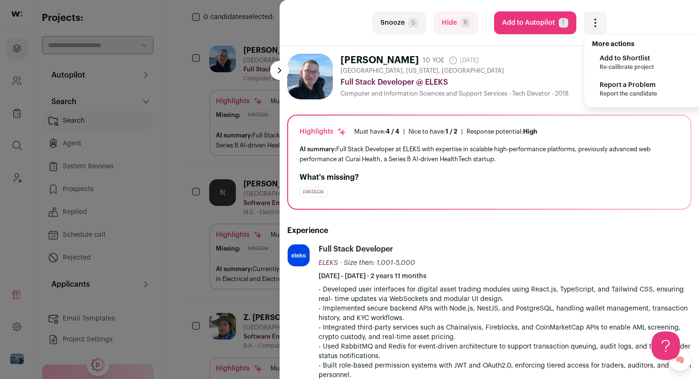
click at [603, 68] on span "Re-calibrate project" at bounding box center [627, 67] width 54 height 8
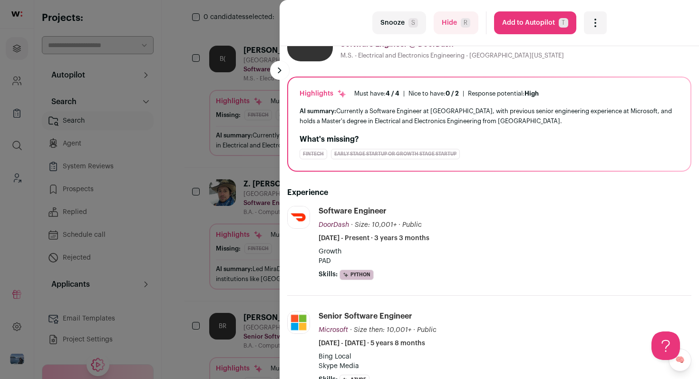
scroll to position [114, 0]
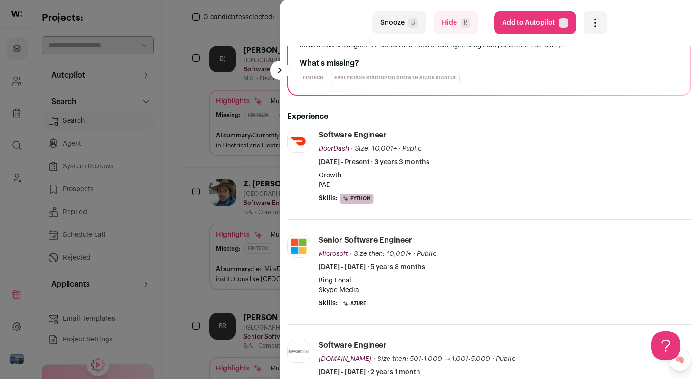
click at [402, 22] on button "Snooze S" at bounding box center [399, 22] width 54 height 23
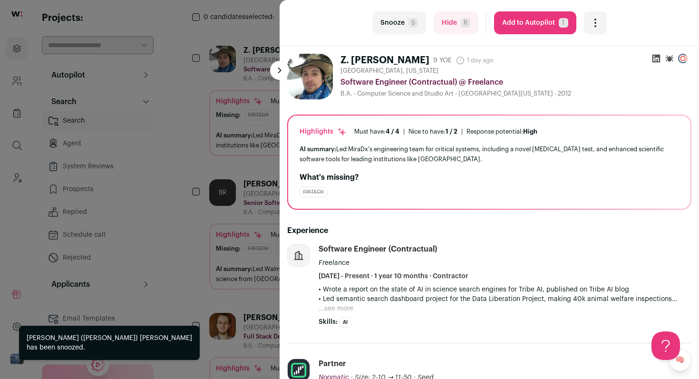
click at [402, 22] on button "Snooze S" at bounding box center [399, 22] width 54 height 23
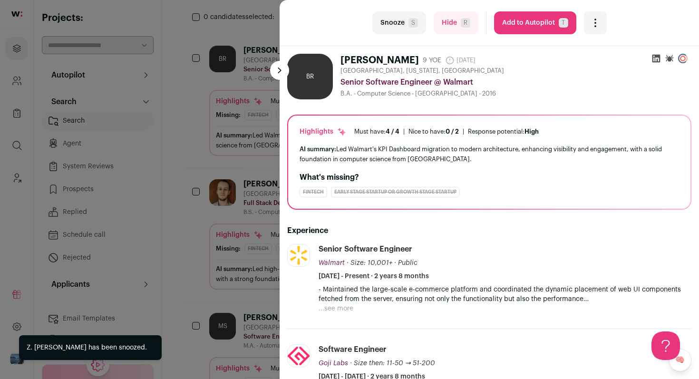
click at [337, 309] on button "...see more" at bounding box center [336, 309] width 35 height 10
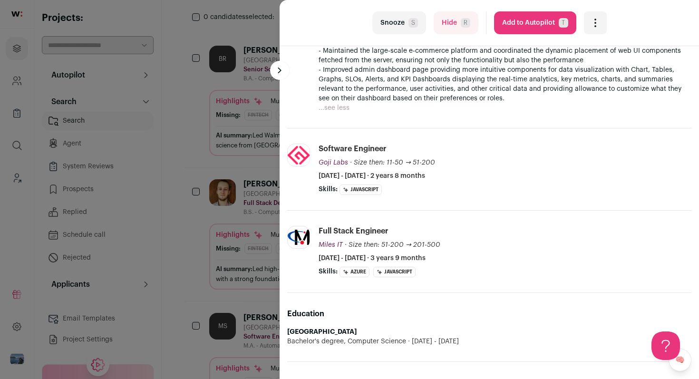
scroll to position [244, 0]
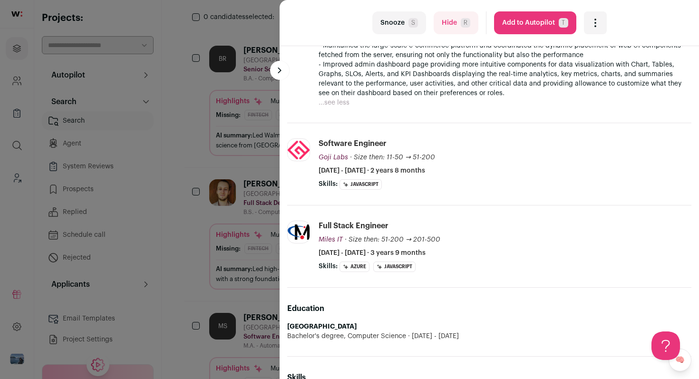
click at [400, 20] on button "Snooze S" at bounding box center [399, 22] width 54 height 23
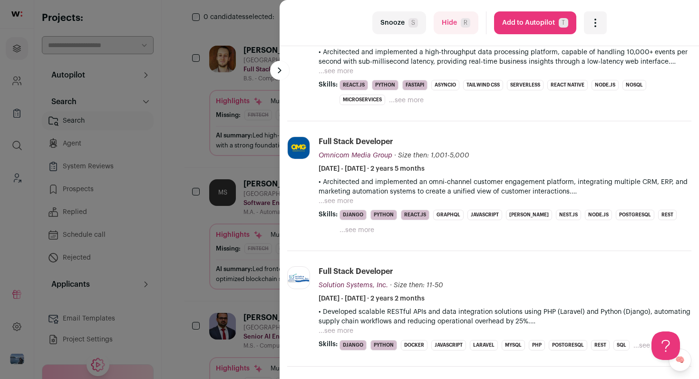
scroll to position [237, 0]
click at [345, 70] on button "...see more" at bounding box center [336, 72] width 35 height 10
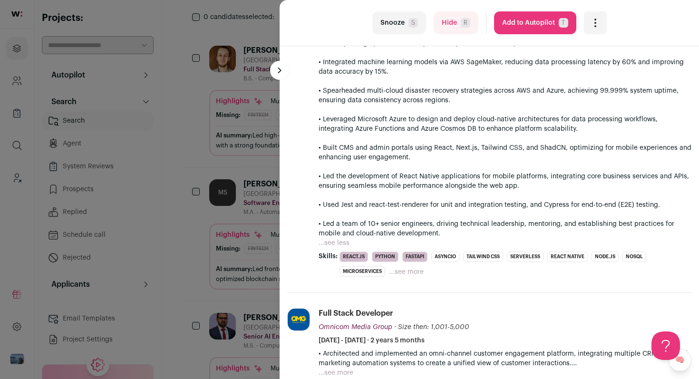
scroll to position [287, 0]
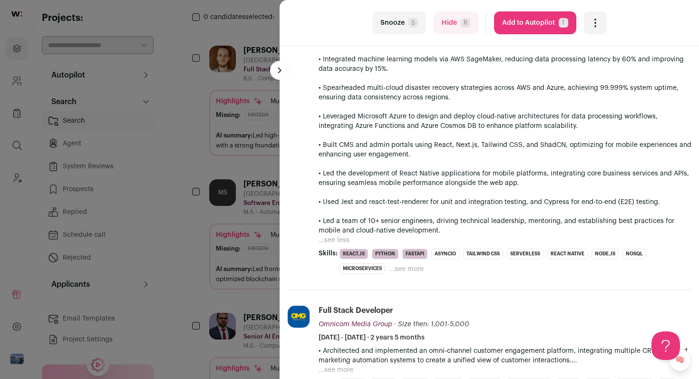
click at [255, 230] on div "last Snooze S Hide R Add to Autopilot T More actions Add to Shortlist Re-calibr…" at bounding box center [349, 189] width 699 height 379
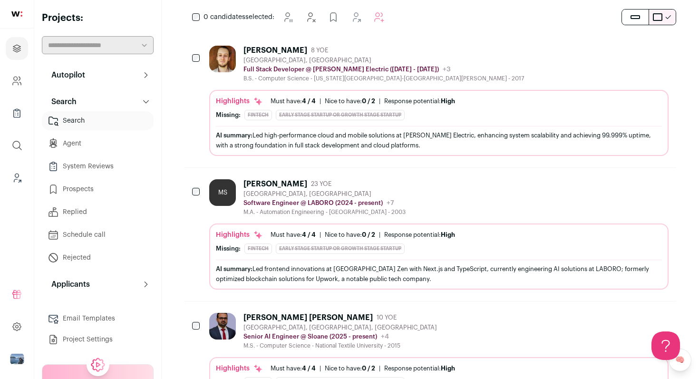
click at [146, 75] on icon at bounding box center [146, 75] width 8 height 8
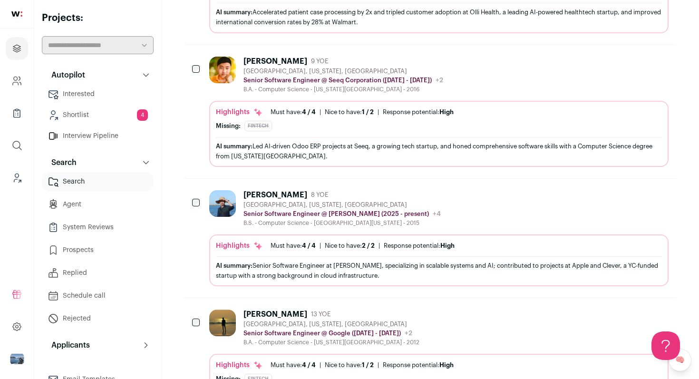
scroll to position [753, 0]
click at [527, 199] on div "[PERSON_NAME] 8 YOE [GEOGRAPHIC_DATA], [US_STATE], [GEOGRAPHIC_DATA] Senior Sof…" at bounding box center [439, 207] width 460 height 37
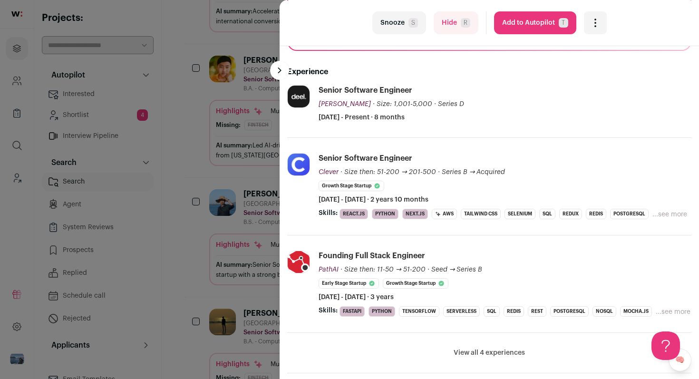
scroll to position [129, 0]
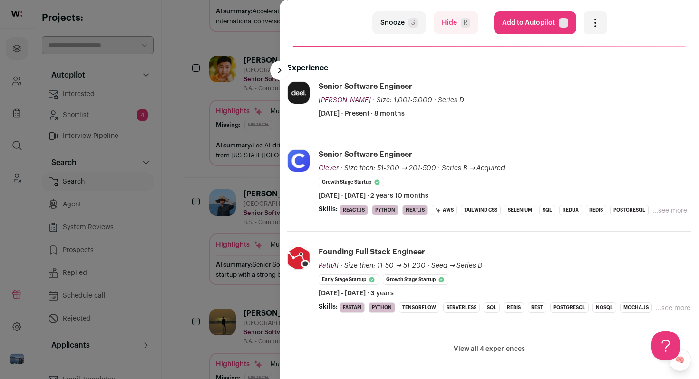
click at [413, 35] on div "last Snooze S Hide R Add to Autopilot T More actions Add to Shortlist Re-calibr…" at bounding box center [490, 23] width 420 height 46
click at [410, 18] on button "Snooze S" at bounding box center [399, 22] width 54 height 23
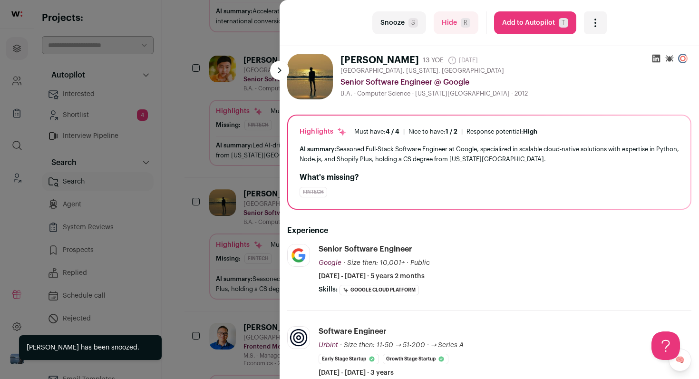
click at [393, 24] on button "Snooze S" at bounding box center [399, 22] width 54 height 23
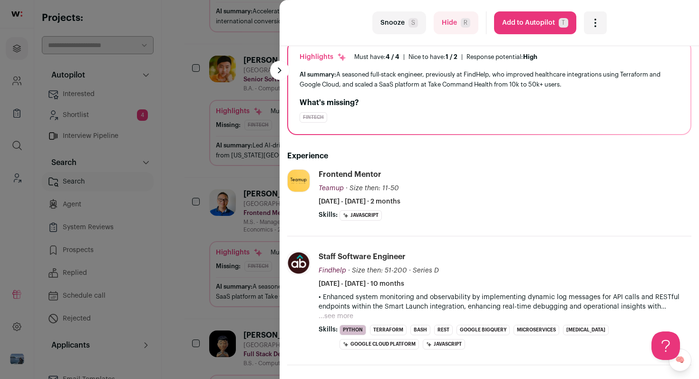
scroll to position [82, 0]
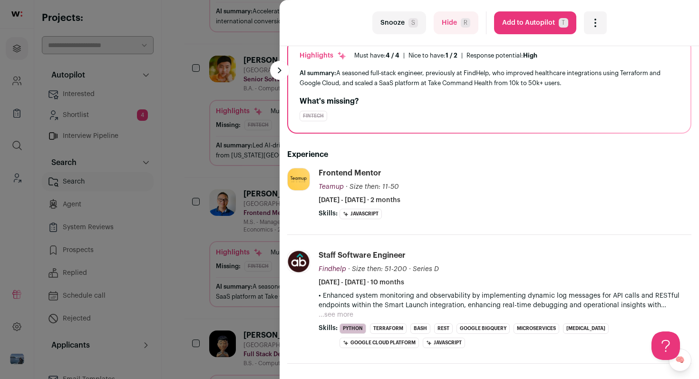
click at [395, 28] on button "Snooze S" at bounding box center [399, 22] width 54 height 23
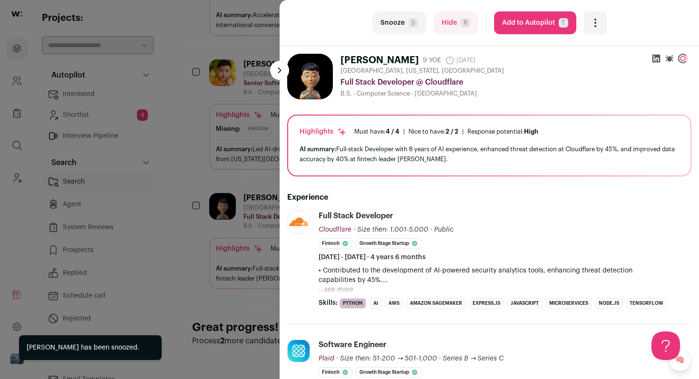
scroll to position [749, 0]
click at [345, 290] on button "...see more" at bounding box center [336, 290] width 35 height 10
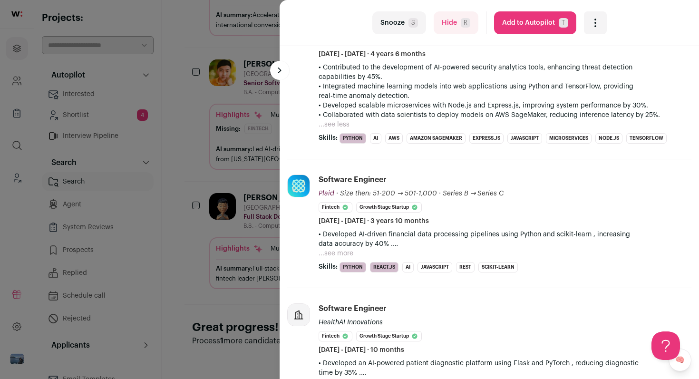
scroll to position [204, 0]
click at [342, 251] on button "...see more" at bounding box center [336, 253] width 35 height 10
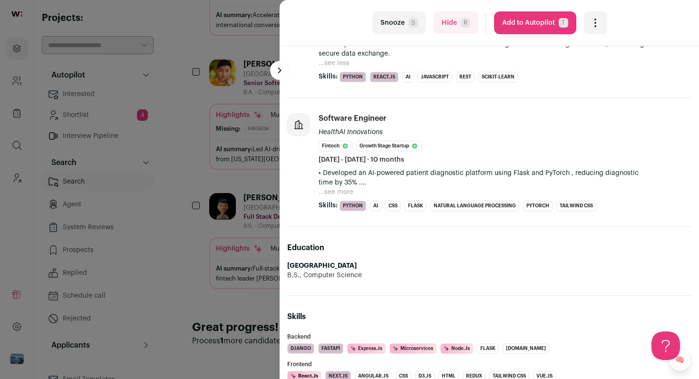
scroll to position [432, 0]
click at [263, 190] on div "last Snooze S Hide R Add to Autopilot T More actions Add to Shortlist Re-calibr…" at bounding box center [349, 189] width 699 height 379
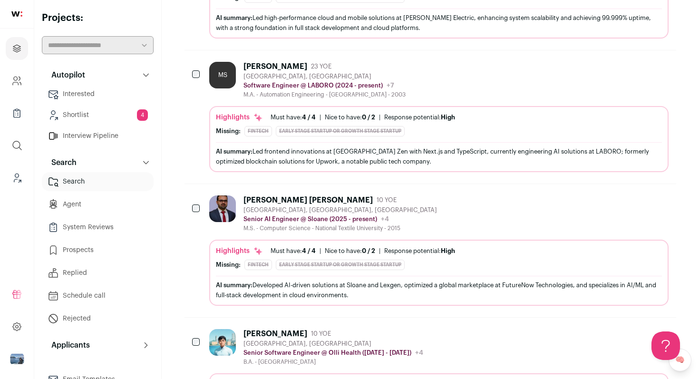
scroll to position [0, 0]
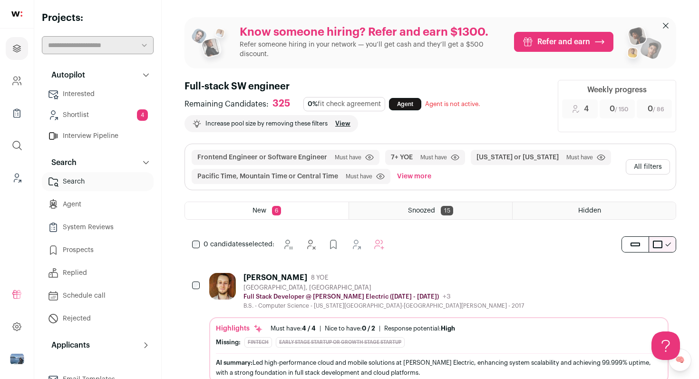
click at [659, 167] on button "All filters" at bounding box center [648, 166] width 44 height 15
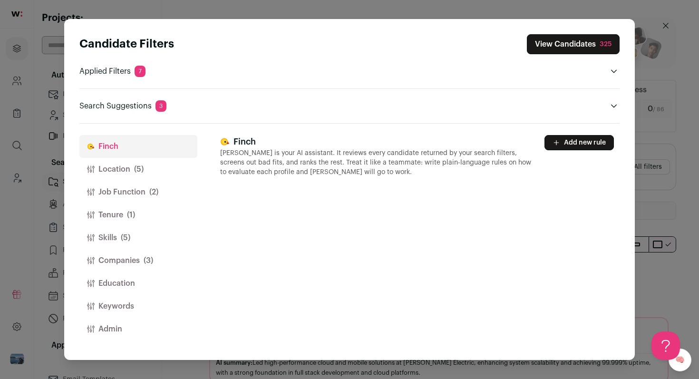
click at [150, 193] on span "(2)" at bounding box center [153, 191] width 9 height 11
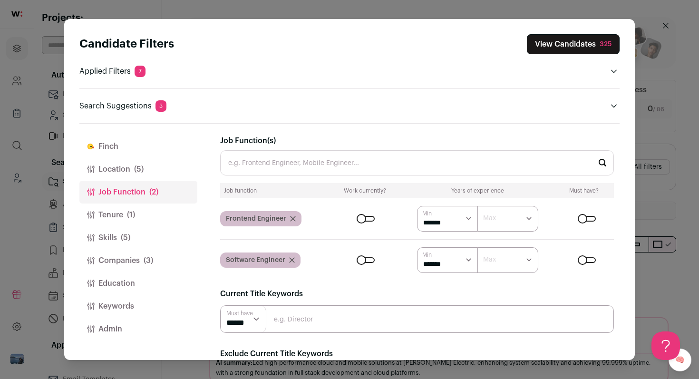
click at [293, 261] on icon "Close modal via background" at bounding box center [292, 260] width 5 height 5
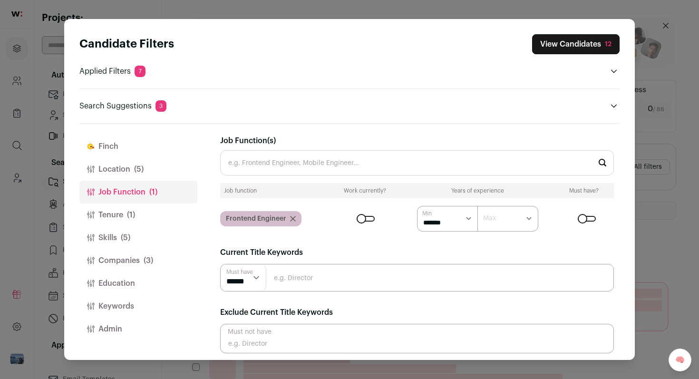
click at [580, 40] on button "View Candidates 12" at bounding box center [576, 44] width 88 height 20
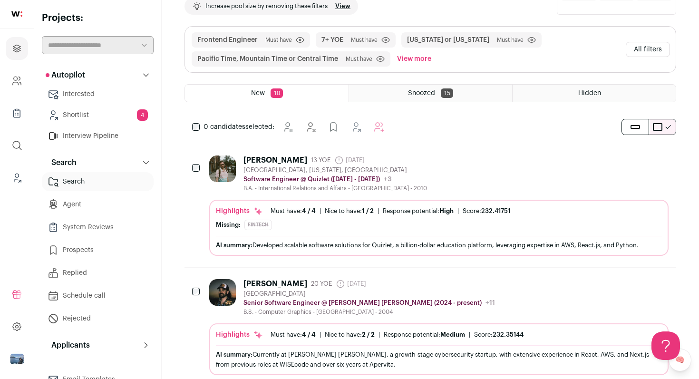
click at [508, 166] on div "[PERSON_NAME] 13 YOE [DATE] Admin only. The last time the profile was scraped. …" at bounding box center [439, 174] width 460 height 37
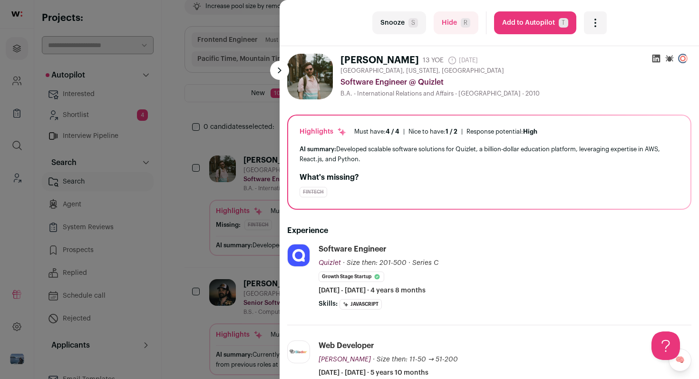
click at [593, 21] on icon "Open dropdown" at bounding box center [595, 22] width 11 height 11
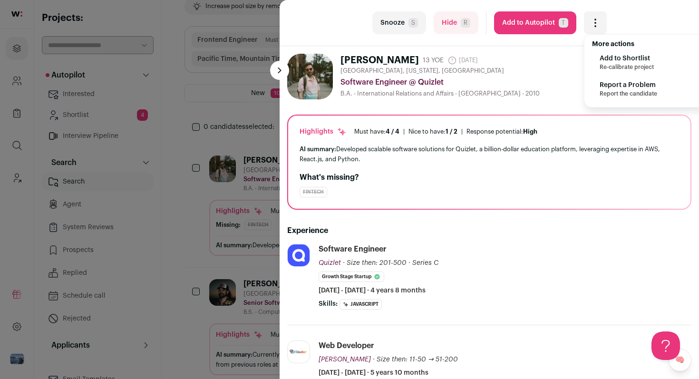
click at [617, 63] on span "Re-calibrate project" at bounding box center [627, 67] width 54 height 8
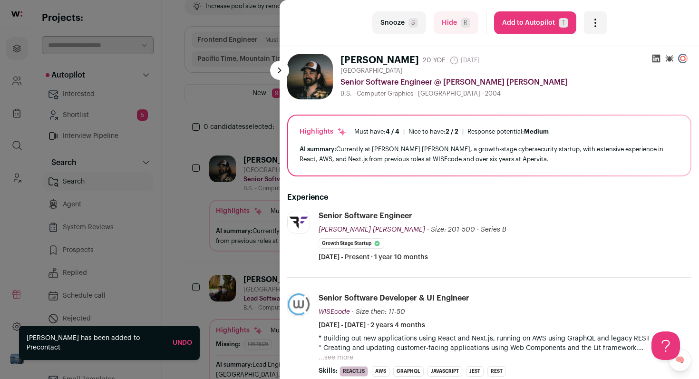
click at [597, 20] on icon "Open dropdown" at bounding box center [595, 22] width 11 height 11
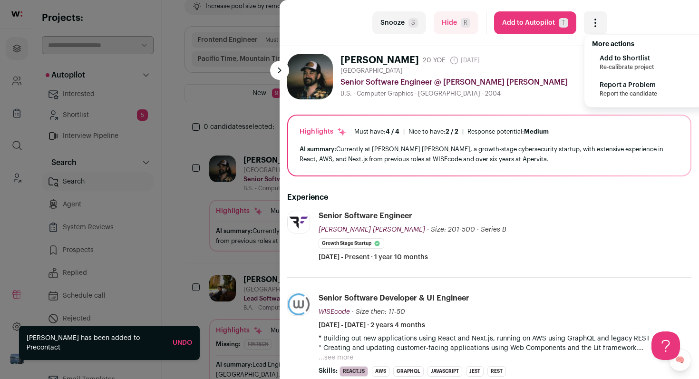
click at [606, 58] on span "Add to Shortlist" at bounding box center [627, 59] width 54 height 10
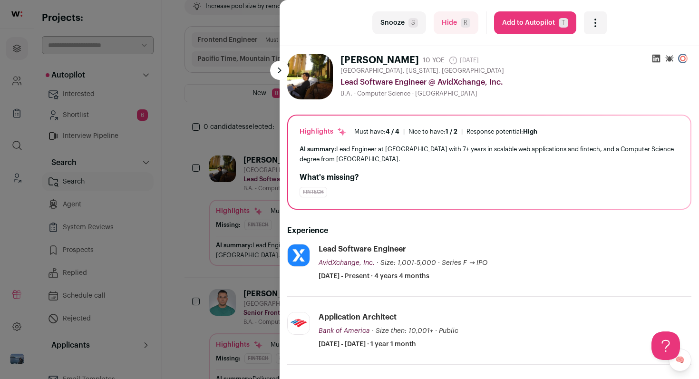
click at [407, 22] on button "Snooze S" at bounding box center [399, 22] width 54 height 23
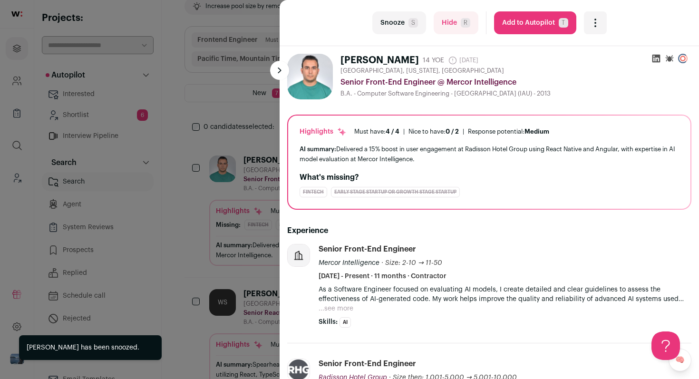
click at [407, 22] on button "Snooze S" at bounding box center [399, 22] width 54 height 23
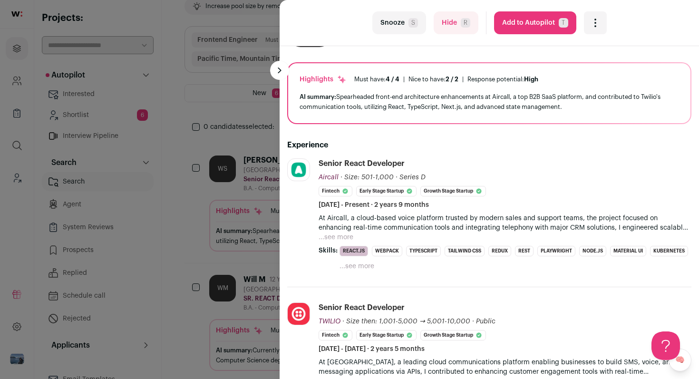
scroll to position [43, 0]
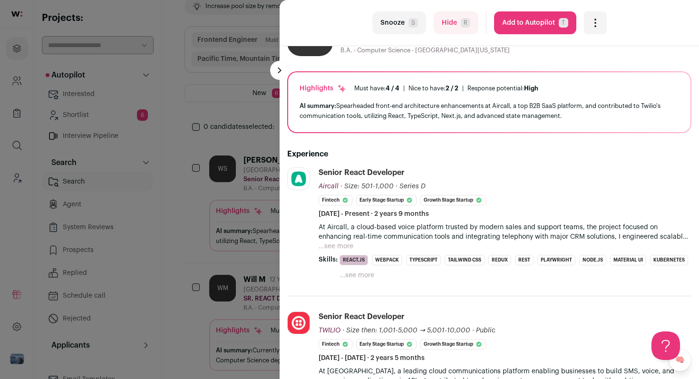
click at [595, 26] on icon "Open dropdown" at bounding box center [595, 26] width 1 height 1
click at [613, 65] on span "Re-calibrate project" at bounding box center [627, 67] width 54 height 8
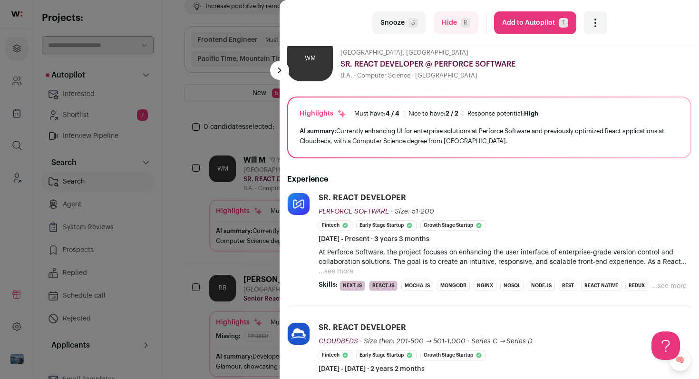
scroll to position [17, 0]
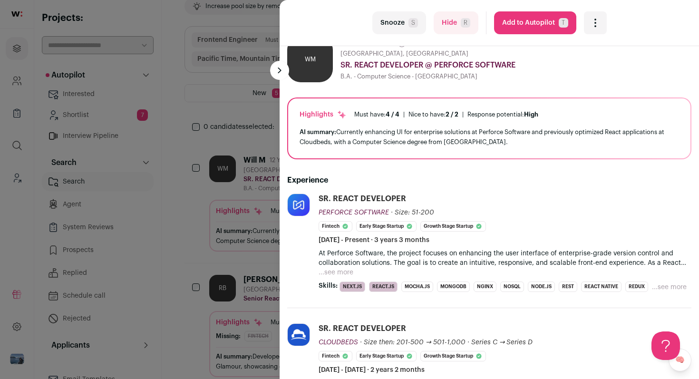
click at [334, 273] on button "...see more" at bounding box center [336, 273] width 35 height 10
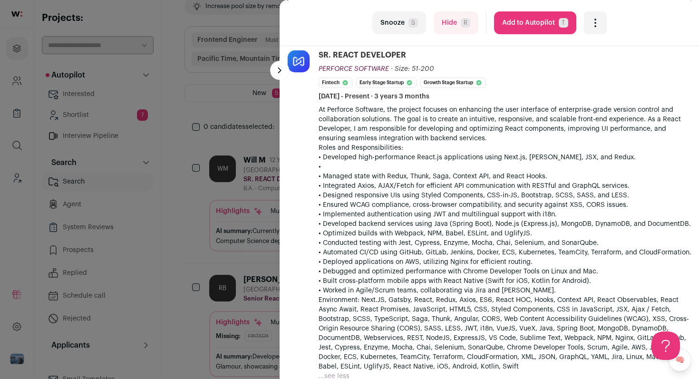
scroll to position [119, 0]
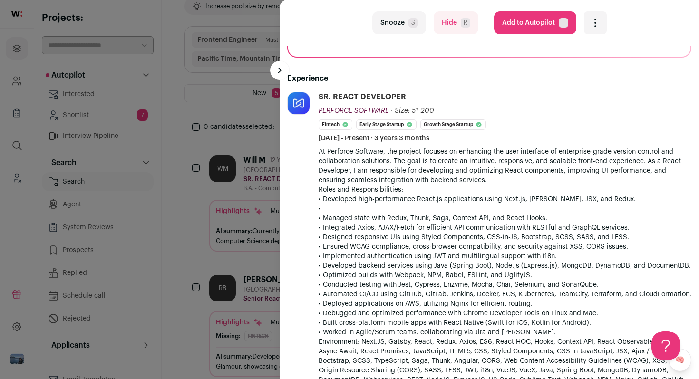
click at [402, 24] on button "Snooze S" at bounding box center [399, 22] width 54 height 23
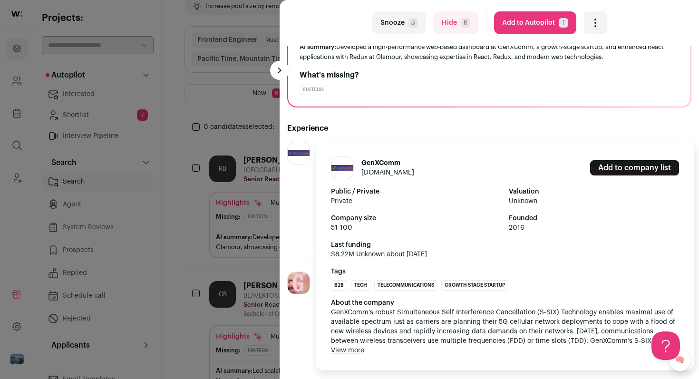
scroll to position [103, 0]
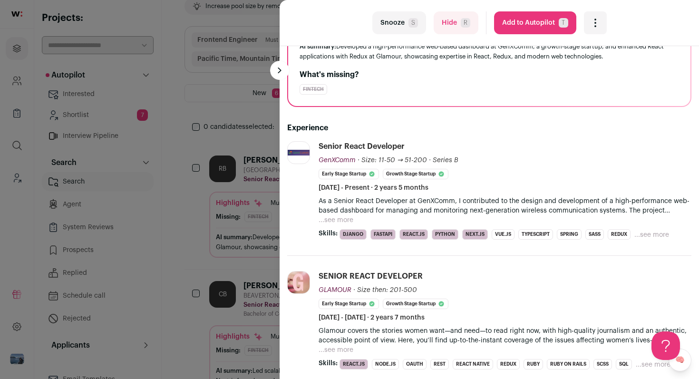
click at [238, 212] on div "last Snooze S Hide R Add to Autopilot T More actions Add to Shortlist Re-calibr…" at bounding box center [349, 189] width 699 height 379
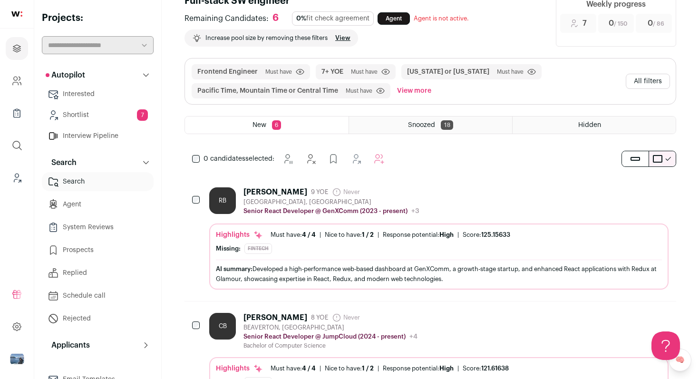
scroll to position [86, 0]
click at [494, 197] on div "RB [PERSON_NAME] 9 YOE Never Admin only. The last time the profile was scraped.…" at bounding box center [439, 201] width 460 height 29
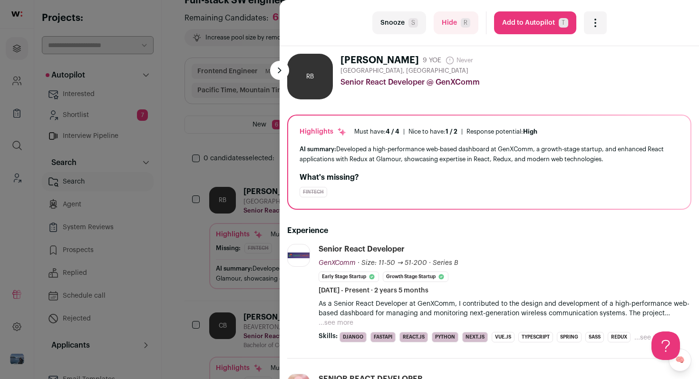
click at [409, 14] on button "Snooze S" at bounding box center [399, 22] width 54 height 23
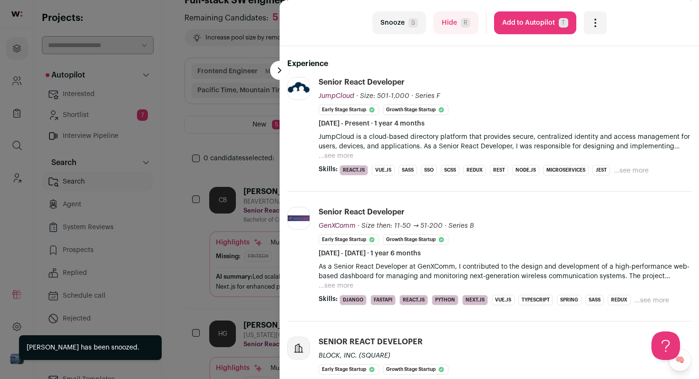
scroll to position [187, 0]
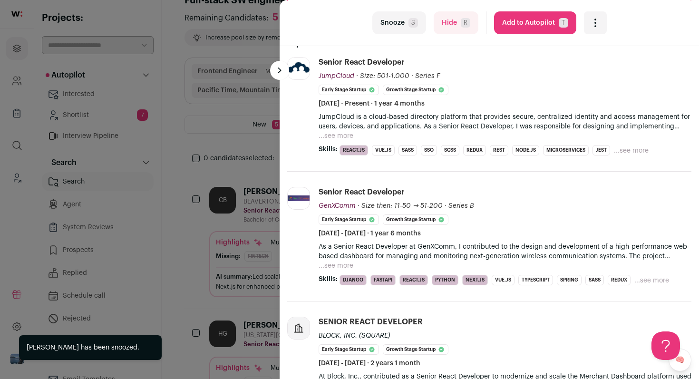
click at [402, 27] on button "Snooze S" at bounding box center [399, 22] width 54 height 23
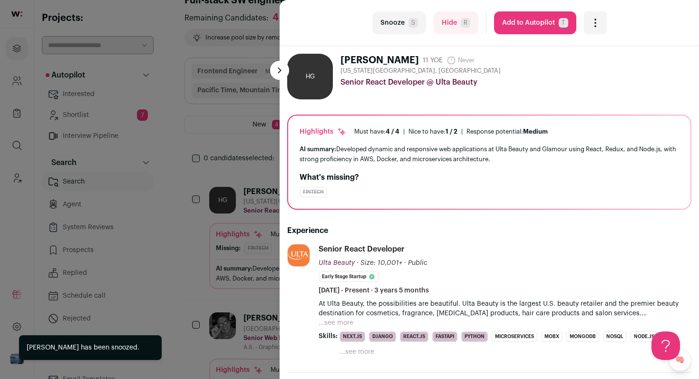
scroll to position [0, 0]
click at [259, 127] on div "last Snooze S Hide R Add to Autopilot T More actions Add to Shortlist Re-calibr…" at bounding box center [349, 189] width 699 height 379
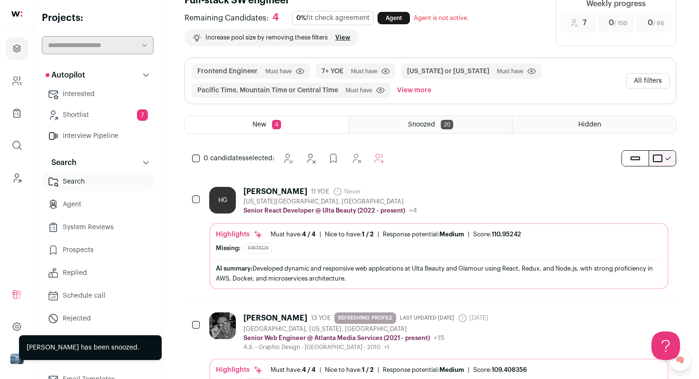
click at [661, 77] on button "All filters" at bounding box center [648, 80] width 44 height 15
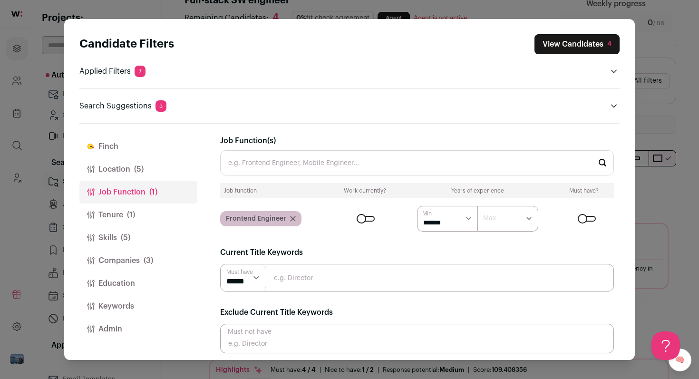
click at [588, 218] on div "Close modal via background" at bounding box center [587, 219] width 18 height 6
click at [575, 48] on button "View Candidates 576" at bounding box center [573, 44] width 93 height 20
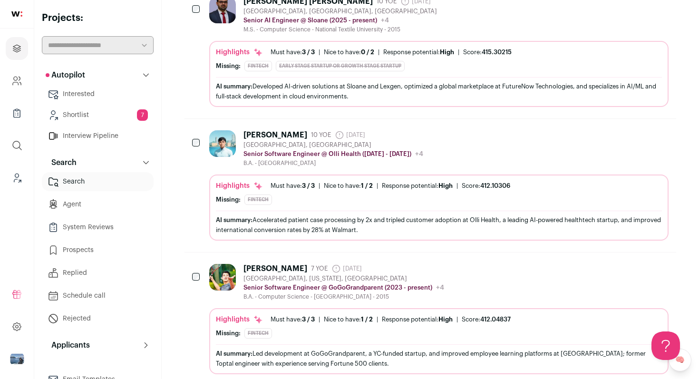
scroll to position [803, 0]
click at [522, 143] on div "[PERSON_NAME] 10 YOE [DATE] Admin only. The last time the profile was scraped. …" at bounding box center [439, 148] width 460 height 37
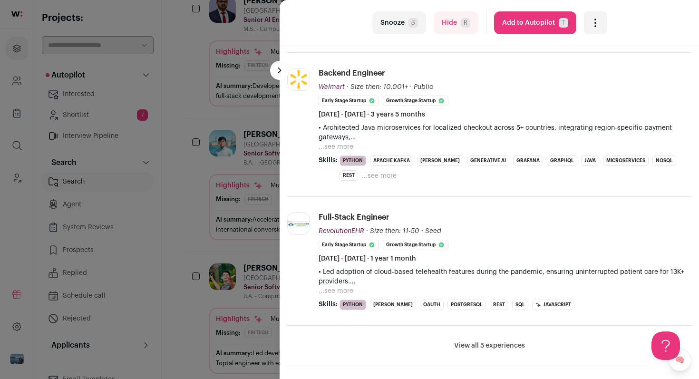
scroll to position [306, 0]
click at [222, 190] on div "last Snooze S Hide R Add to Autopilot T More actions Add to Shortlist Re-calibr…" at bounding box center [349, 189] width 699 height 379
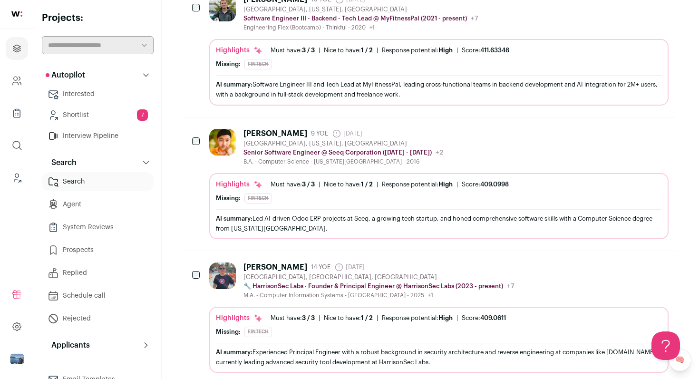
scroll to position [1205, 0]
click at [480, 128] on div "[PERSON_NAME] 9 YOE [DATE] Admin only. The last time the profile was scraped. […" at bounding box center [439, 146] width 460 height 37
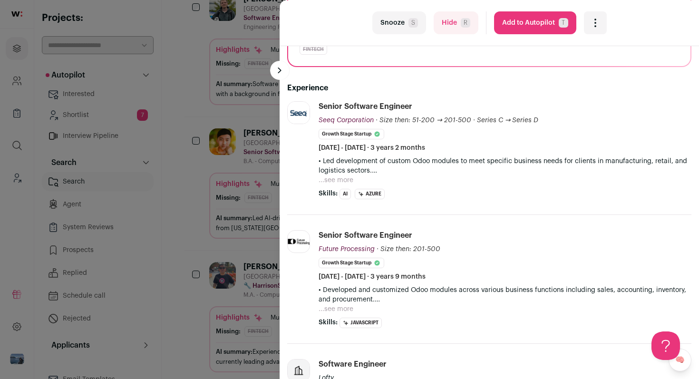
scroll to position [144, 0]
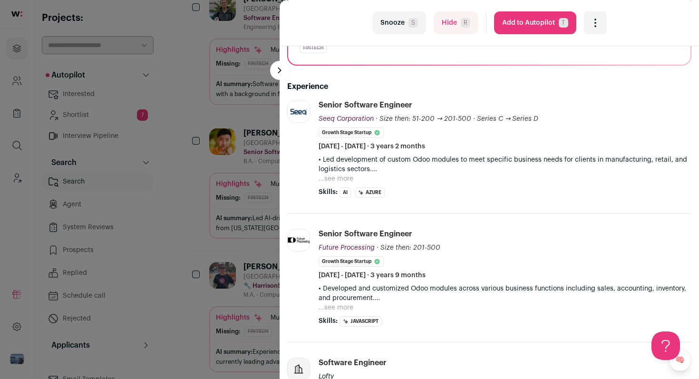
click at [341, 307] on button "...see more" at bounding box center [336, 308] width 35 height 10
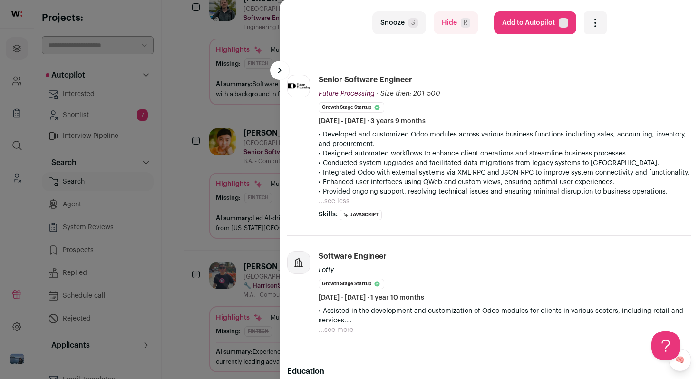
scroll to position [301, 0]
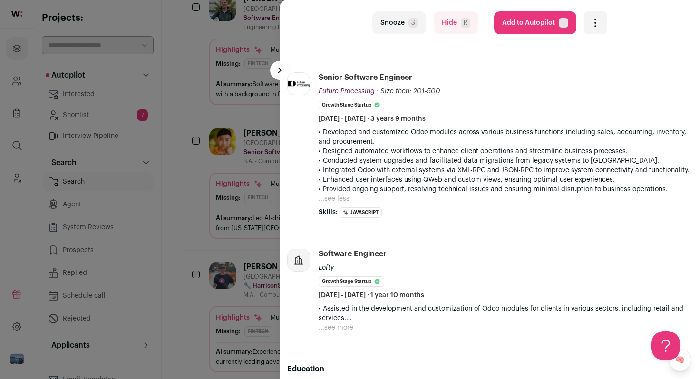
click at [229, 258] on div "last Snooze S Hide R Add to Autopilot T More actions Add to Shortlist Re-calibr…" at bounding box center [349, 189] width 699 height 379
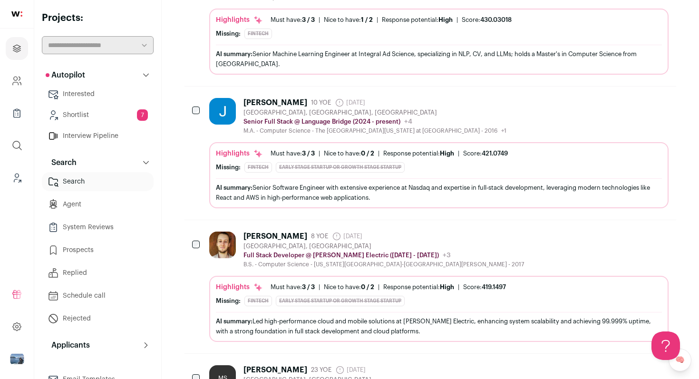
scroll to position [297, 0]
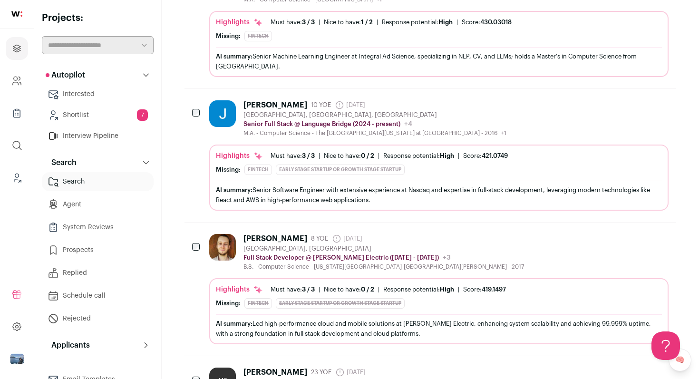
click at [429, 118] on div "[GEOGRAPHIC_DATA], [GEOGRAPHIC_DATA], [GEOGRAPHIC_DATA]" at bounding box center [375, 115] width 263 height 8
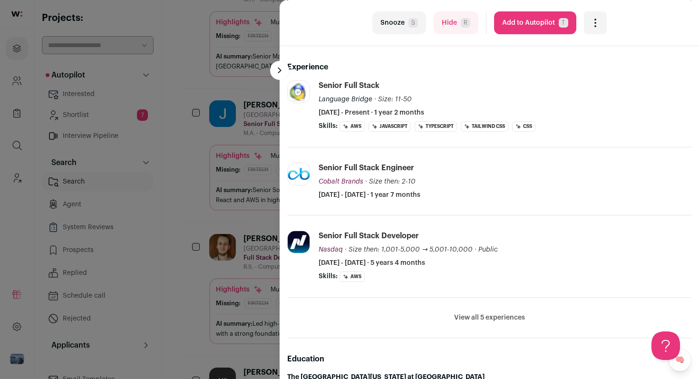
scroll to position [168, 0]
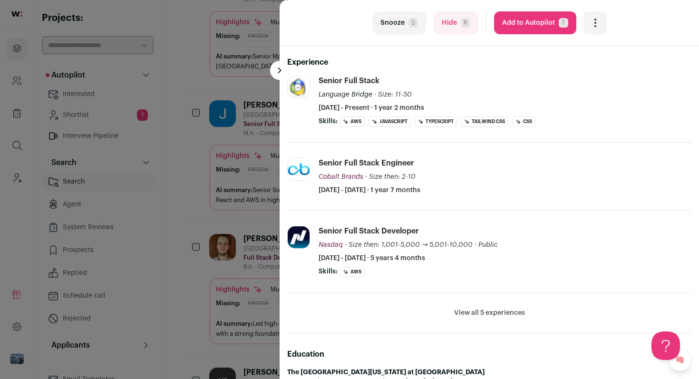
click at [400, 27] on button "Snooze S" at bounding box center [399, 22] width 54 height 23
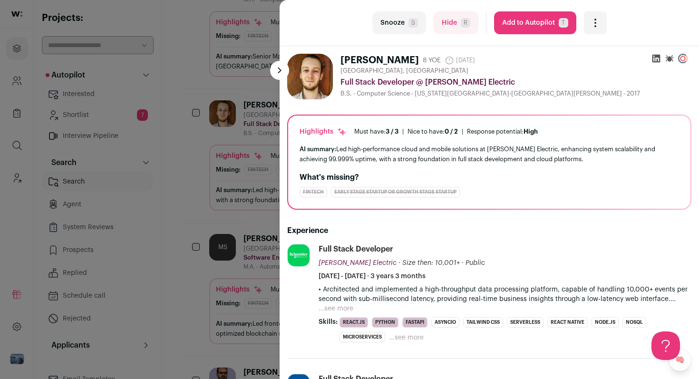
click at [338, 307] on button "...see more" at bounding box center [336, 309] width 35 height 10
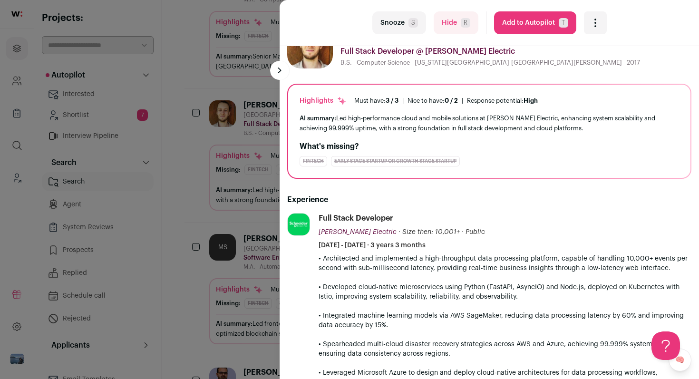
scroll to position [29, 0]
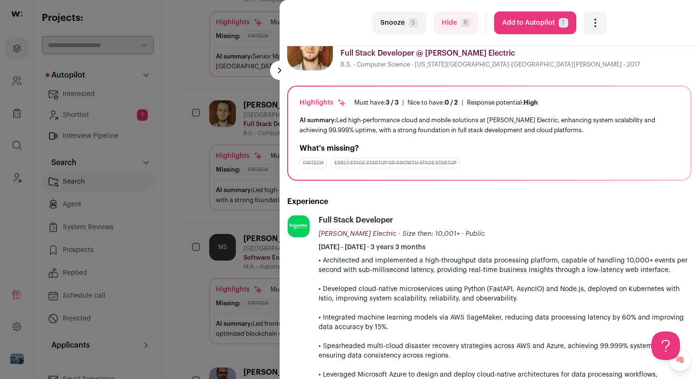
click at [400, 20] on button "Snooze S" at bounding box center [399, 22] width 54 height 23
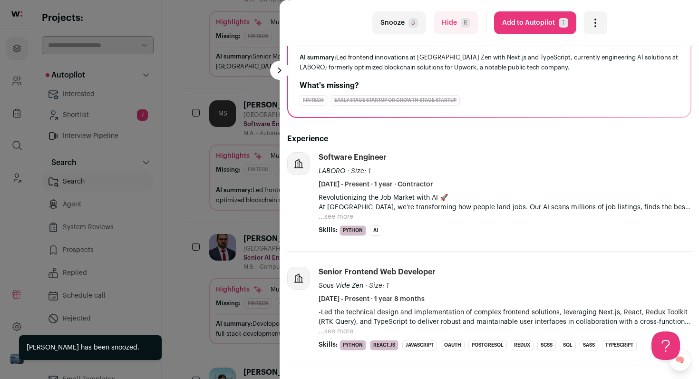
scroll to position [92, 0]
click at [404, 23] on button "Snooze S" at bounding box center [399, 22] width 54 height 23
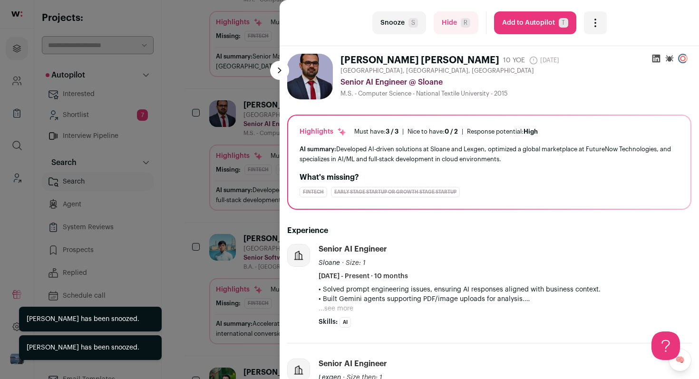
click at [404, 23] on button "Snooze S" at bounding box center [399, 22] width 54 height 23
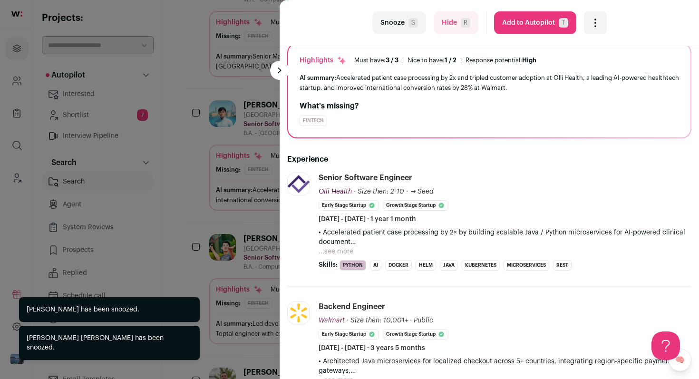
scroll to position [88, 0]
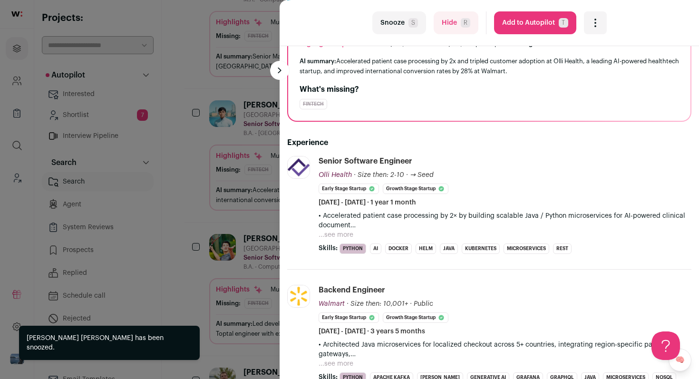
click at [409, 29] on button "Snooze S" at bounding box center [399, 22] width 54 height 23
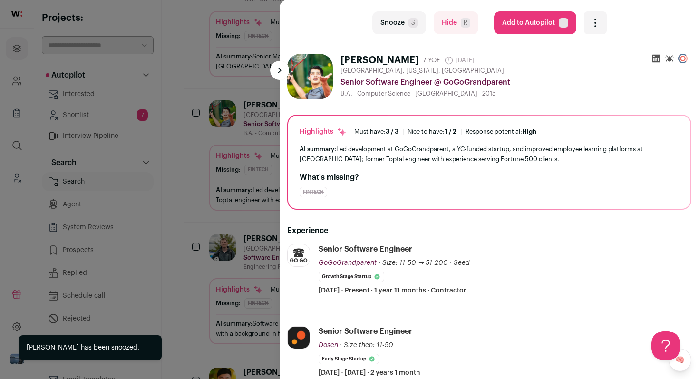
click at [409, 29] on button "Snooze S" at bounding box center [399, 22] width 54 height 23
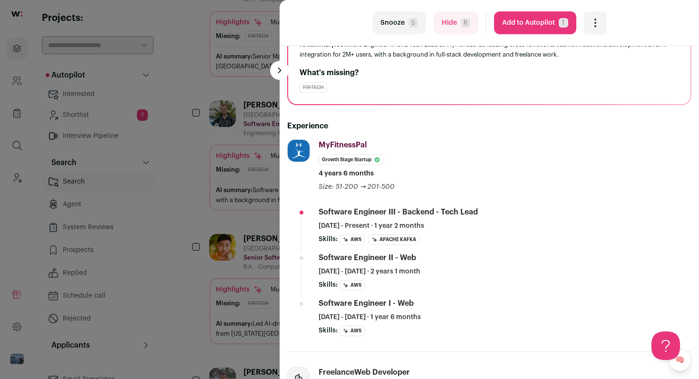
scroll to position [0, 0]
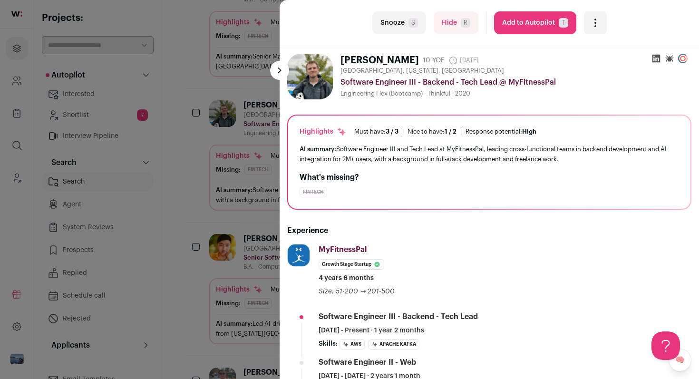
click at [402, 25] on button "Snooze S" at bounding box center [399, 22] width 54 height 23
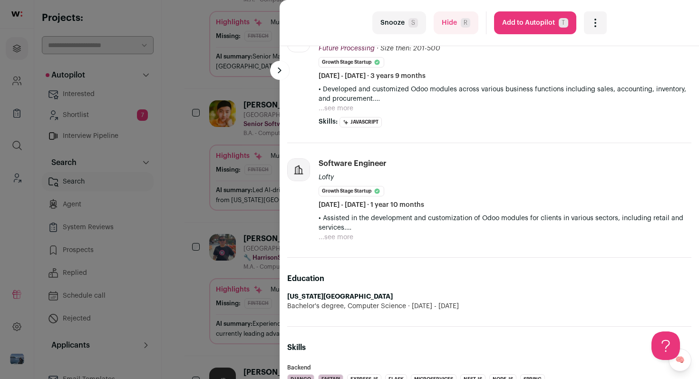
scroll to position [346, 0]
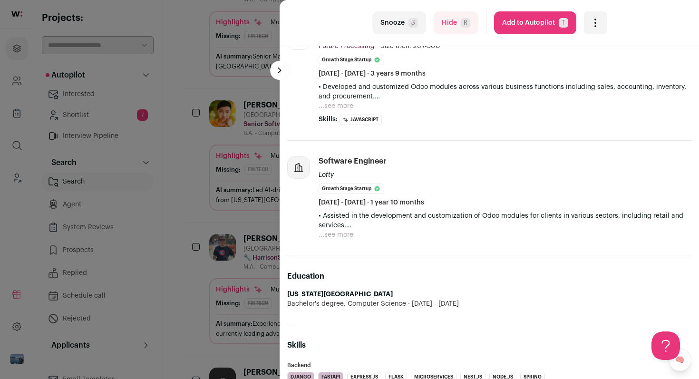
click at [406, 22] on button "Snooze S" at bounding box center [399, 22] width 54 height 23
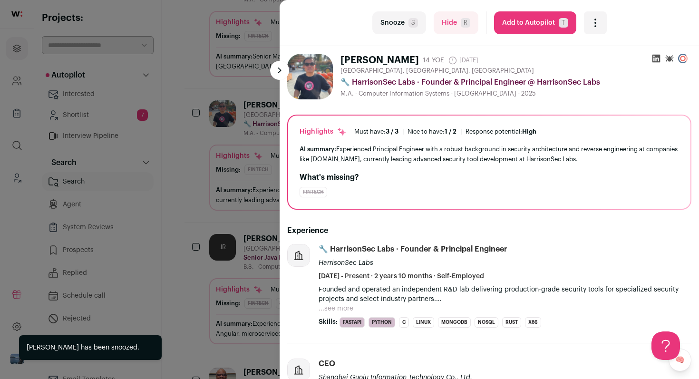
click at [406, 22] on button "Snooze S" at bounding box center [399, 22] width 54 height 23
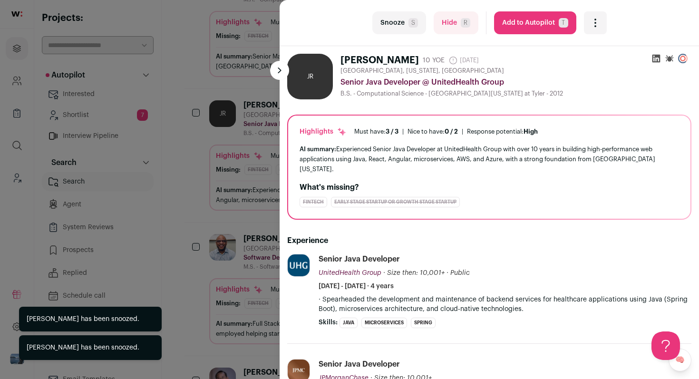
click at [406, 22] on button "Snooze S" at bounding box center [399, 22] width 54 height 23
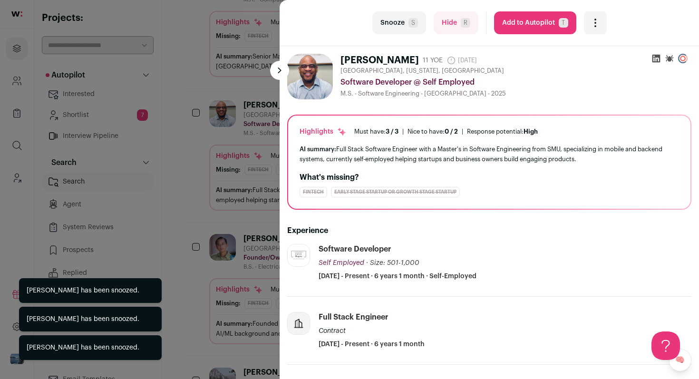
click at [406, 22] on button "Snooze S" at bounding box center [399, 22] width 54 height 23
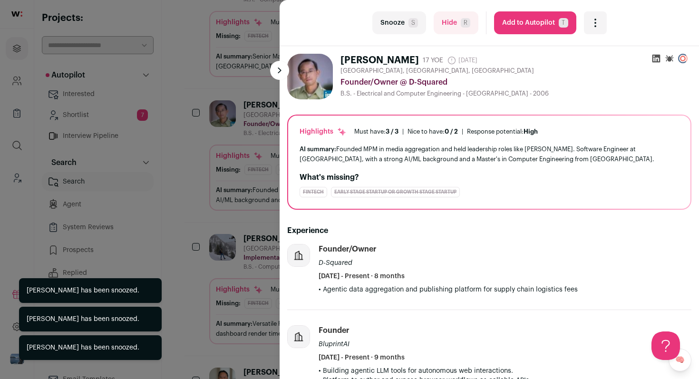
click at [406, 22] on button "Snooze S" at bounding box center [399, 22] width 54 height 23
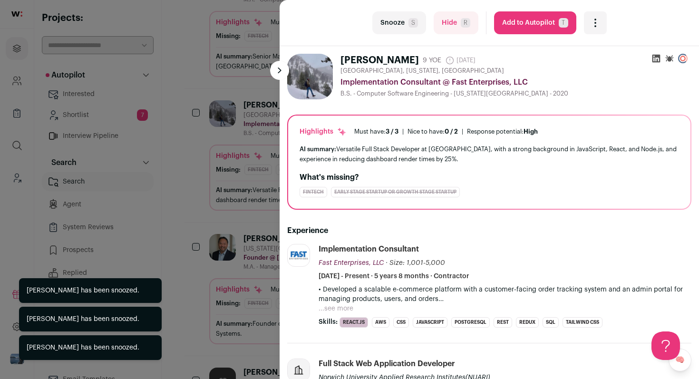
click at [406, 22] on button "Snooze S" at bounding box center [399, 22] width 54 height 23
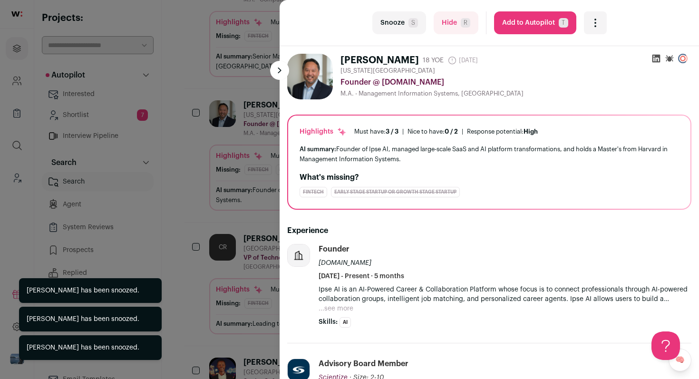
click at [406, 22] on button "Snooze S" at bounding box center [399, 22] width 54 height 23
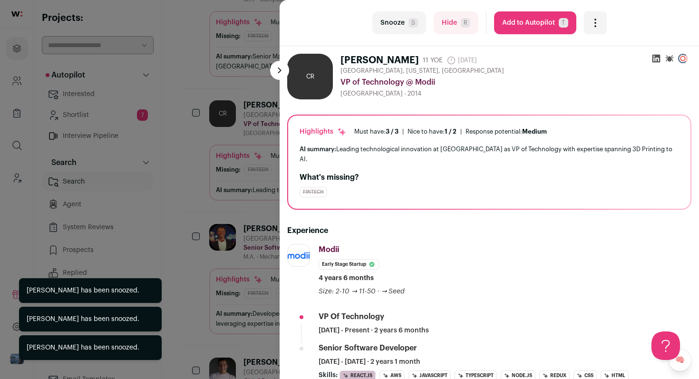
click at [406, 22] on button "Snooze S" at bounding box center [399, 22] width 54 height 23
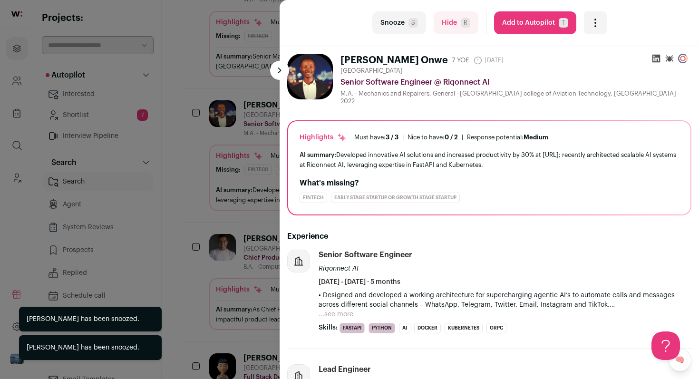
click at [407, 20] on button "Snooze S" at bounding box center [399, 22] width 54 height 23
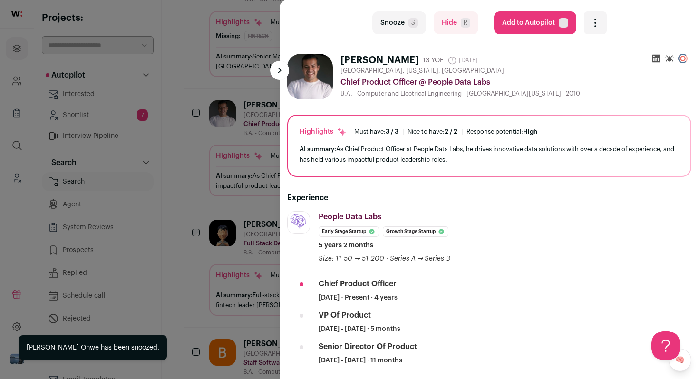
click at [407, 20] on button "Snooze S" at bounding box center [399, 22] width 54 height 23
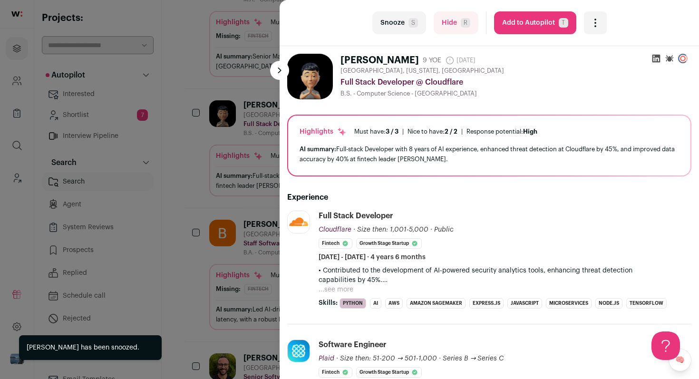
click at [344, 290] on button "...see more" at bounding box center [336, 290] width 35 height 10
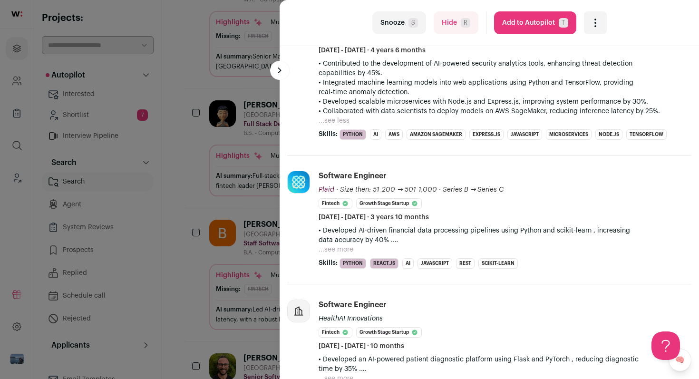
scroll to position [209, 0]
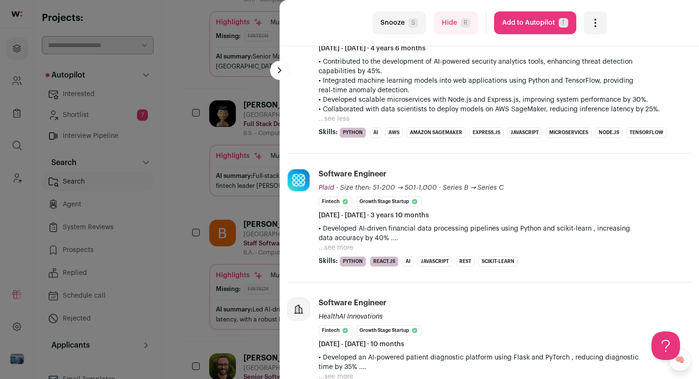
click at [342, 246] on button "...see more" at bounding box center [336, 248] width 35 height 10
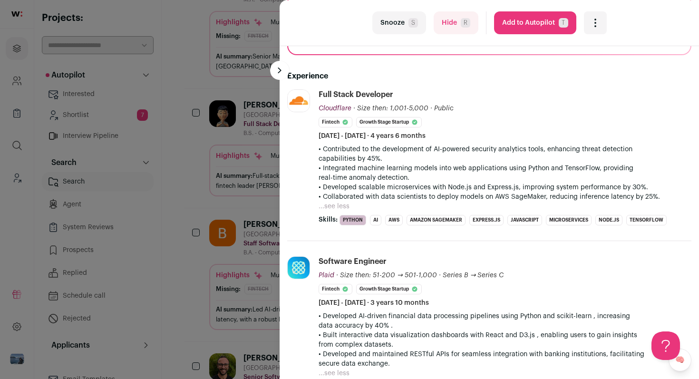
scroll to position [104, 0]
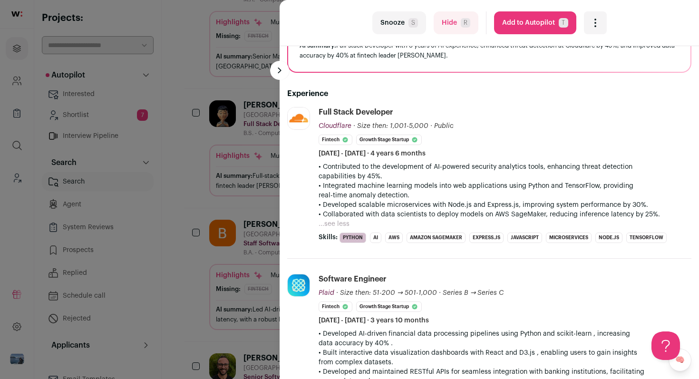
click at [596, 18] on icon "Open dropdown" at bounding box center [595, 22] width 11 height 11
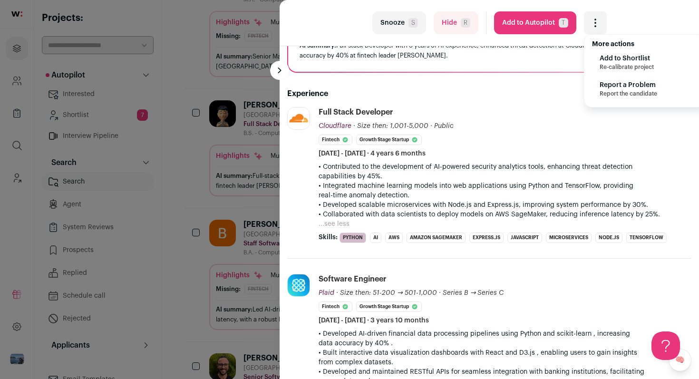
click at [600, 59] on span "Add to Shortlist" at bounding box center [627, 59] width 54 height 10
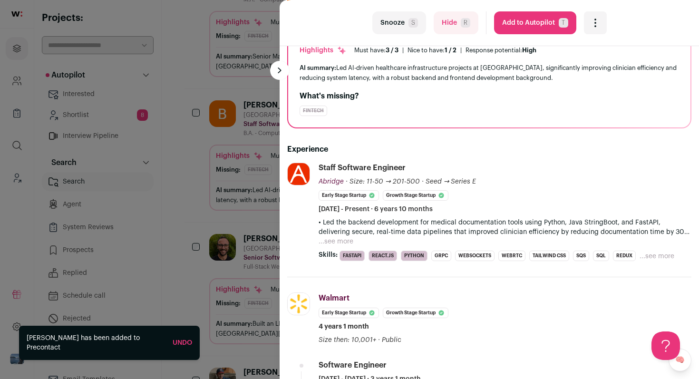
scroll to position [83, 0]
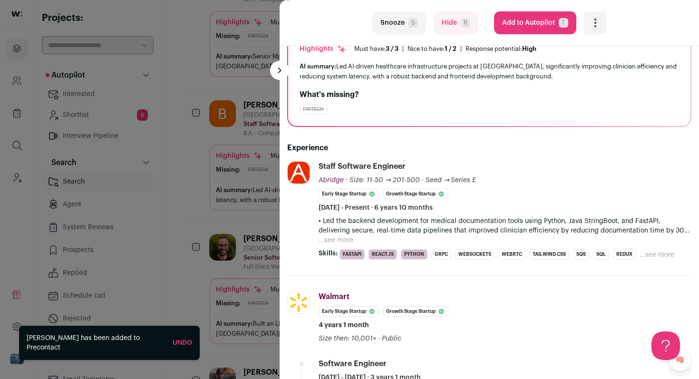
click at [402, 23] on button "Snooze S" at bounding box center [399, 22] width 54 height 23
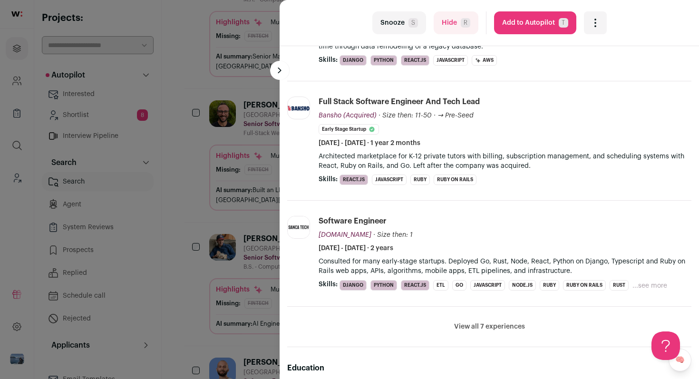
scroll to position [267, 0]
click at [402, 25] on button "Snooze S" at bounding box center [399, 22] width 54 height 23
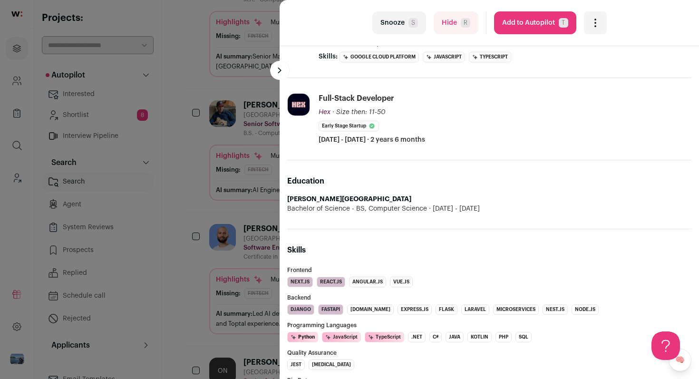
scroll to position [0, 0]
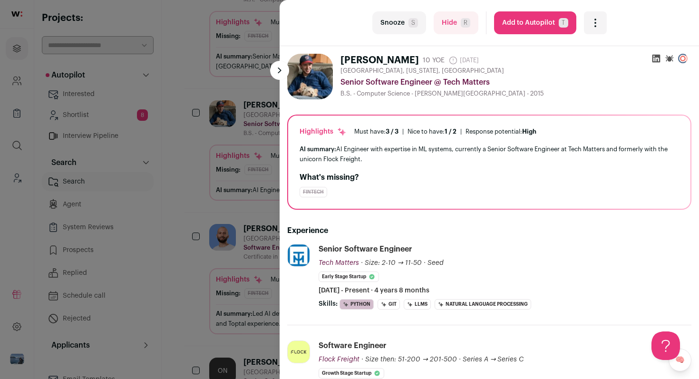
click at [599, 31] on div "Open dropdown" at bounding box center [595, 22] width 23 height 23
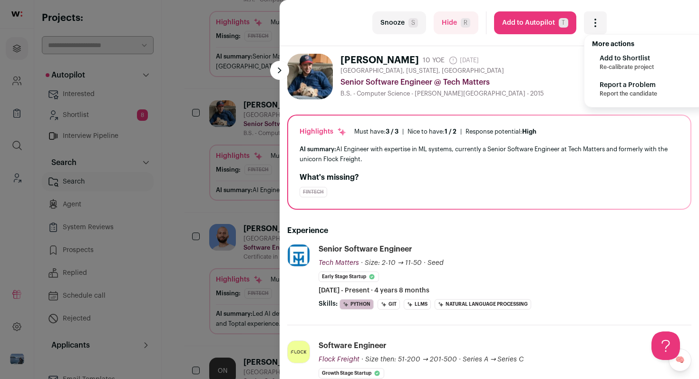
click at [610, 69] on span "Re-calibrate project" at bounding box center [627, 67] width 54 height 8
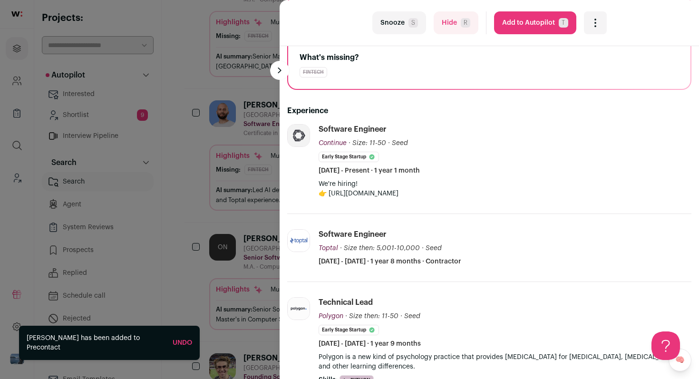
scroll to position [216, 0]
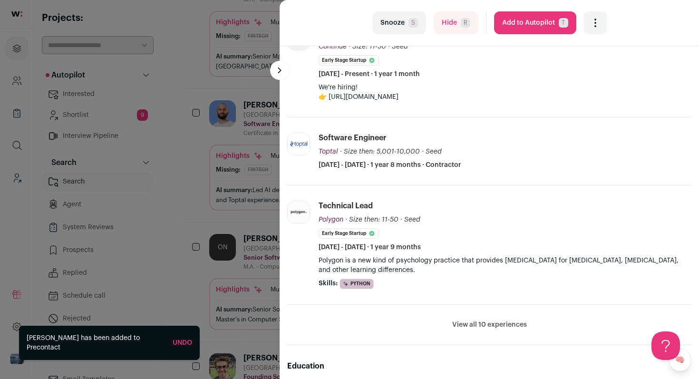
click at [398, 18] on button "Snooze S" at bounding box center [399, 22] width 54 height 23
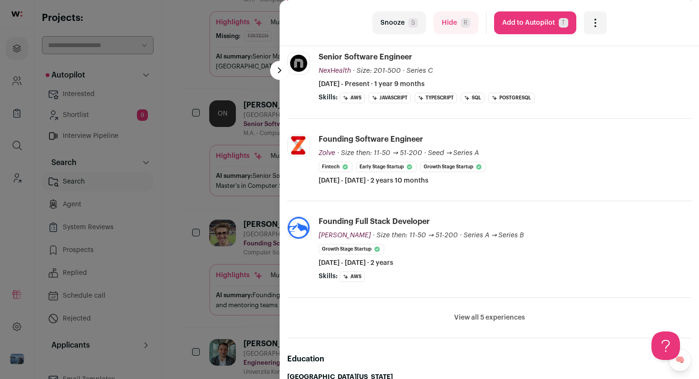
scroll to position [100, 0]
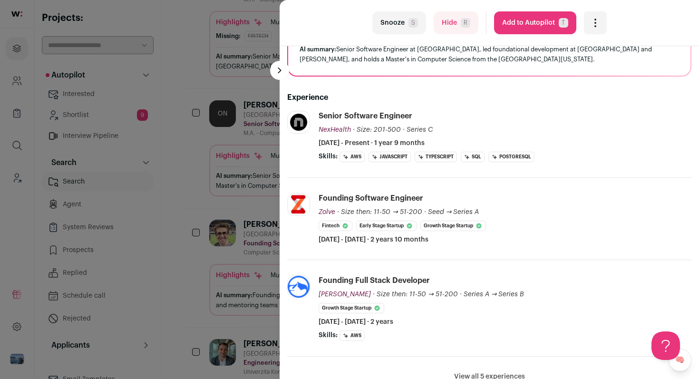
click at [594, 27] on icon "Open dropdown" at bounding box center [595, 22] width 11 height 11
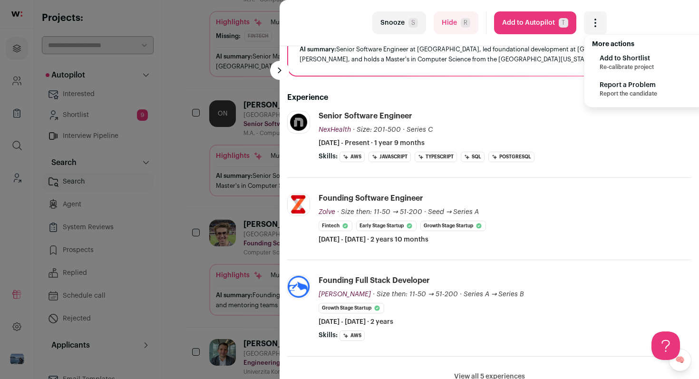
click at [596, 46] on span "More actions" at bounding box center [613, 44] width 42 height 7
click at [597, 52] on ul "Add to Shortlist Re-calibrate project Report a Problem Report the candidate" at bounding box center [644, 75] width 105 height 53
click at [615, 64] on span "Re-calibrate project" at bounding box center [627, 67] width 54 height 8
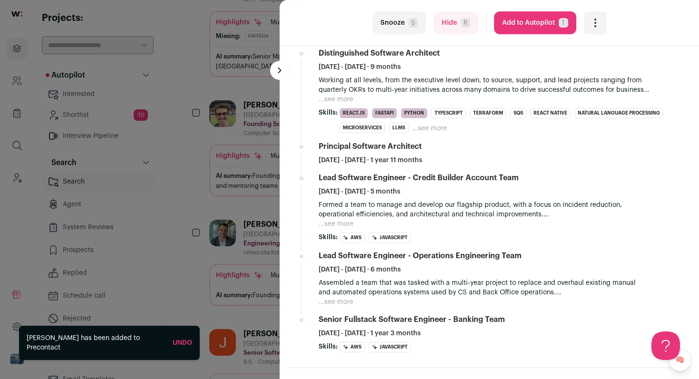
scroll to position [313, 0]
click at [395, 29] on button "Snooze S" at bounding box center [399, 22] width 54 height 23
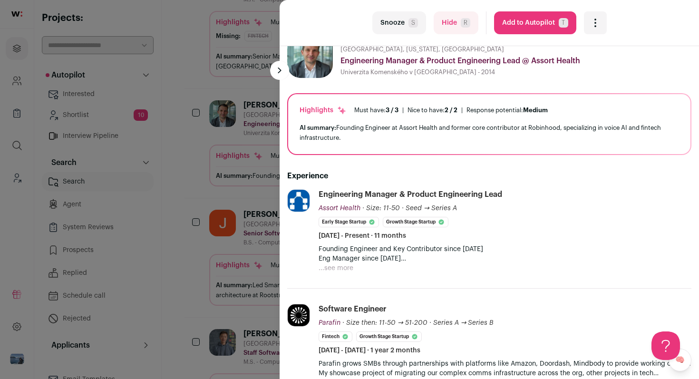
scroll to position [0, 0]
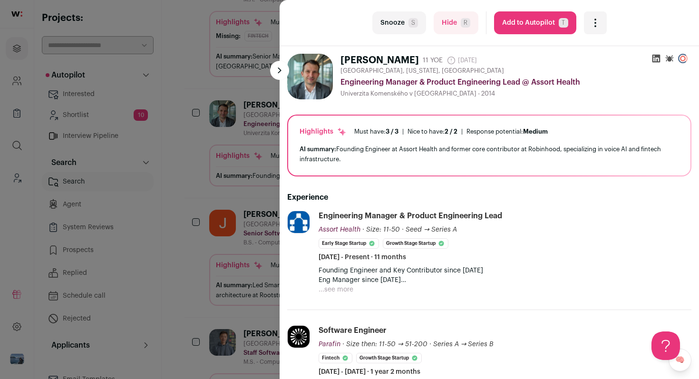
click at [397, 27] on button "Snooze S" at bounding box center [399, 22] width 54 height 23
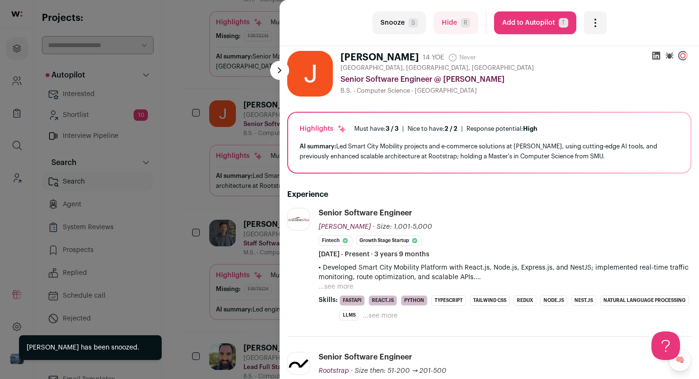
scroll to position [4, 0]
click at [599, 19] on icon "Open dropdown" at bounding box center [595, 22] width 11 height 11
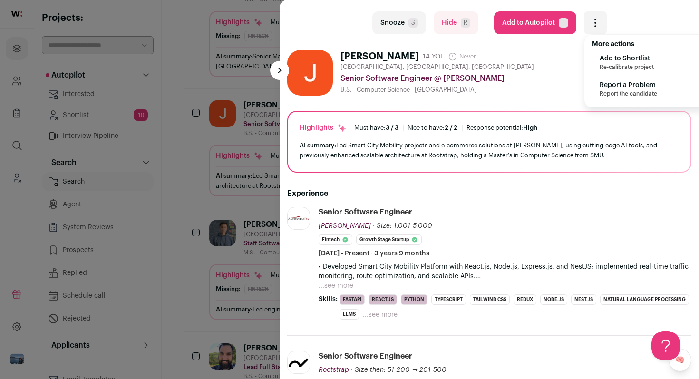
click at [613, 57] on span "Add to Shortlist" at bounding box center [627, 59] width 54 height 10
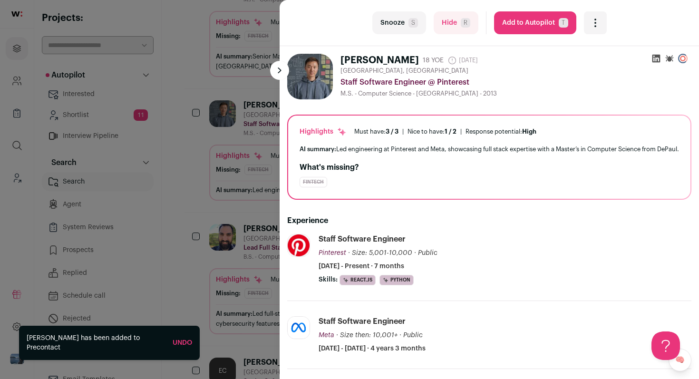
click at [384, 21] on button "Snooze S" at bounding box center [399, 22] width 54 height 23
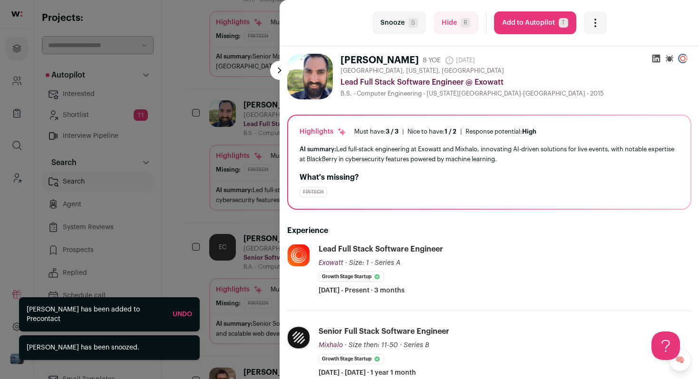
scroll to position [99, 0]
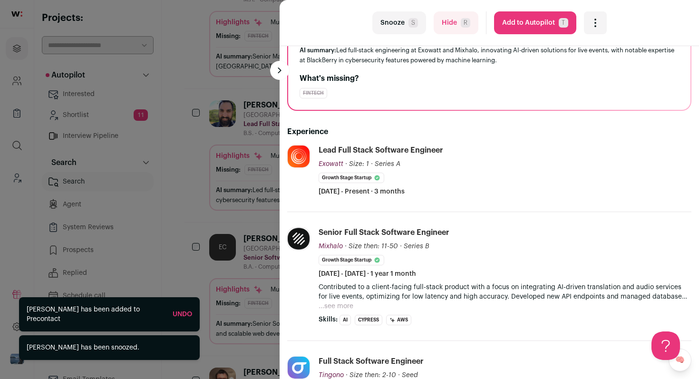
click at [400, 27] on button "Snooze S" at bounding box center [399, 22] width 54 height 23
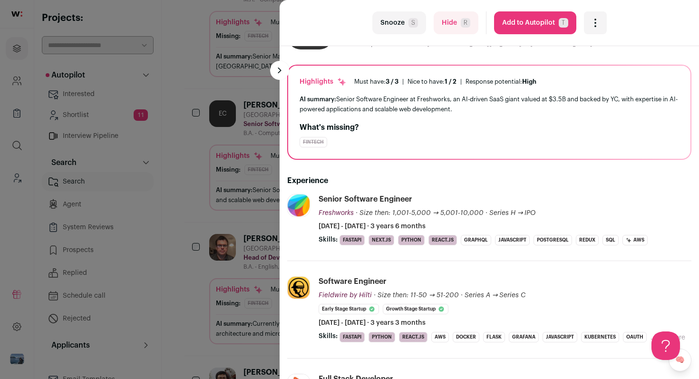
scroll to position [0, 0]
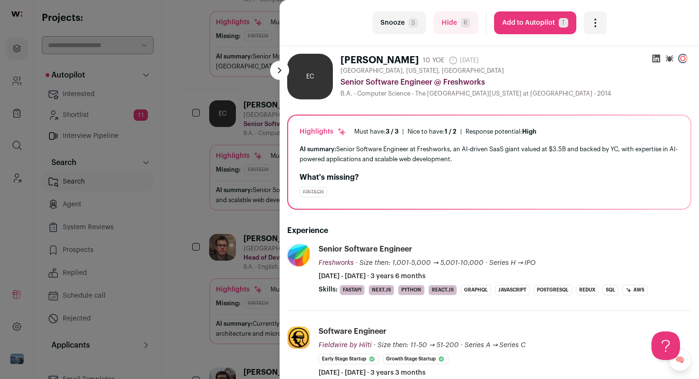
click at [598, 25] on icon "Open dropdown" at bounding box center [595, 22] width 11 height 11
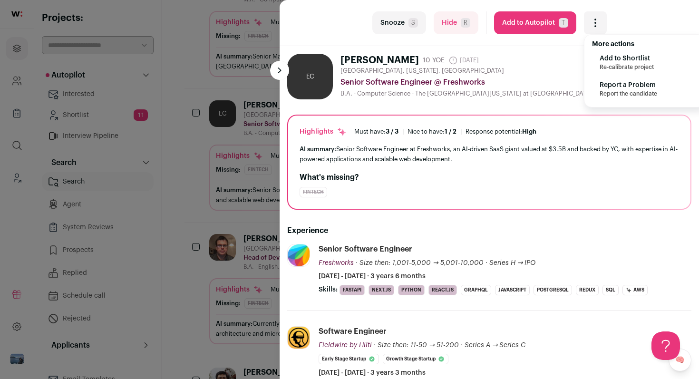
click at [620, 63] on span "Re-calibrate project" at bounding box center [627, 67] width 54 height 8
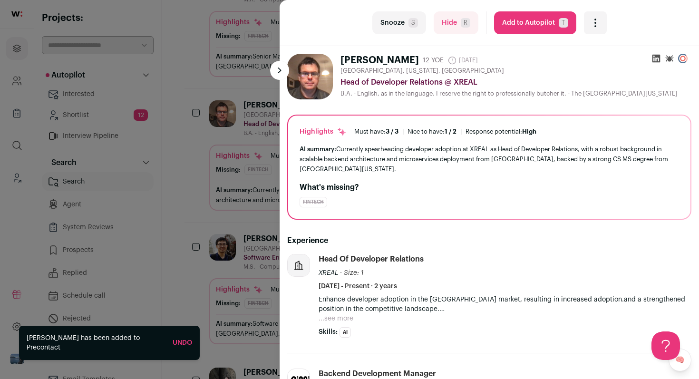
click at [277, 121] on div "last Snooze S Hide R Add to Autopilot T More actions Add to Shortlist Re-calibr…" at bounding box center [349, 189] width 699 height 379
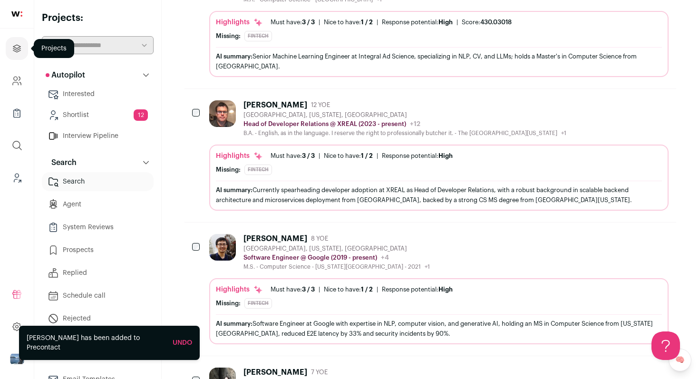
click at [14, 47] on icon "Projects" at bounding box center [16, 48] width 7 height 7
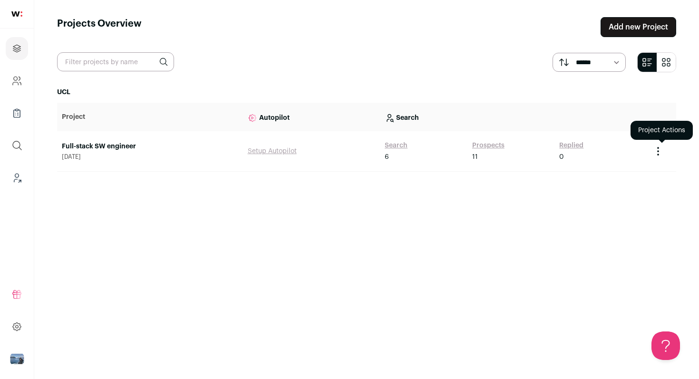
click at [659, 150] on icon "Project Actions" at bounding box center [658, 151] width 11 height 11
click at [645, 197] on button "Create Share Link" at bounding box center [637, 194] width 53 height 8
click at [658, 146] on icon "Project Actions" at bounding box center [658, 151] width 11 height 11
click at [629, 194] on button "Copy Share Link" at bounding box center [637, 194] width 48 height 8
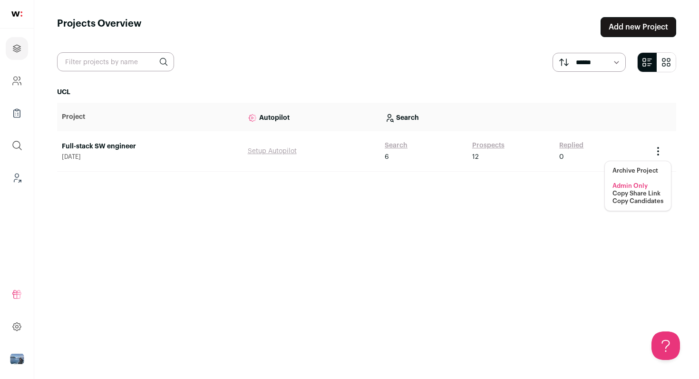
click at [629, 194] on button "Copy Share Link" at bounding box center [637, 194] width 48 height 8
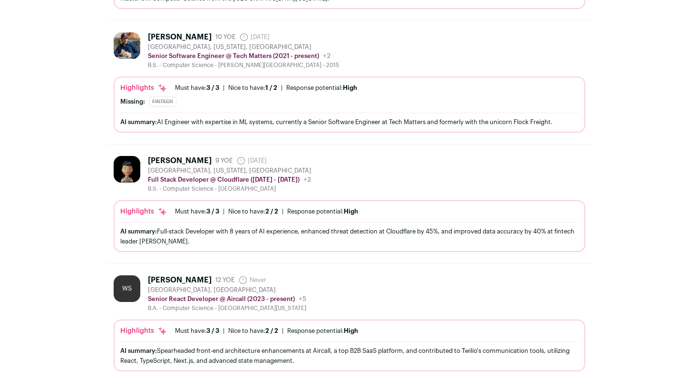
scroll to position [790, 0]
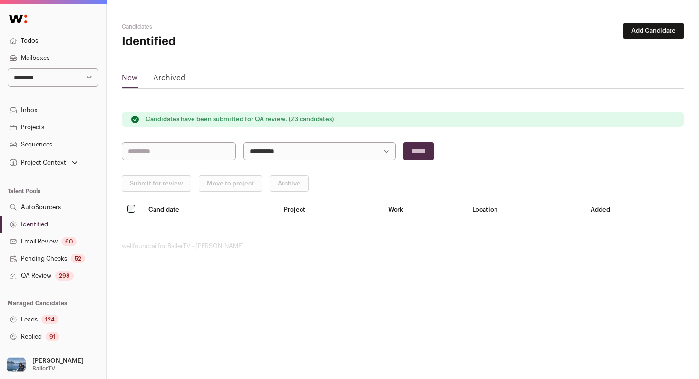
select select "*****"
click at [8, 69] on select "**********" at bounding box center [53, 78] width 91 height 18
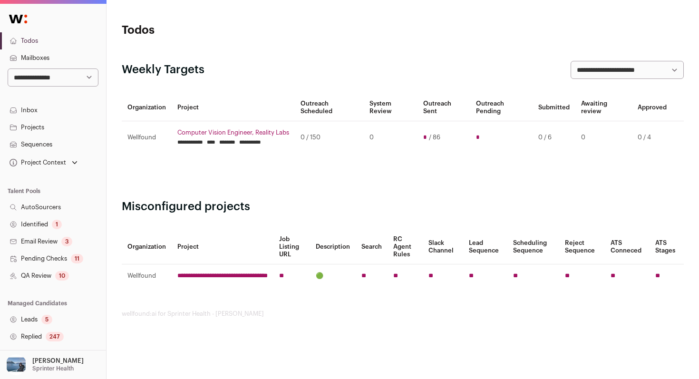
click at [77, 228] on link "Identified 1" at bounding box center [53, 224] width 106 height 17
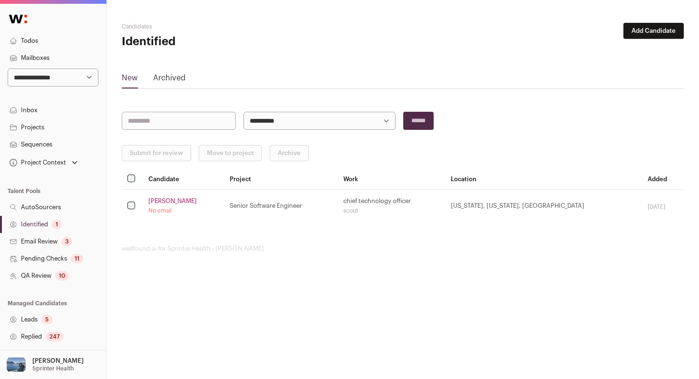
click at [321, 116] on select "**********" at bounding box center [320, 121] width 152 height 18
